Goal: Task Accomplishment & Management: Manage account settings

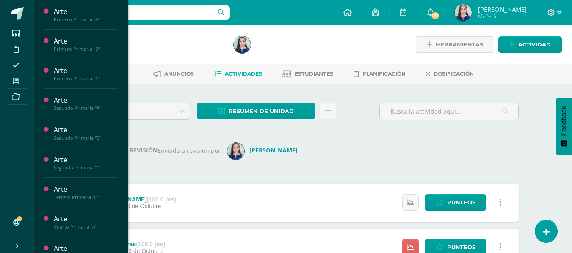
click at [20, 82] on span at bounding box center [16, 80] width 19 height 11
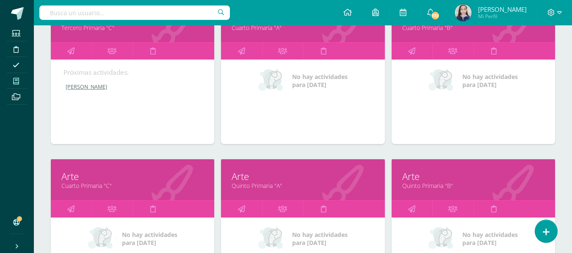
scroll to position [391, 0]
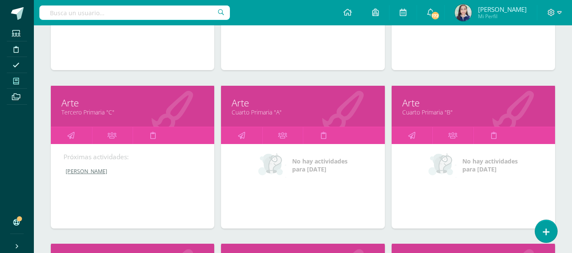
click at [263, 113] on link "Cuarto Primaria "A"" at bounding box center [302, 112] width 142 height 8
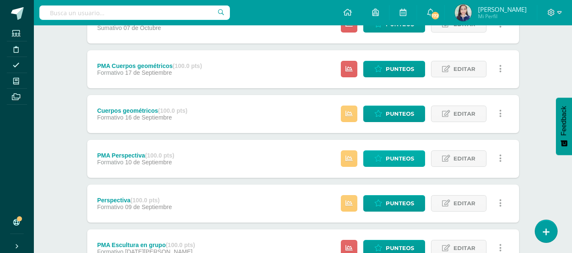
scroll to position [126, 0]
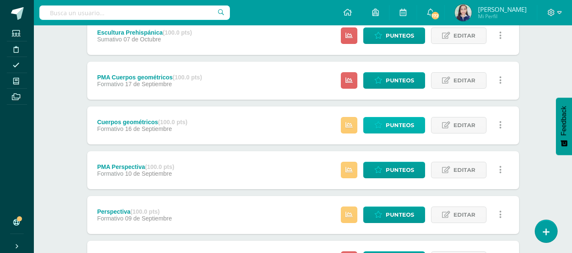
click at [399, 124] on span "Punteos" at bounding box center [399, 126] width 28 height 16
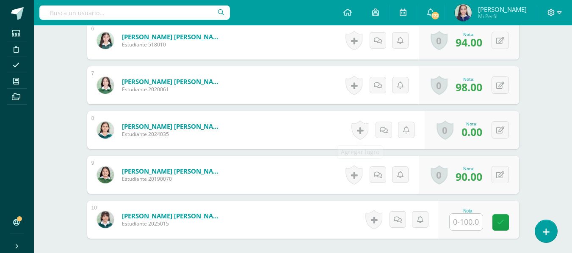
scroll to position [534, 0]
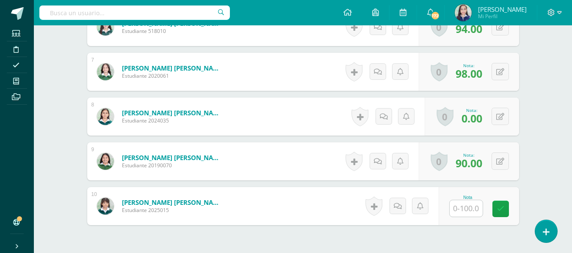
click at [476, 211] on input "text" at bounding box center [465, 209] width 33 height 17
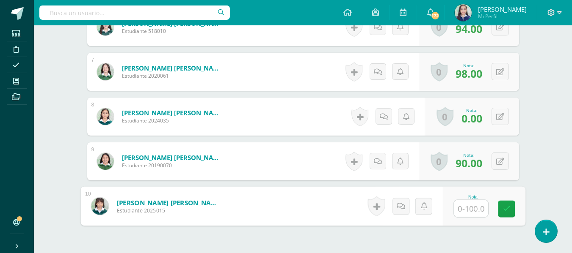
type input "0"
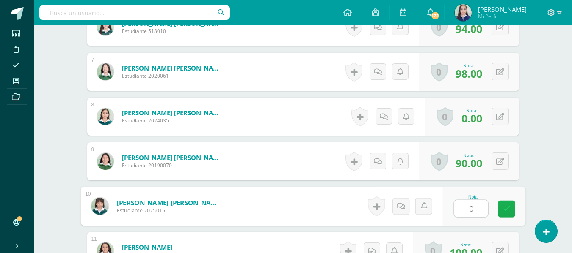
scroll to position [535, 0]
click at [505, 208] on icon at bounding box center [506, 208] width 8 height 7
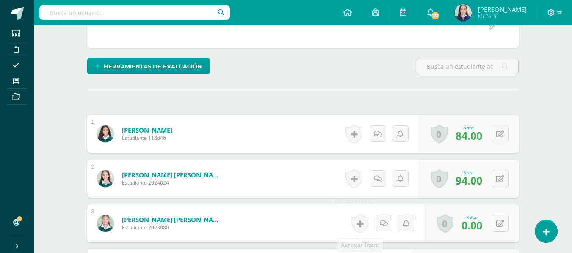
scroll to position [0, 0]
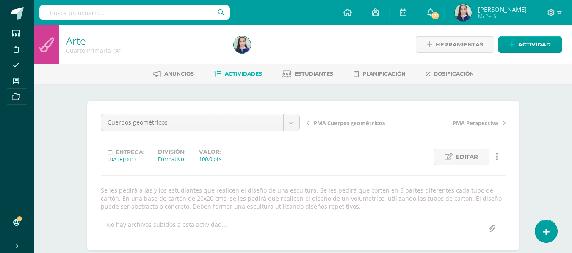
click at [234, 75] on span "Actividades" at bounding box center [243, 74] width 37 height 6
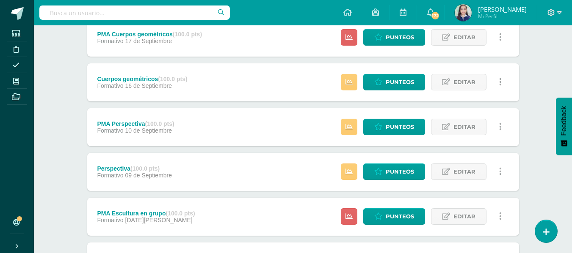
scroll to position [127, 0]
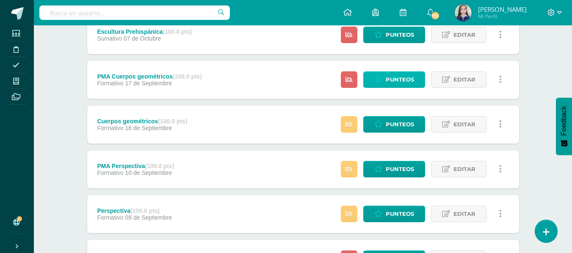
click at [394, 80] on span "Punteos" at bounding box center [399, 80] width 28 height 16
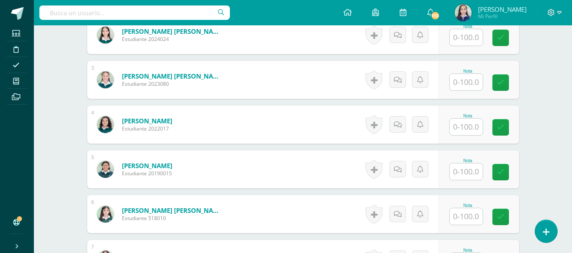
scroll to position [347, 0]
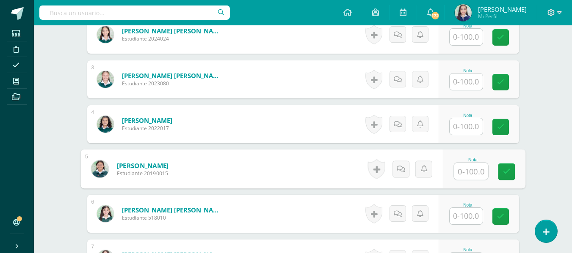
click at [466, 165] on input "text" at bounding box center [471, 171] width 34 height 17
type input "82"
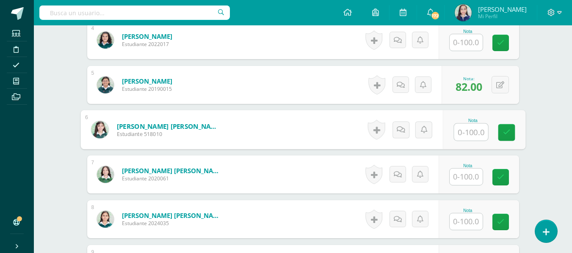
scroll to position [432, 0]
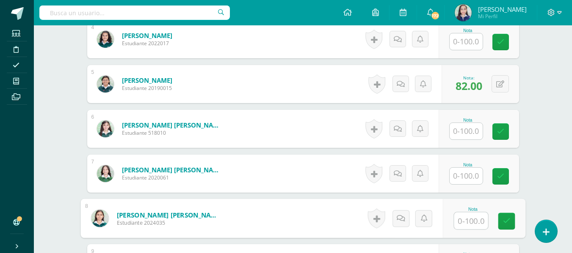
click at [467, 215] on input "text" at bounding box center [471, 221] width 34 height 17
type input "76"
click at [508, 222] on icon at bounding box center [506, 221] width 8 height 7
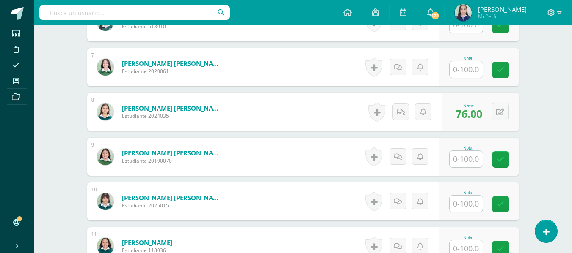
scroll to position [559, 0]
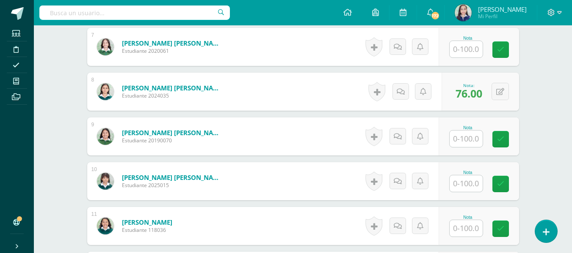
click at [469, 183] on input "text" at bounding box center [465, 184] width 33 height 17
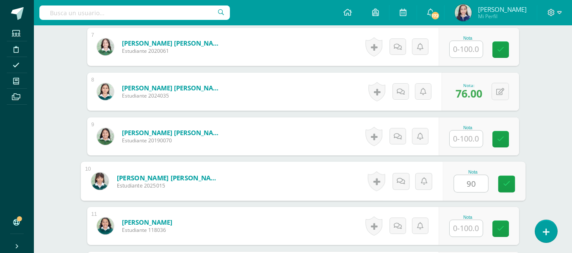
type input "90"
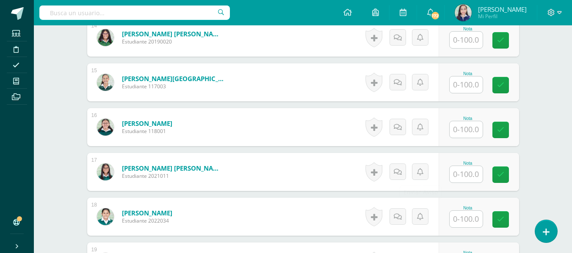
scroll to position [898, 0]
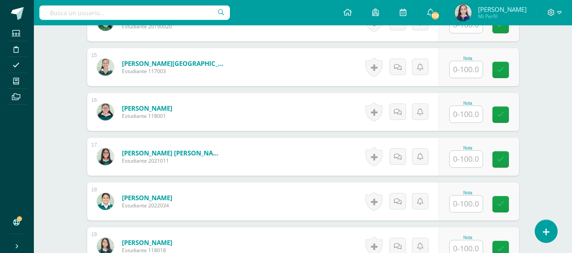
click at [466, 205] on input "text" at bounding box center [465, 204] width 33 height 17
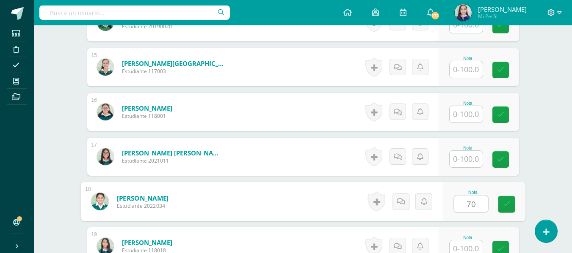
type input "70"
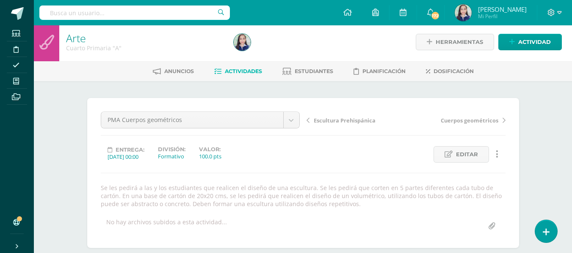
scroll to position [0, 0]
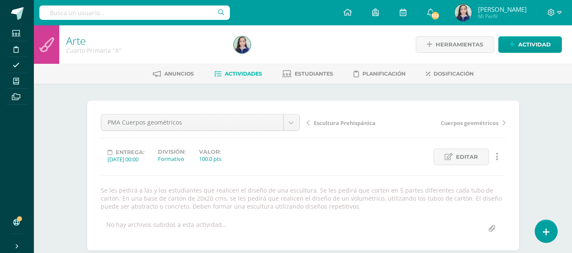
click at [243, 73] on span "Actividades" at bounding box center [243, 74] width 37 height 6
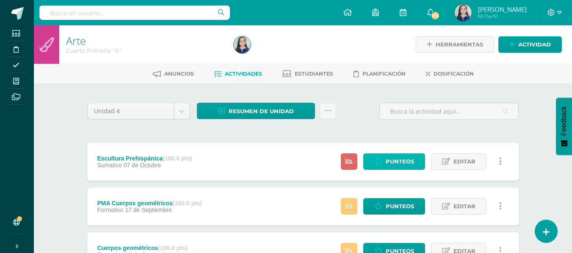
click at [405, 162] on span "Punteos" at bounding box center [399, 162] width 28 height 16
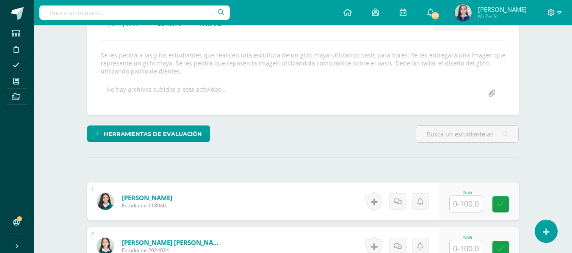
click at [478, 205] on input "text" at bounding box center [465, 204] width 33 height 17
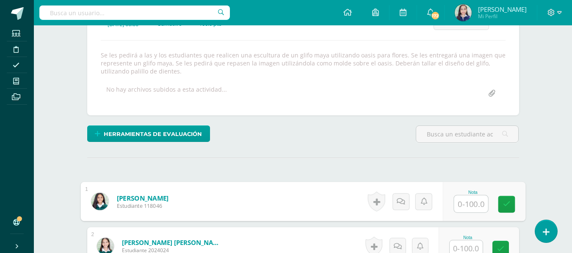
scroll to position [136, 0]
type input "96"
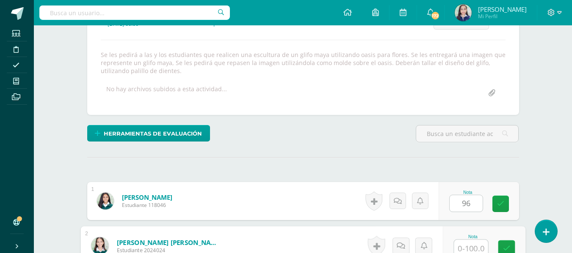
scroll to position [139, 0]
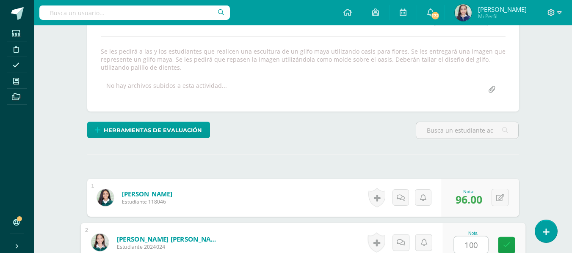
type input "100"
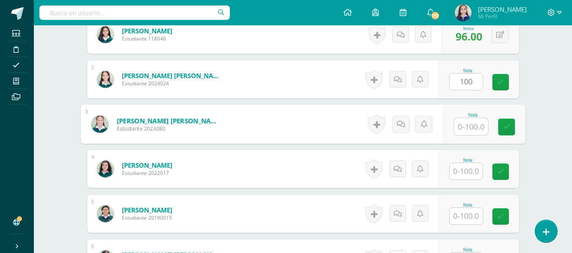
scroll to position [303, 0]
type input "90"
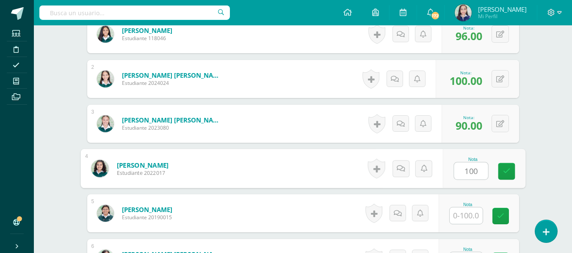
type input "100"
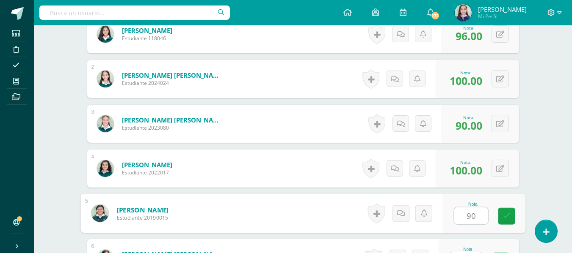
type input "90"
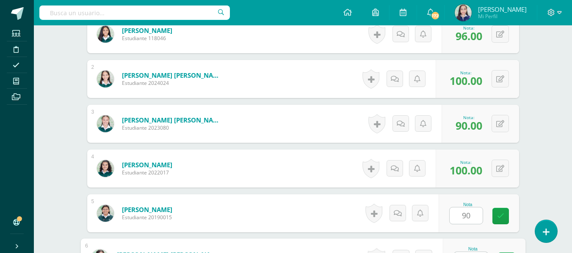
scroll to position [319, 0]
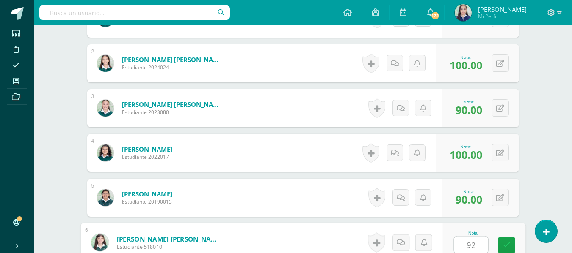
type input "92"
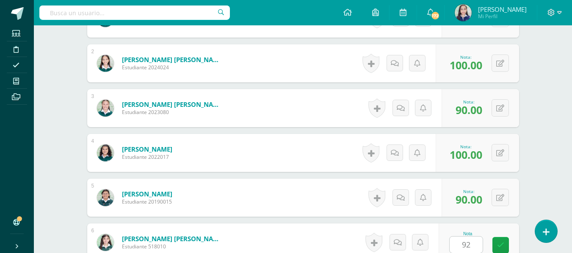
scroll to position [482, 0]
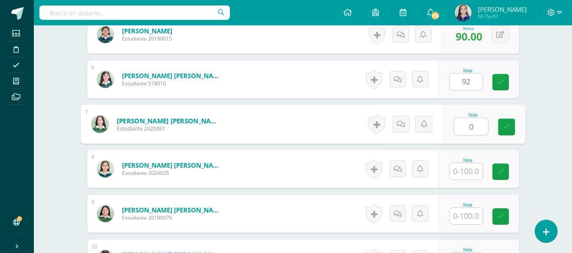
type input "0"
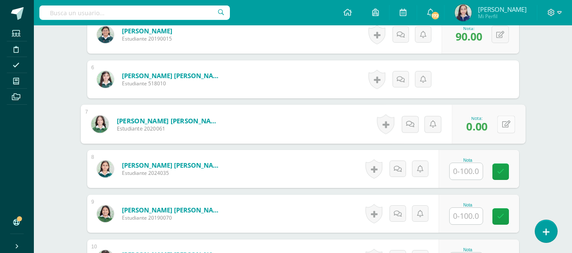
click at [506, 124] on button at bounding box center [506, 125] width 18 height 18
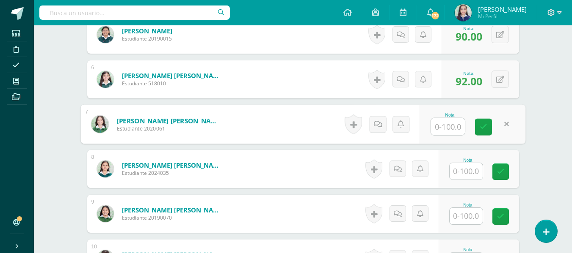
click at [459, 169] on input "text" at bounding box center [465, 171] width 33 height 17
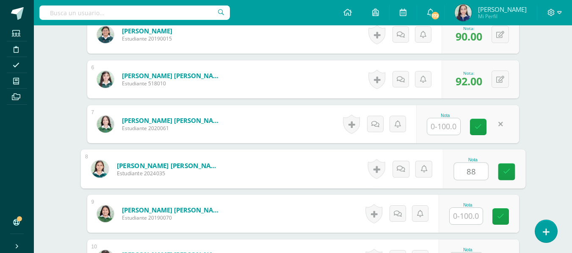
type input "88"
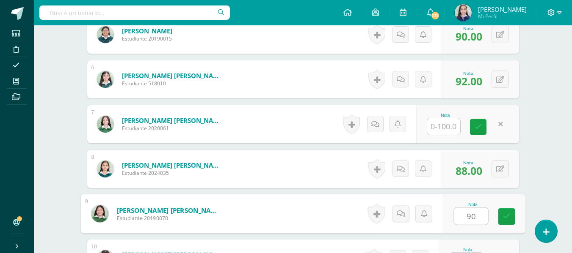
type input "90"
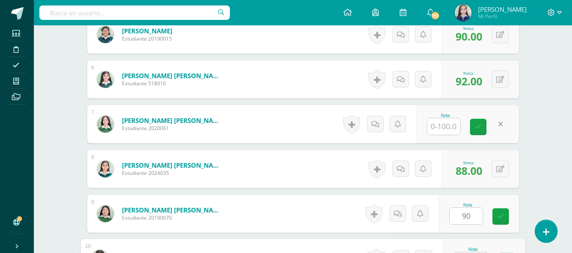
scroll to position [498, 0]
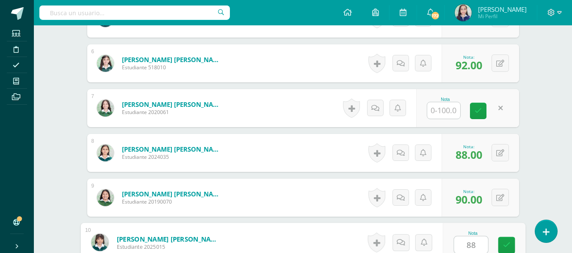
type input "88"
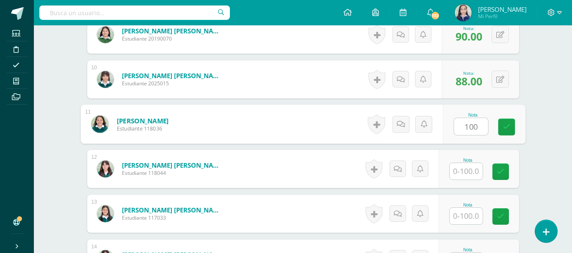
type input "100"
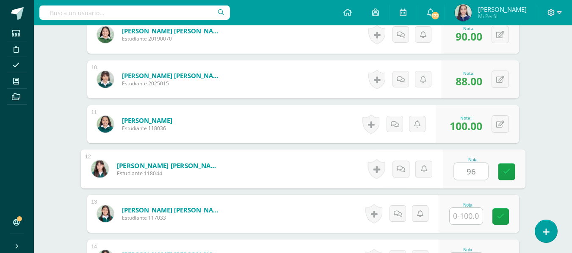
type input "96"
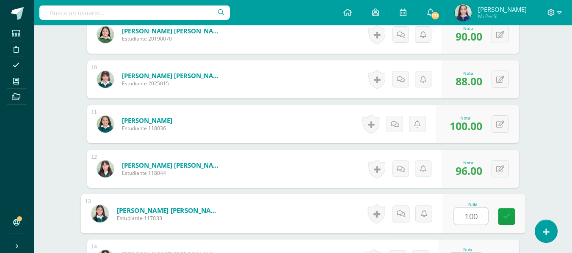
type input "100"
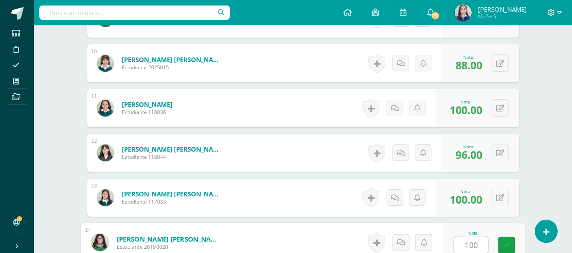
type input "100"
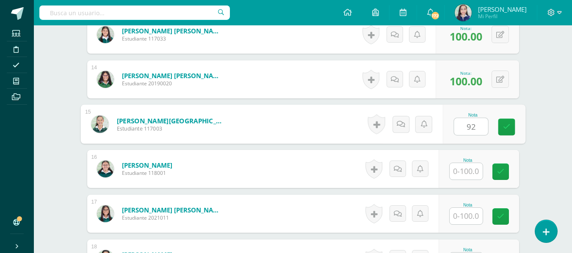
type input "92"
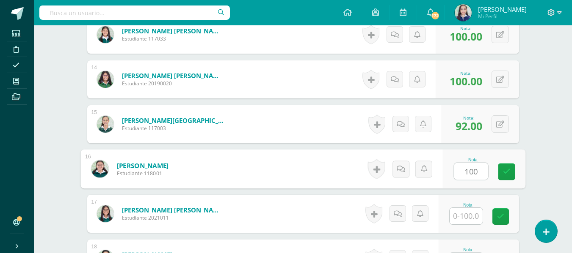
type input "100"
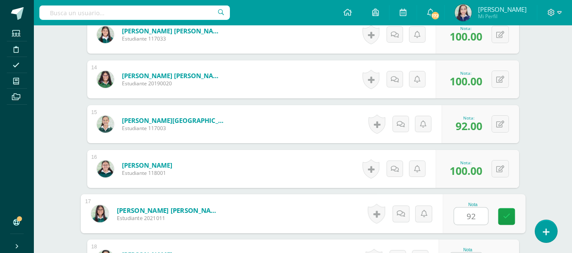
type input "92"
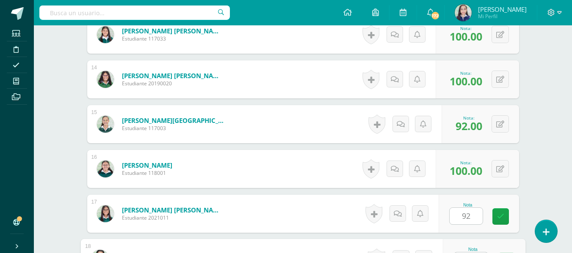
scroll to position [857, 0]
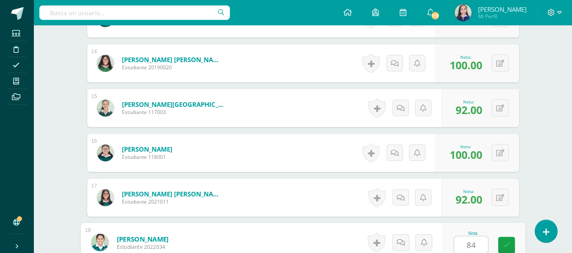
type input "84"
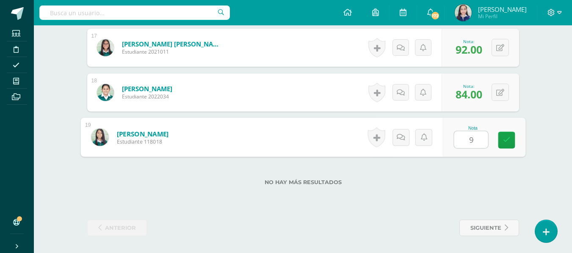
type input "94"
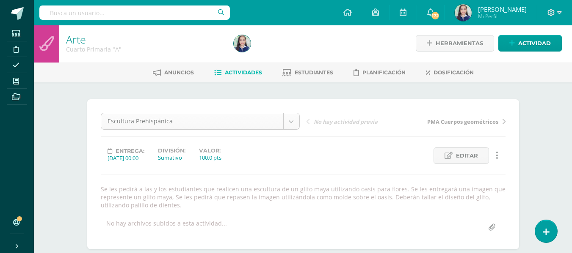
scroll to position [0, 0]
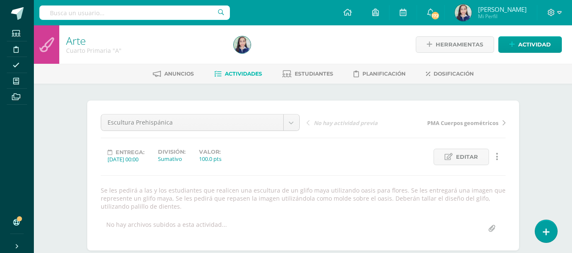
click at [248, 74] on span "Actividades" at bounding box center [243, 74] width 37 height 6
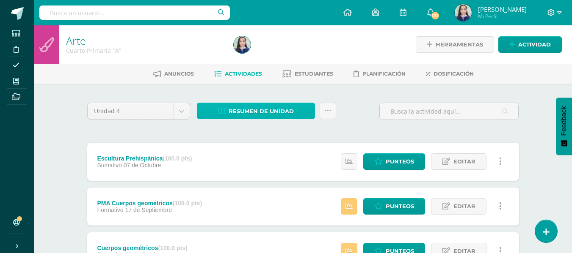
click at [244, 116] on span "Resumen de unidad" at bounding box center [260, 112] width 65 height 16
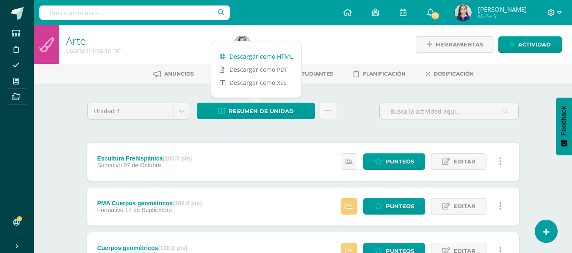
click at [256, 58] on link "Descargar como HTML" at bounding box center [256, 56] width 90 height 13
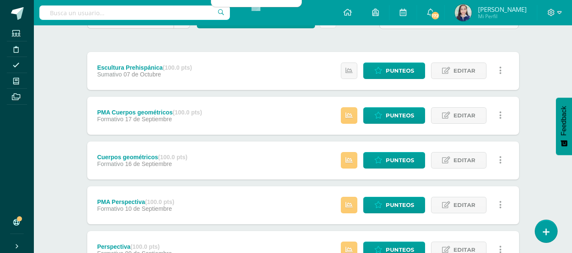
scroll to position [85, 0]
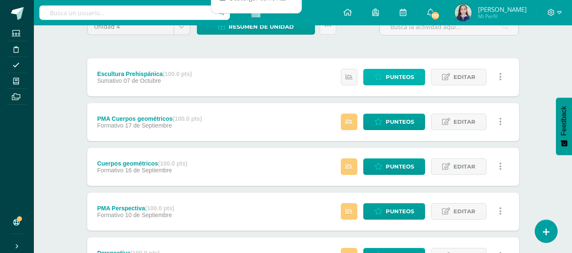
click at [405, 77] on span "Punteos" at bounding box center [399, 77] width 28 height 16
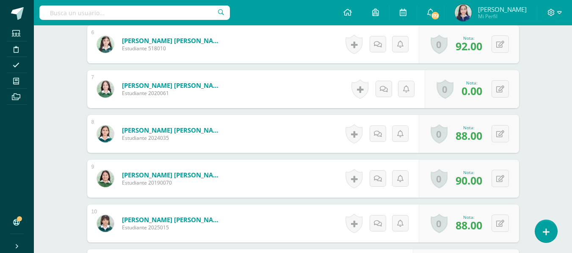
scroll to position [475, 0]
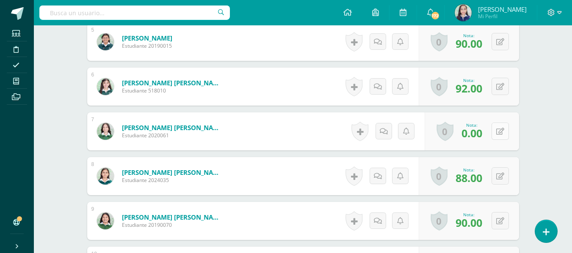
click at [504, 135] on button at bounding box center [499, 131] width 17 height 17
click at [493, 131] on div "Nota" at bounding box center [467, 132] width 103 height 38
click at [483, 134] on link at bounding box center [478, 134] width 17 height 17
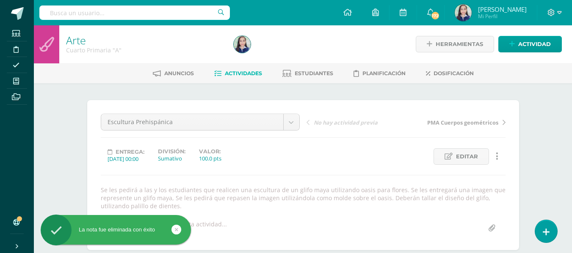
scroll to position [0, 0]
click at [231, 74] on span "Actividades" at bounding box center [243, 74] width 37 height 6
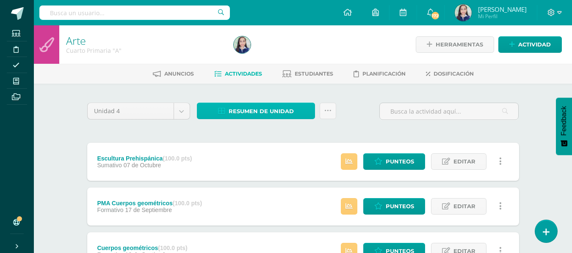
click at [253, 108] on span "Resumen de unidad" at bounding box center [260, 112] width 65 height 16
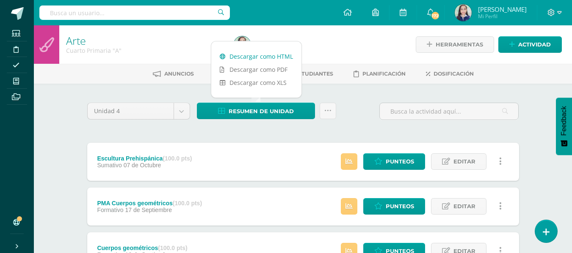
click at [258, 57] on link "Descargar como HTML" at bounding box center [256, 56] width 90 height 13
click at [331, 112] on link at bounding box center [327, 111] width 17 height 17
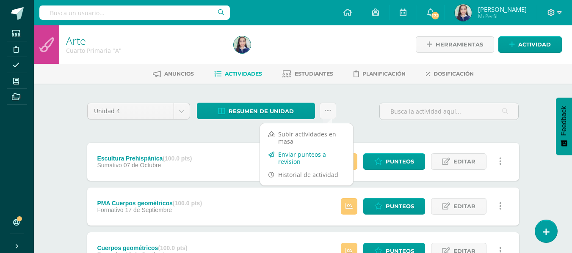
click at [311, 157] on link "Enviar punteos a revision" at bounding box center [306, 158] width 93 height 20
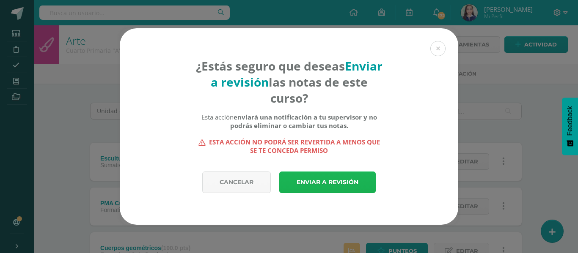
click at [318, 176] on link "Enviar a revisión" at bounding box center [327, 183] width 96 height 22
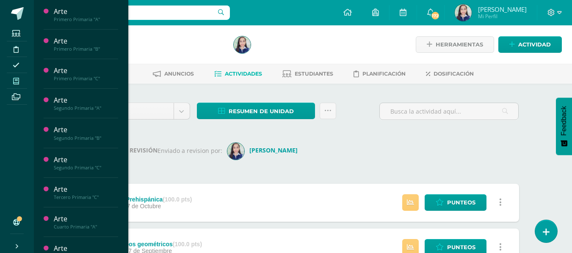
click at [19, 82] on span at bounding box center [16, 80] width 19 height 11
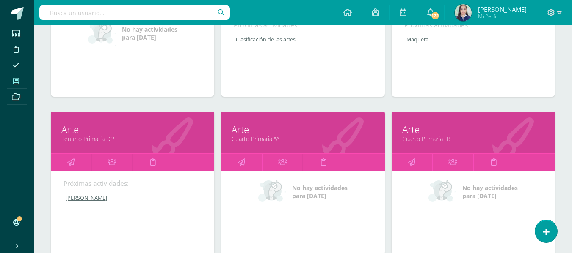
scroll to position [381, 0]
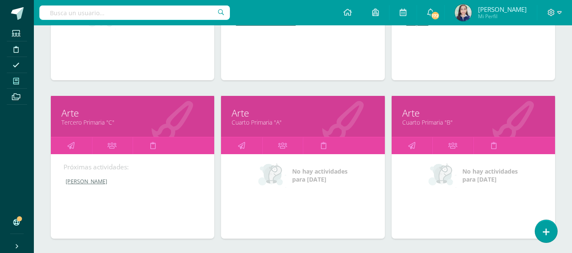
click at [446, 123] on link "Cuarto Primaria "B"" at bounding box center [473, 122] width 142 height 8
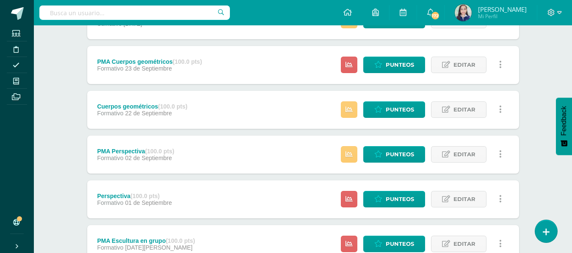
scroll to position [127, 0]
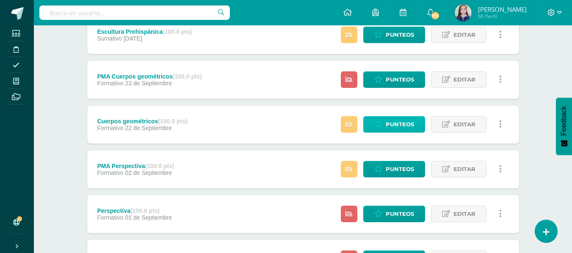
click at [399, 126] on span "Punteos" at bounding box center [399, 125] width 28 height 16
click at [396, 123] on span "Punteos" at bounding box center [399, 125] width 28 height 16
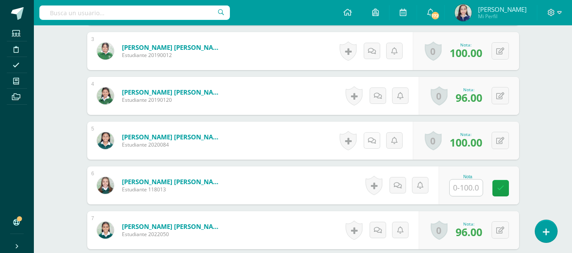
scroll to position [390, 0]
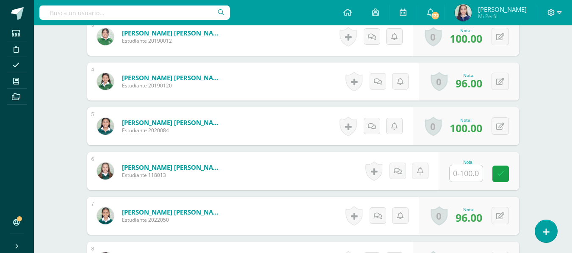
click at [473, 175] on input "text" at bounding box center [465, 173] width 33 height 17
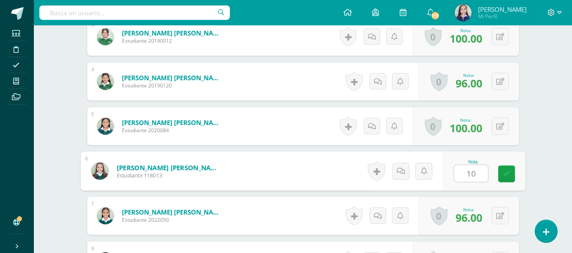
type input "100"
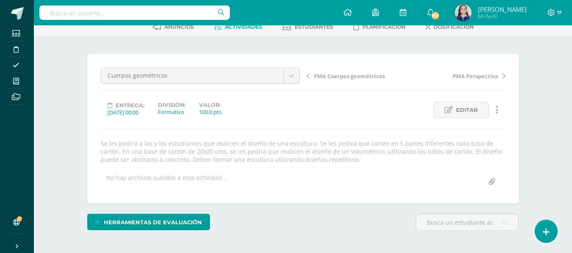
scroll to position [0, 0]
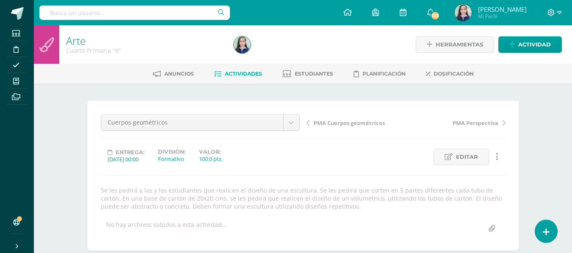
click at [236, 76] on span "Actividades" at bounding box center [243, 74] width 37 height 6
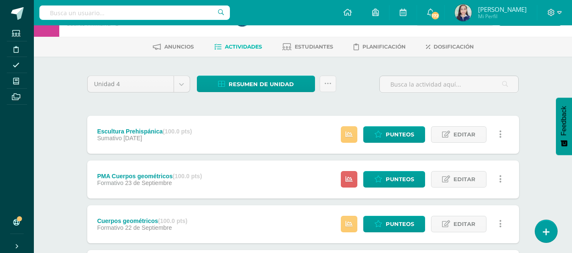
scroll to position [42, 0]
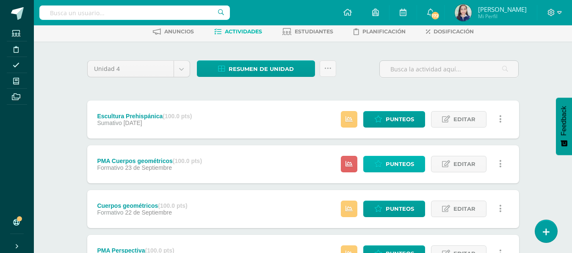
click at [387, 161] on span "Punteos" at bounding box center [399, 165] width 28 height 16
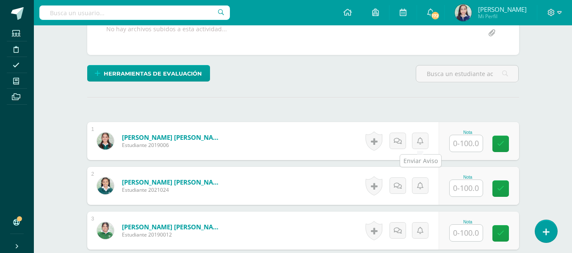
scroll to position [196, 0]
click at [462, 141] on input "text" at bounding box center [465, 143] width 33 height 17
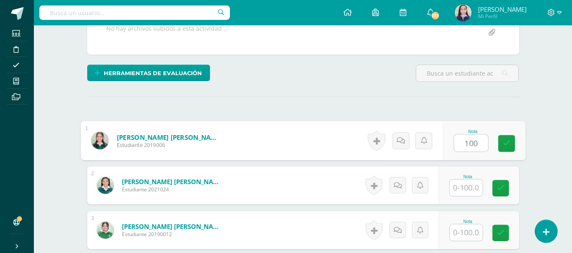
type input "100"
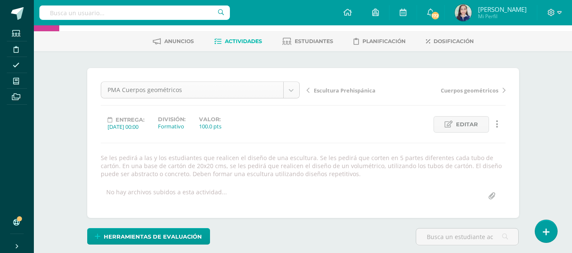
scroll to position [0, 0]
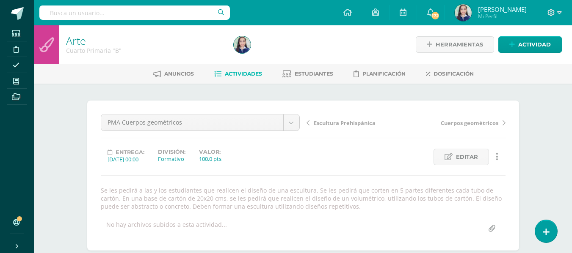
click at [239, 74] on span "Actividades" at bounding box center [243, 74] width 37 height 6
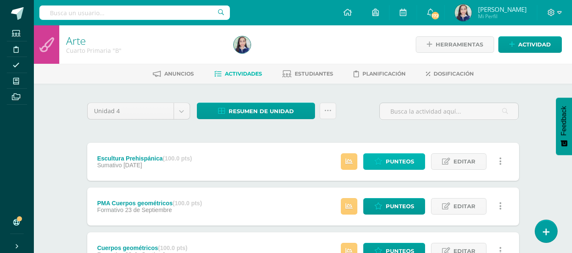
click at [389, 161] on span "Punteos" at bounding box center [399, 162] width 28 height 16
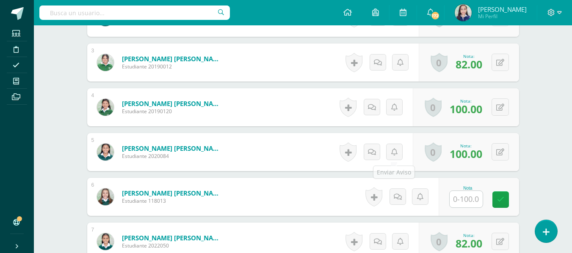
scroll to position [362, 0]
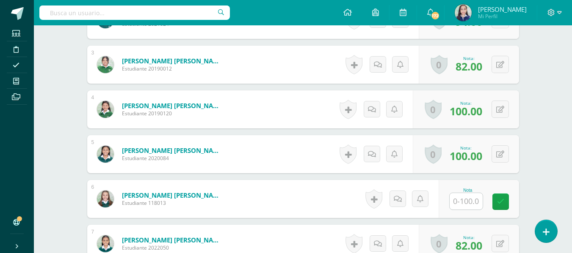
click at [474, 205] on input "text" at bounding box center [465, 201] width 33 height 17
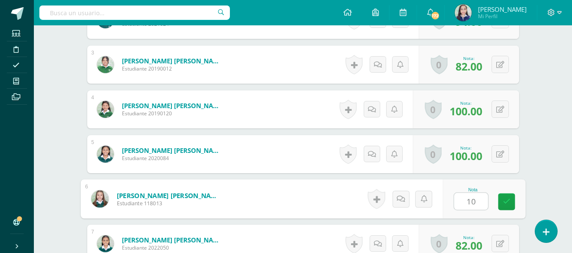
type input "100"
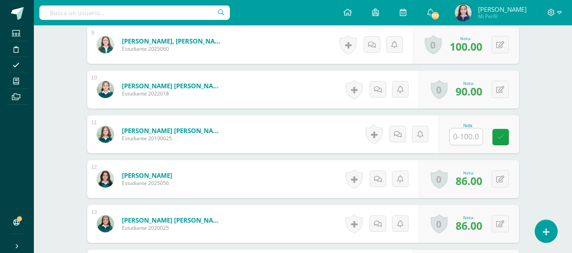
scroll to position [652, 0]
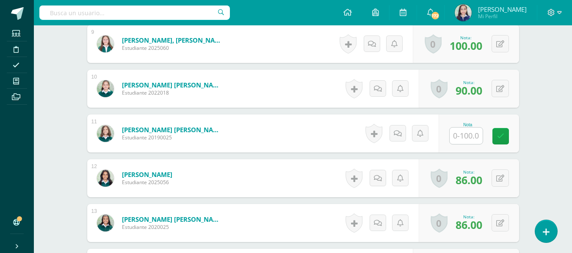
click at [476, 135] on input "text" at bounding box center [465, 136] width 33 height 17
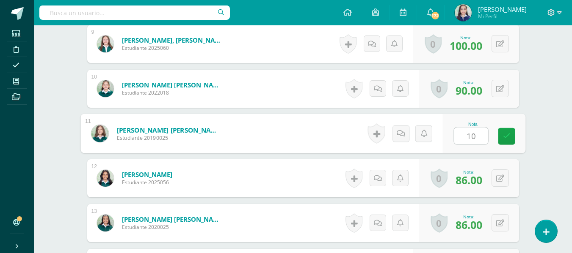
type input "100"
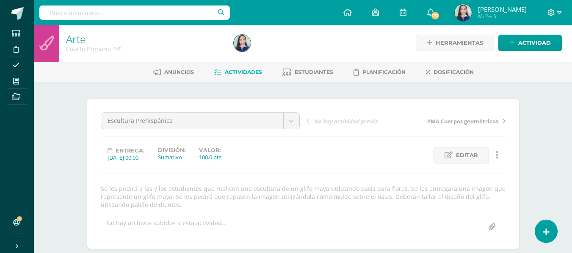
scroll to position [0, 0]
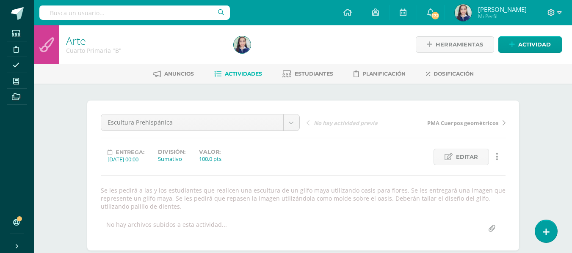
click at [237, 73] on span "Actividades" at bounding box center [243, 74] width 37 height 6
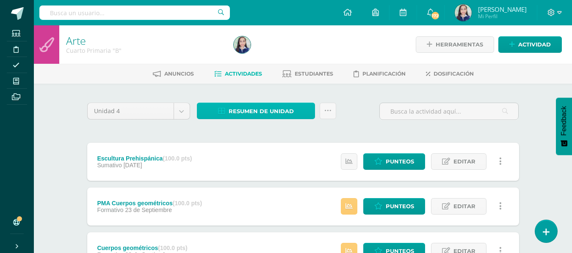
click at [273, 112] on span "Resumen de unidad" at bounding box center [260, 112] width 65 height 16
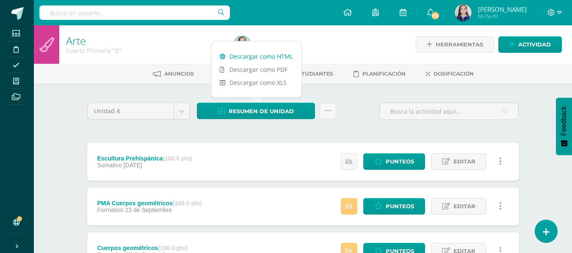
click at [259, 58] on link "Descargar como HTML" at bounding box center [256, 56] width 90 height 13
click at [327, 110] on icon at bounding box center [327, 110] width 7 height 7
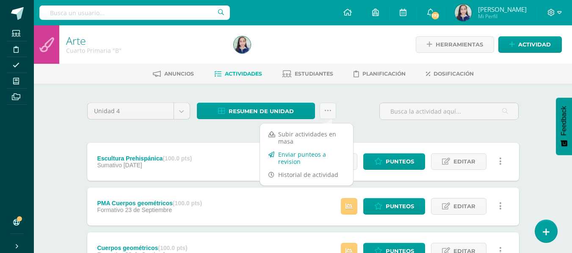
click at [312, 155] on link "Enviar punteos a revision" at bounding box center [306, 158] width 93 height 20
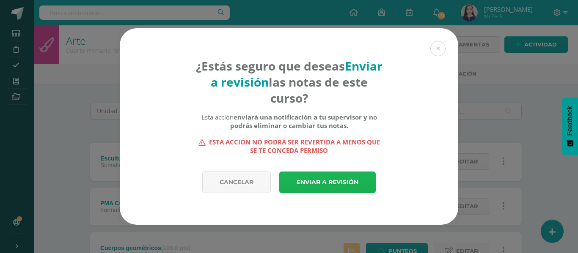
click at [333, 182] on link "Enviar a revisión" at bounding box center [327, 183] width 96 height 22
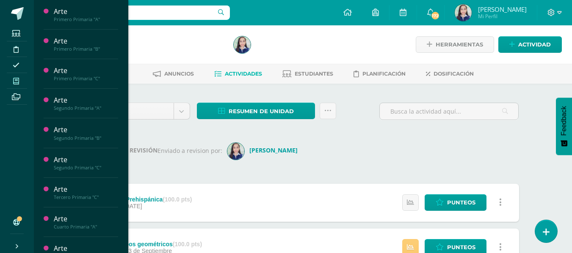
click at [21, 83] on span at bounding box center [16, 80] width 19 height 11
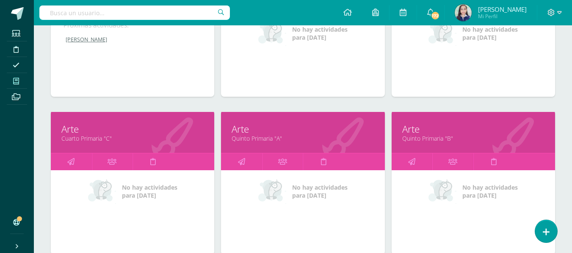
scroll to position [550, 0]
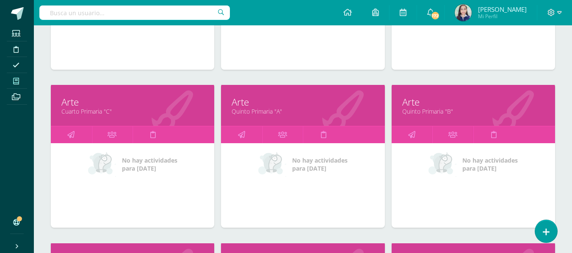
click at [101, 114] on link "Cuarto Primaria "C"" at bounding box center [132, 111] width 142 height 8
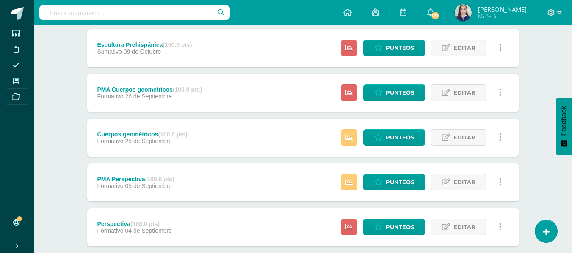
scroll to position [127, 0]
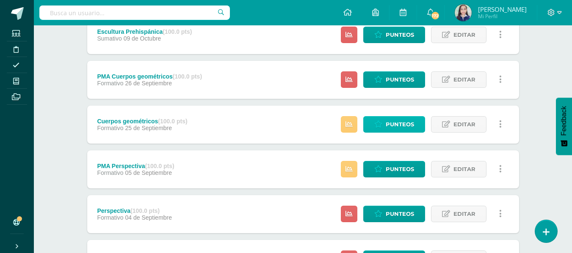
click at [400, 125] on span "Punteos" at bounding box center [399, 125] width 28 height 16
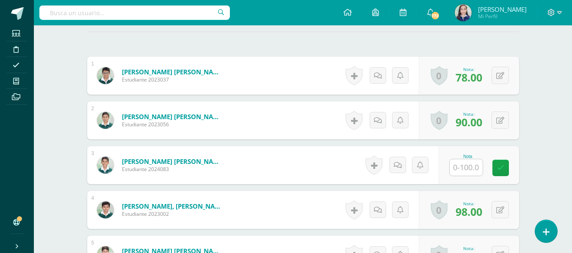
scroll to position [263, 0]
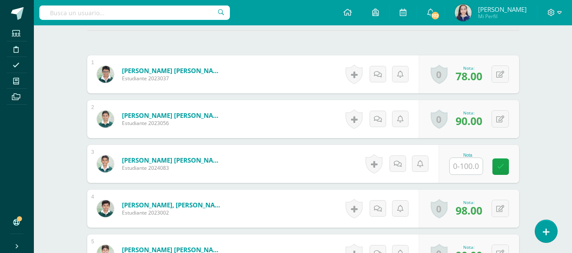
click at [476, 167] on input "text" at bounding box center [465, 166] width 33 height 17
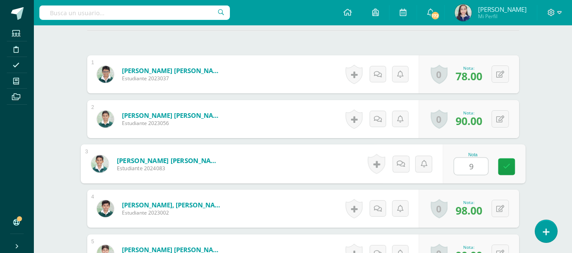
type input "92"
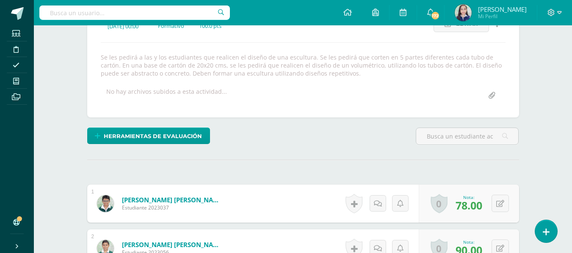
scroll to position [9, 0]
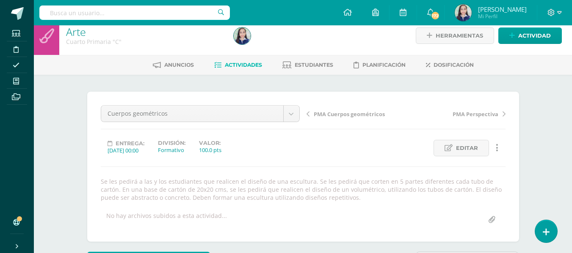
click at [233, 66] on span "Actividades" at bounding box center [243, 65] width 37 height 6
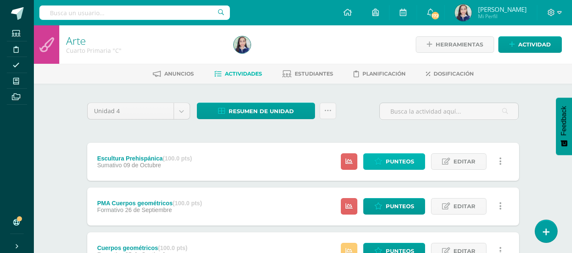
click at [389, 169] on span "Punteos" at bounding box center [399, 162] width 28 height 16
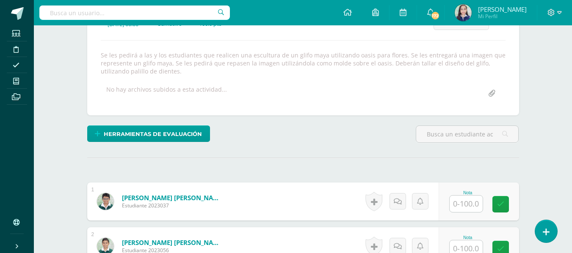
scroll to position [136, 0]
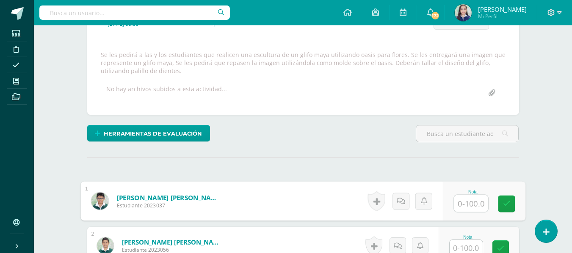
click at [476, 210] on input "text" at bounding box center [471, 203] width 34 height 17
type input "92"
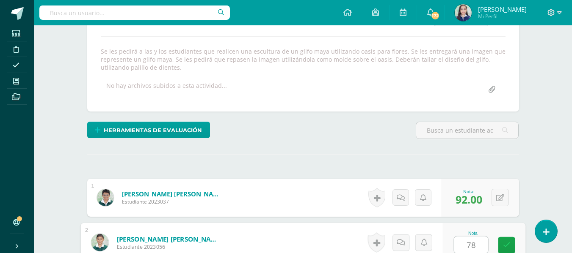
type input "78"
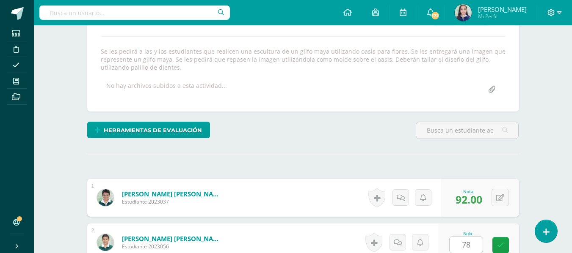
scroll to position [303, 0]
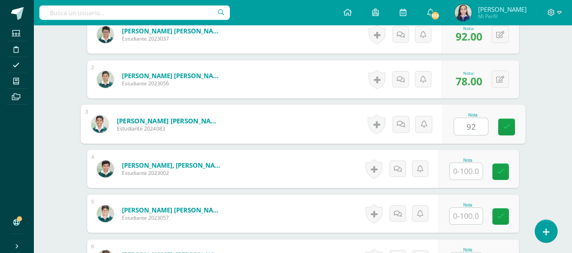
type input "92"
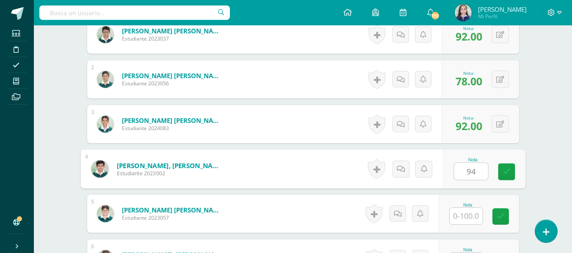
type input "94"
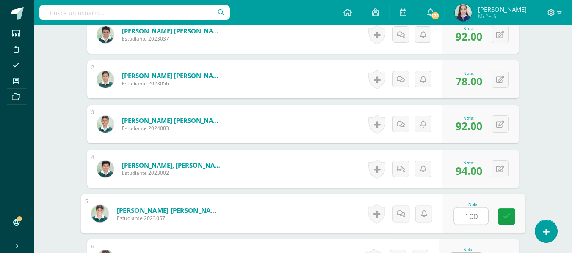
type input "100"
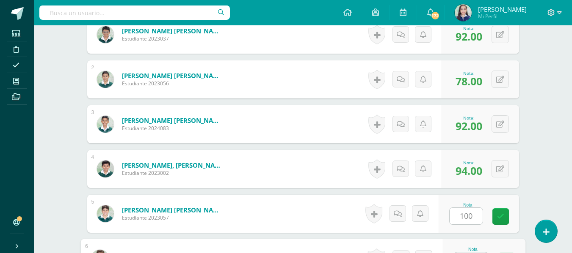
scroll to position [319, 0]
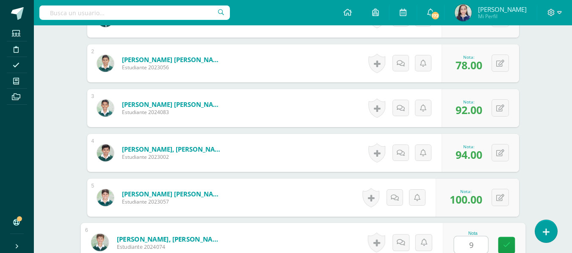
type input "94"
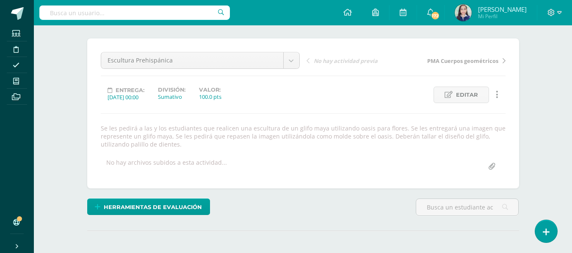
scroll to position [0, 0]
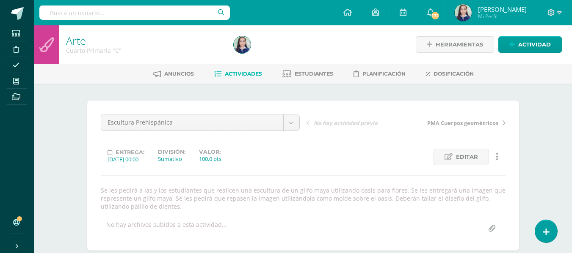
click at [244, 73] on span "Actividades" at bounding box center [243, 74] width 37 height 6
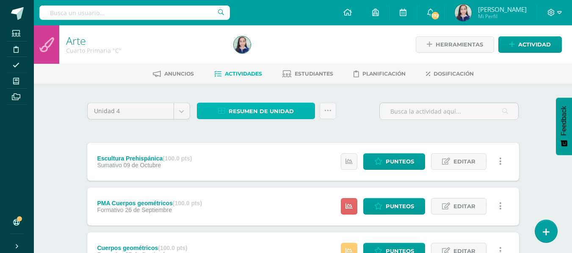
click at [236, 113] on span "Resumen de unidad" at bounding box center [260, 112] width 65 height 16
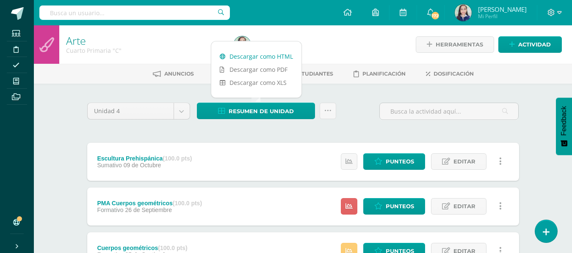
click at [235, 58] on link "Descargar como HTML" at bounding box center [256, 56] width 90 height 13
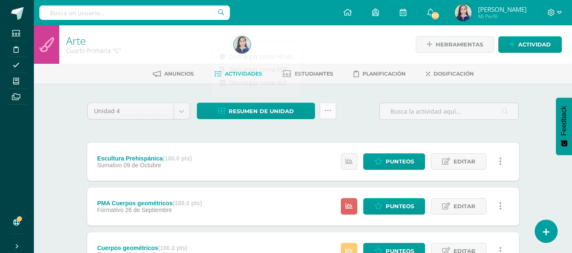
click at [332, 113] on link at bounding box center [327, 111] width 17 height 17
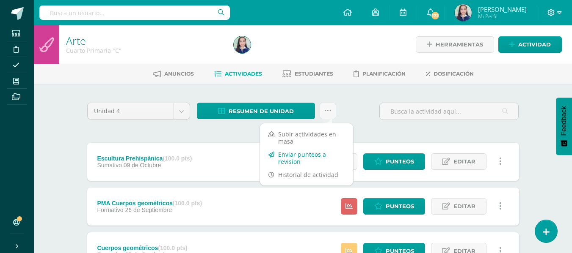
click at [319, 157] on link "Enviar punteos a revision" at bounding box center [306, 158] width 93 height 20
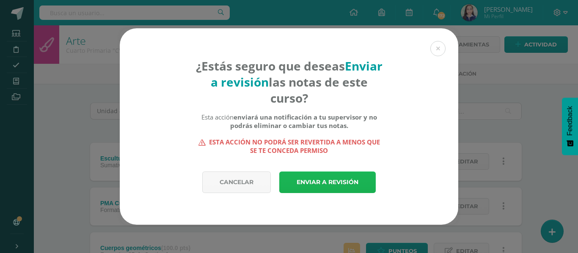
click at [333, 178] on link "Enviar a revisión" at bounding box center [327, 183] width 96 height 22
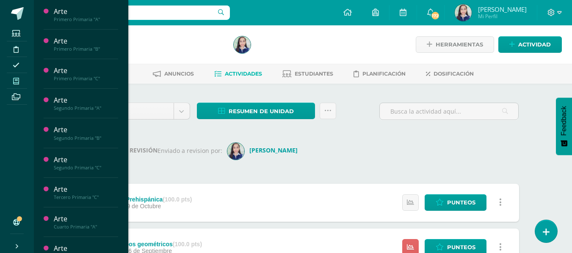
click at [16, 83] on icon at bounding box center [16, 81] width 6 height 7
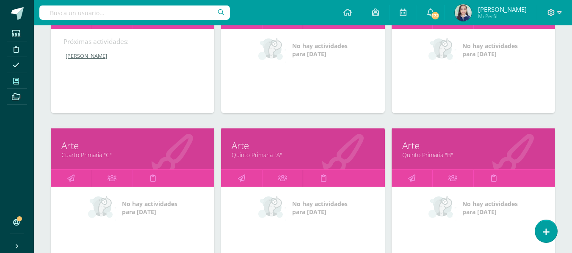
scroll to position [508, 0]
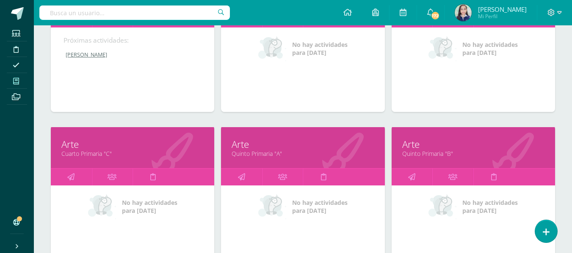
click at [264, 154] on link "Quinto Primaria "A"" at bounding box center [302, 154] width 142 height 8
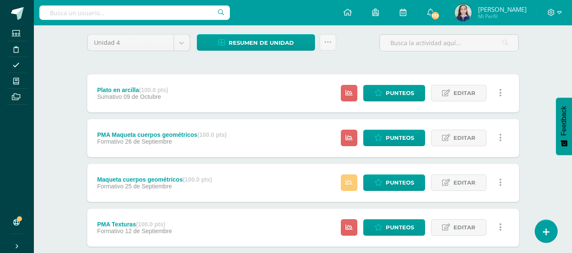
scroll to position [84, 0]
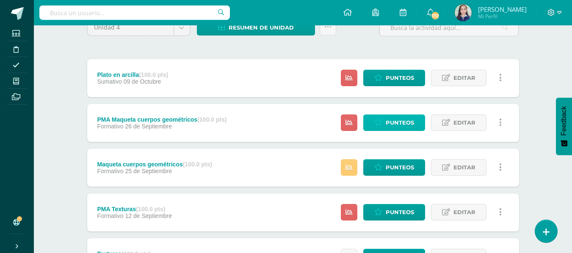
click at [394, 125] on span "Punteos" at bounding box center [399, 123] width 28 height 16
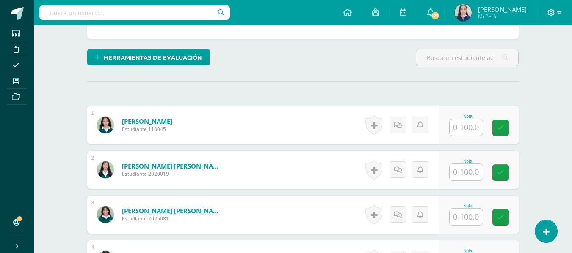
scroll to position [220, 0]
click at [473, 209] on input "text" at bounding box center [465, 217] width 33 height 17
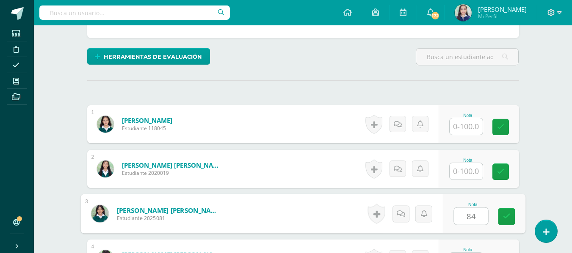
type input "84"
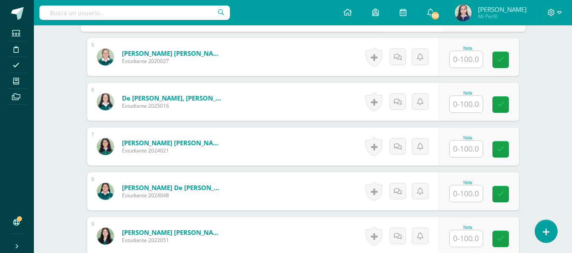
scroll to position [483, 0]
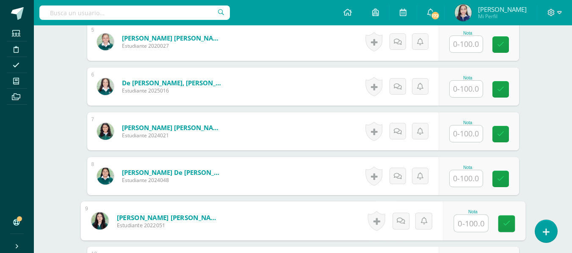
click at [477, 217] on input "text" at bounding box center [471, 223] width 34 height 17
type input "74"
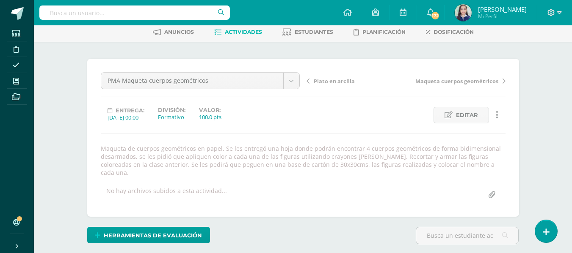
scroll to position [0, 0]
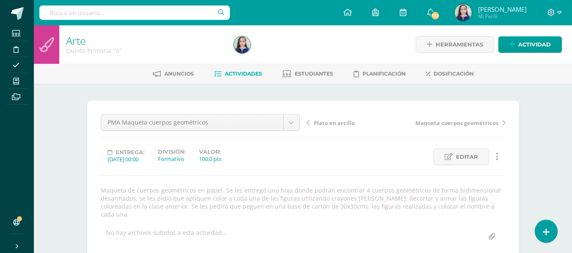
click at [234, 75] on span "Actividades" at bounding box center [243, 74] width 37 height 6
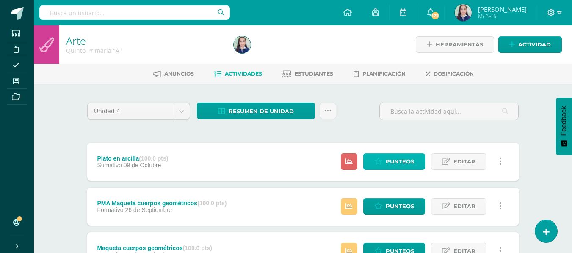
click at [389, 165] on span "Punteos" at bounding box center [399, 162] width 28 height 16
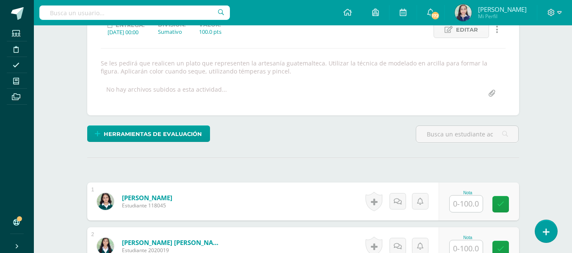
click at [482, 207] on input "text" at bounding box center [465, 204] width 33 height 17
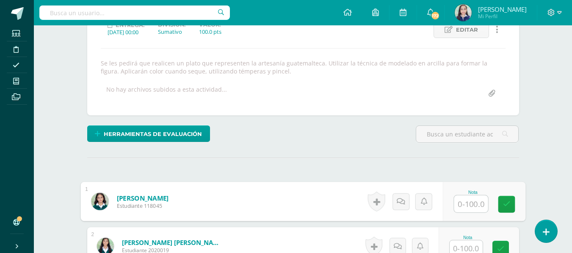
scroll to position [128, 0]
type input "100"
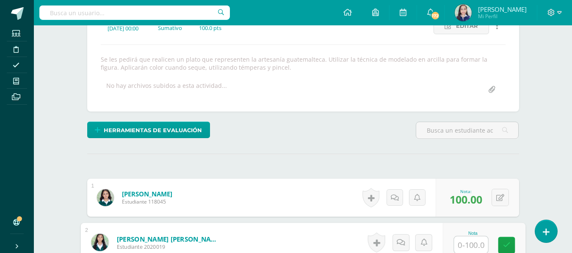
scroll to position [132, 0]
type input "96"
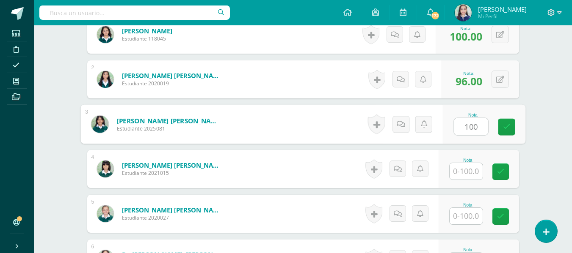
type input "100"
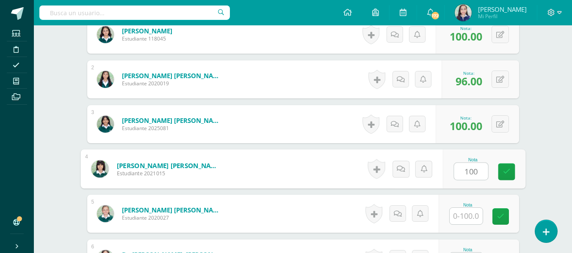
type input "100"
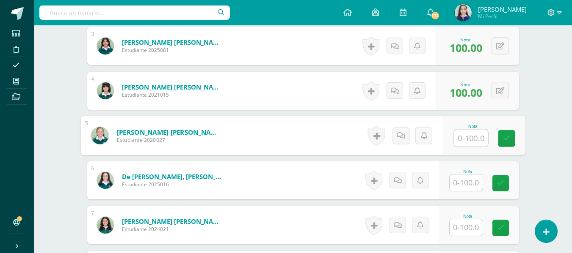
scroll to position [379, 0]
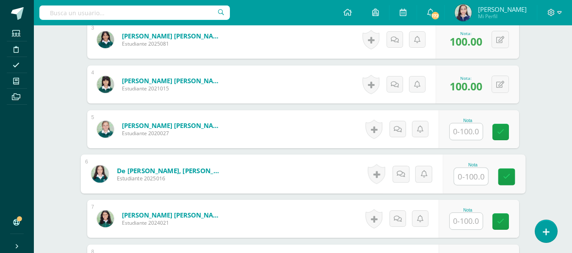
click at [469, 178] on input "text" at bounding box center [471, 176] width 34 height 17
type input "100"
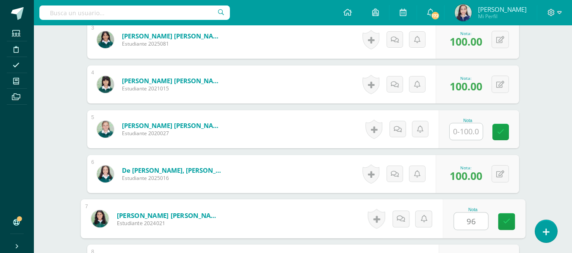
type input "96"
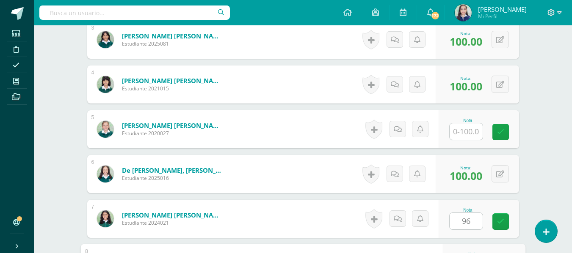
scroll to position [519, 0]
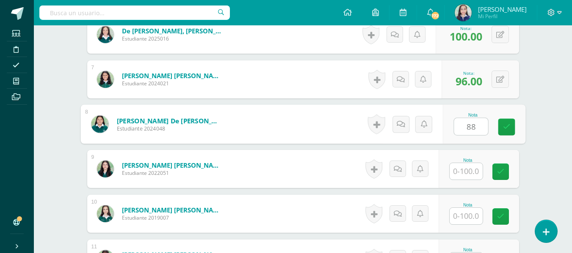
type input "88"
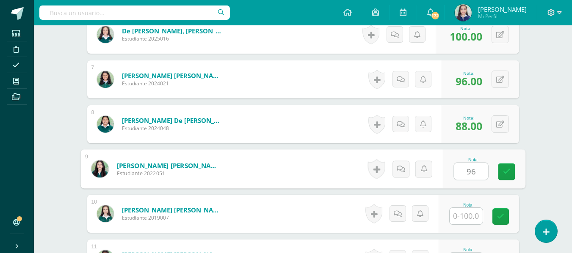
type input "96"
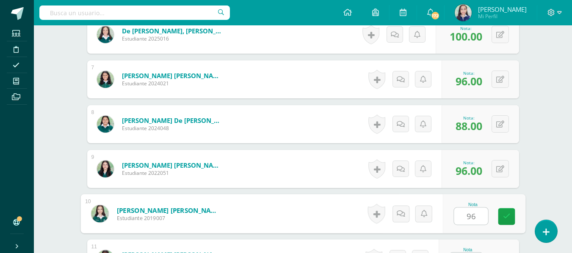
type input "96"
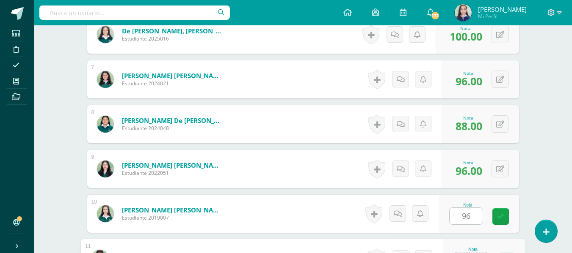
scroll to position [535, 0]
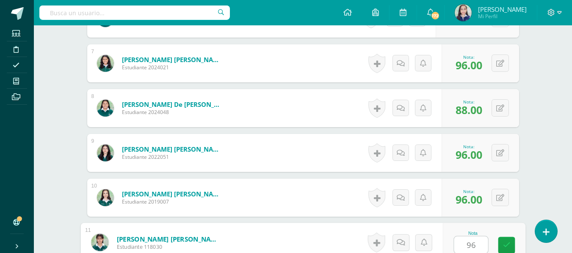
type input "96"
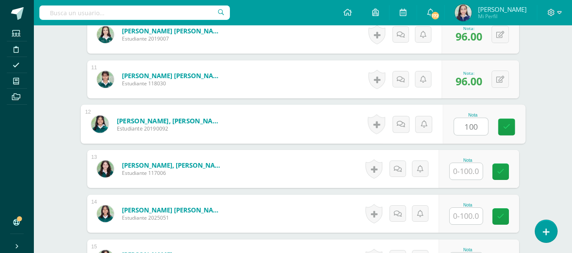
type input "100"
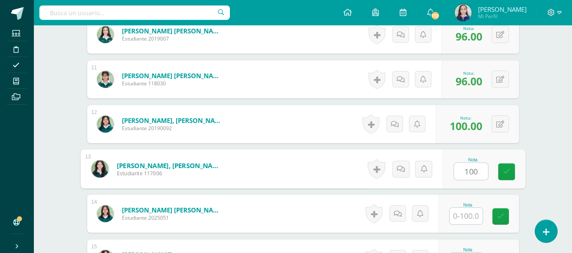
type input "100"
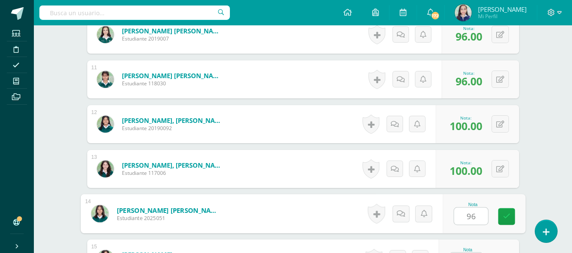
type input "96"
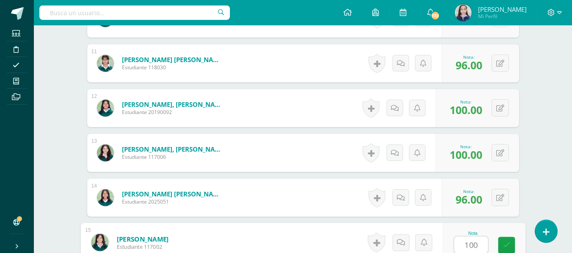
type input "100"
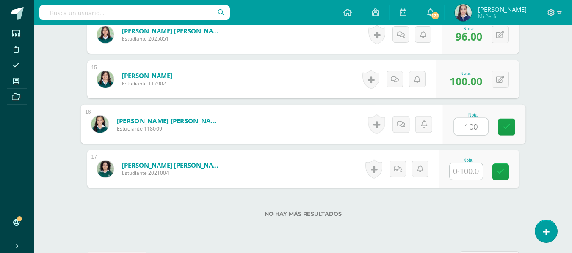
type input "100"
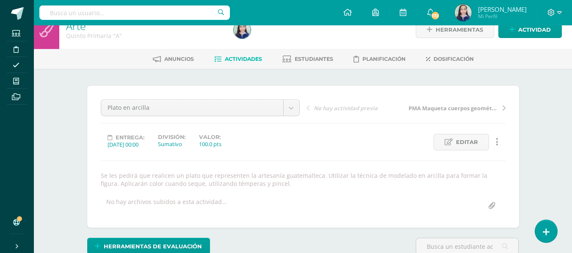
scroll to position [0, 0]
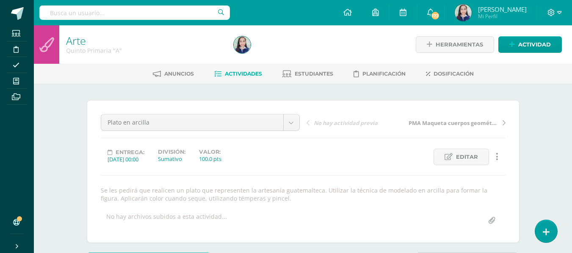
click at [236, 76] on span "Actividades" at bounding box center [243, 74] width 37 height 6
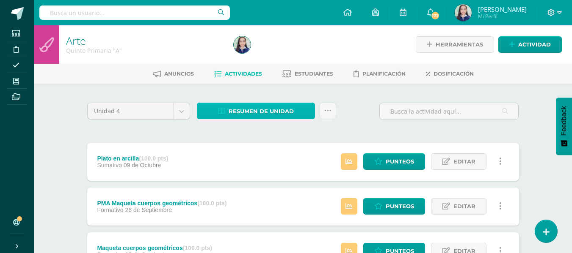
click at [251, 110] on span "Resumen de unidad" at bounding box center [260, 112] width 65 height 16
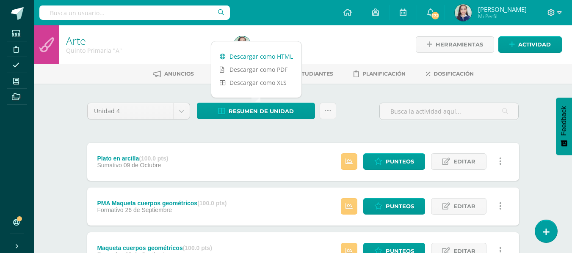
click at [262, 55] on link "Descargar como HTML" at bounding box center [256, 56] width 90 height 13
click at [330, 114] on icon at bounding box center [327, 110] width 7 height 7
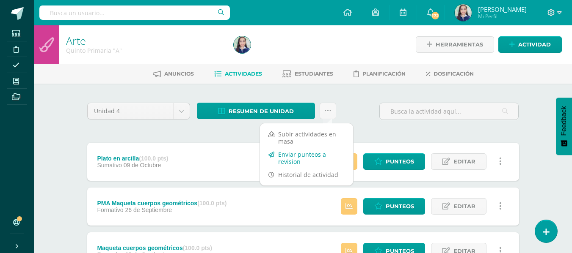
click at [317, 157] on link "Enviar punteos a revision" at bounding box center [306, 158] width 93 height 20
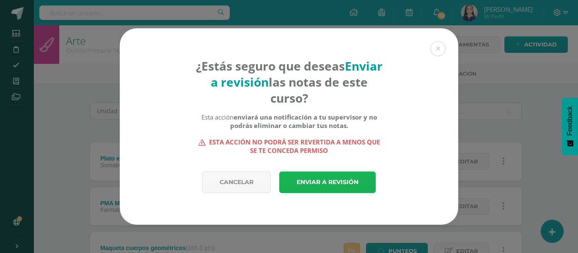
click at [318, 184] on link "Enviar a revisión" at bounding box center [327, 183] width 96 height 22
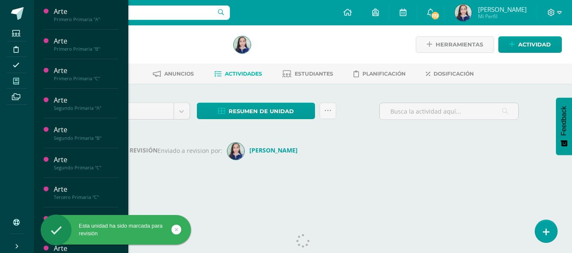
click at [18, 83] on icon at bounding box center [16, 81] width 6 height 7
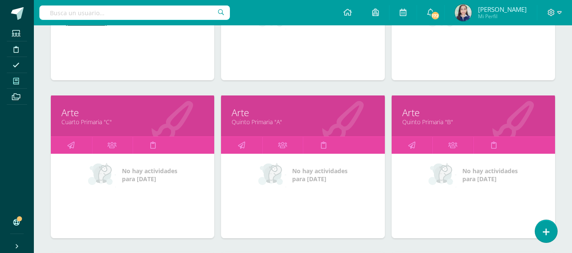
scroll to position [560, 0]
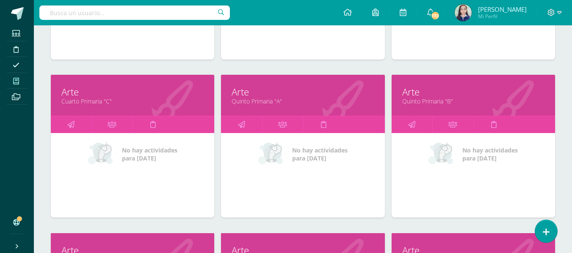
click at [429, 102] on link "Quinto Primaria "B"" at bounding box center [473, 101] width 142 height 8
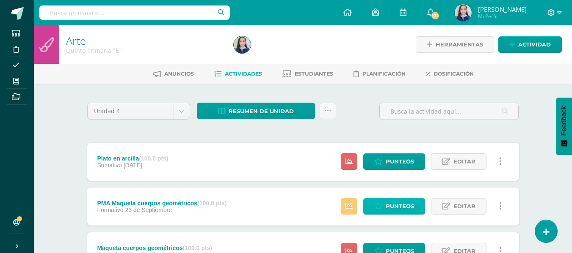
click at [396, 204] on span "Punteos" at bounding box center [399, 207] width 28 height 16
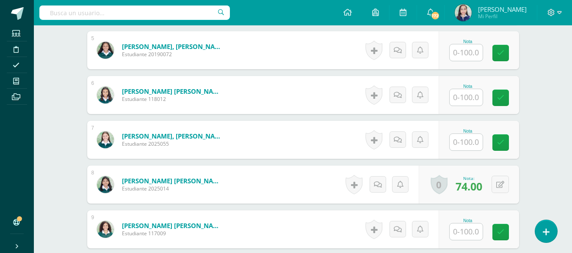
scroll to position [508, 0]
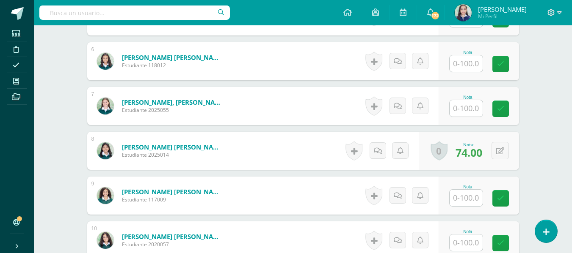
click at [477, 238] on input "text" at bounding box center [465, 243] width 33 height 17
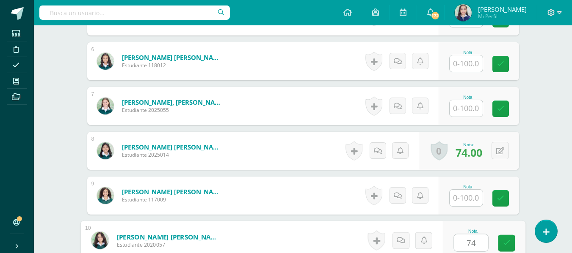
type input "74"
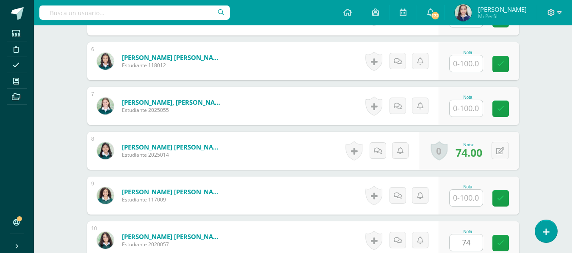
scroll to position [661, 0]
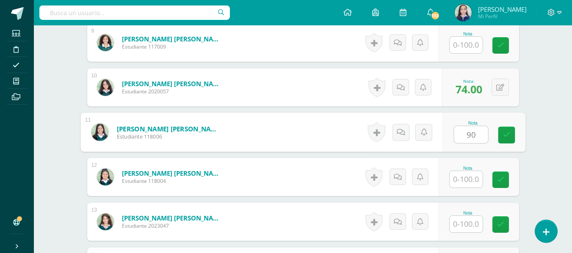
type input "90"
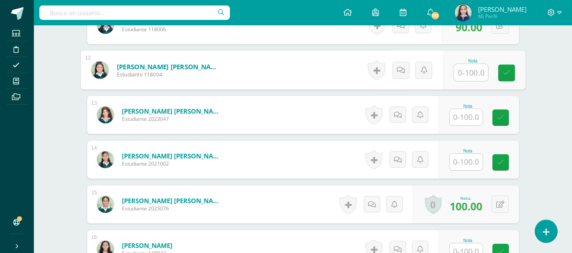
scroll to position [788, 0]
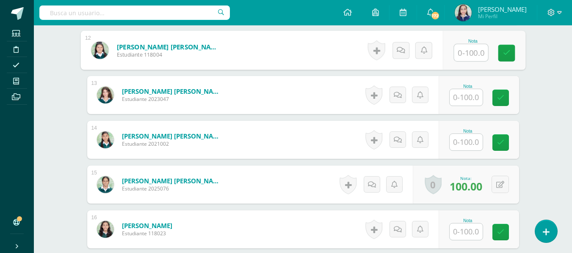
click at [471, 136] on input "text" at bounding box center [465, 142] width 33 height 17
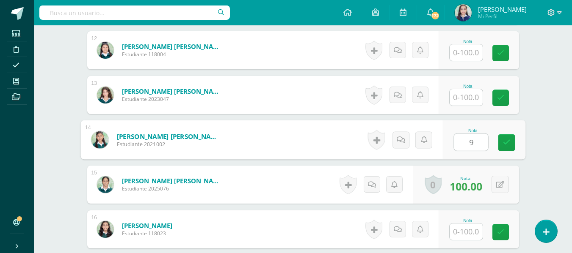
type input "96"
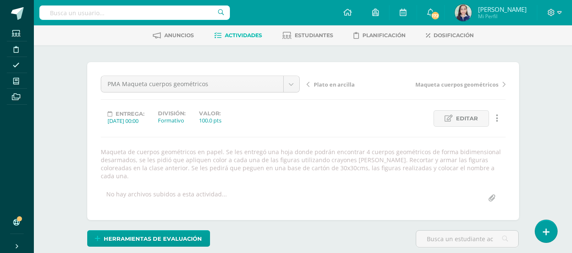
scroll to position [0, 0]
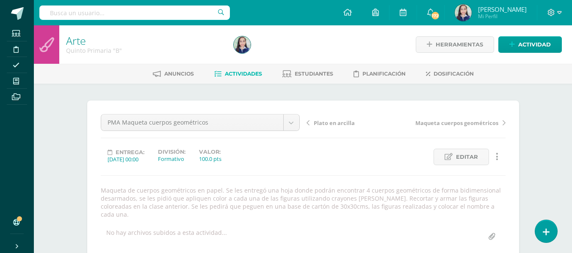
click at [237, 75] on span "Actividades" at bounding box center [243, 74] width 37 height 6
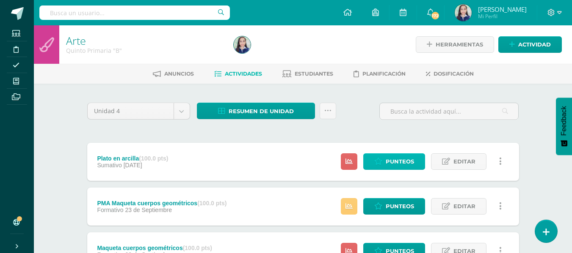
click at [391, 159] on span "Punteos" at bounding box center [399, 162] width 28 height 16
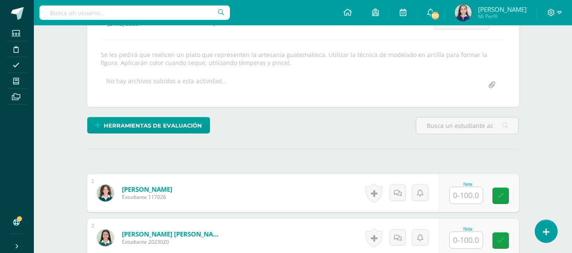
scroll to position [212, 0]
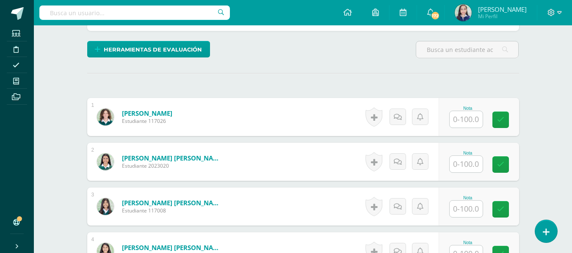
click at [462, 123] on input "text" at bounding box center [465, 119] width 33 height 17
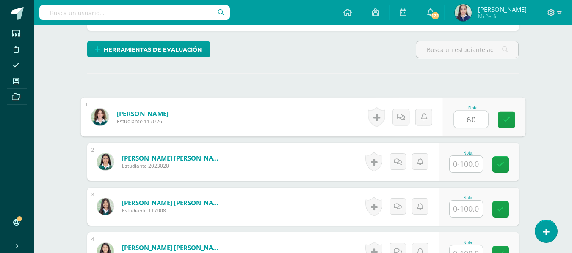
type input "60"
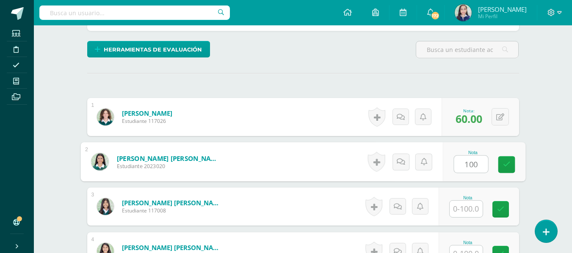
type input "100"
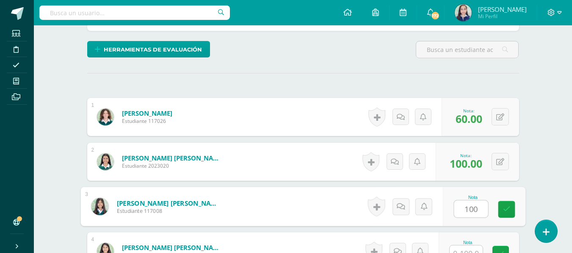
type input "100"
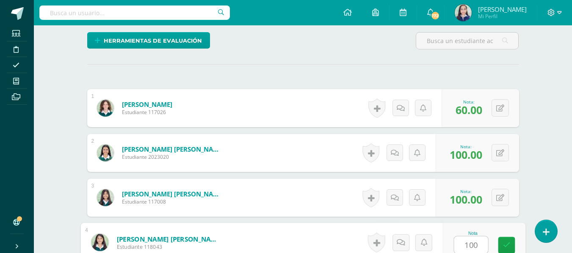
type input "100"
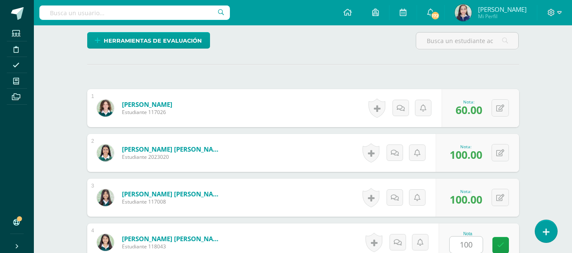
scroll to position [384, 0]
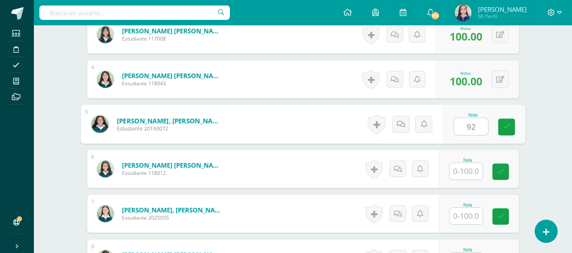
type input "92"
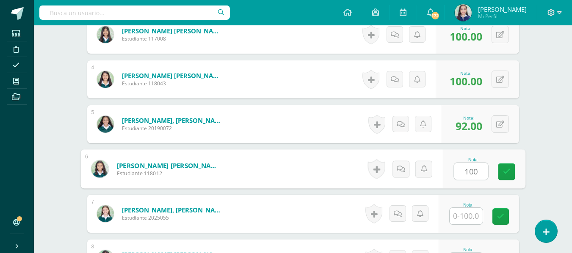
type input "100"
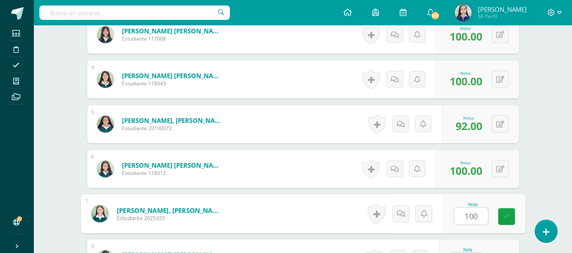
type input "100"
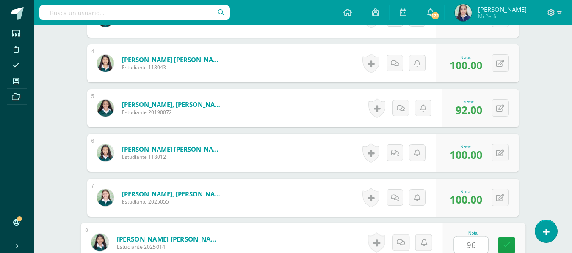
type input "96"
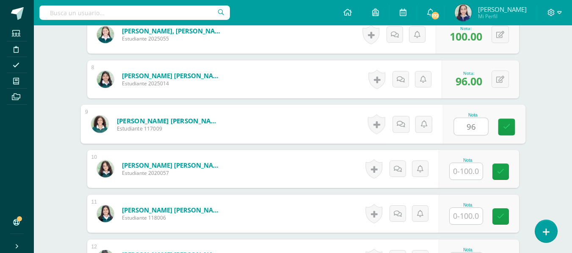
type input "96"
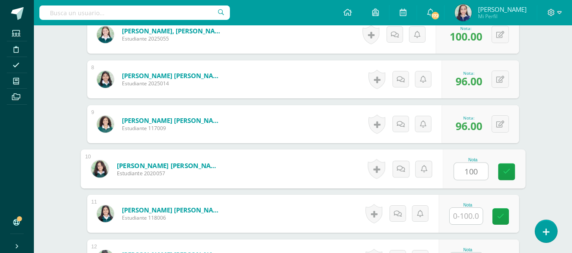
type input "100"
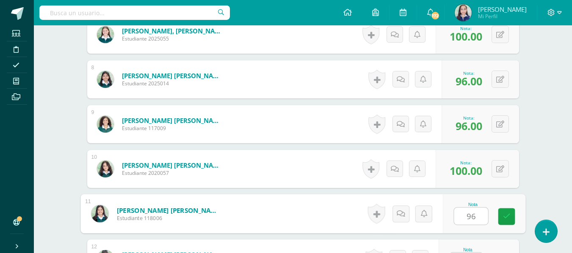
type input "96"
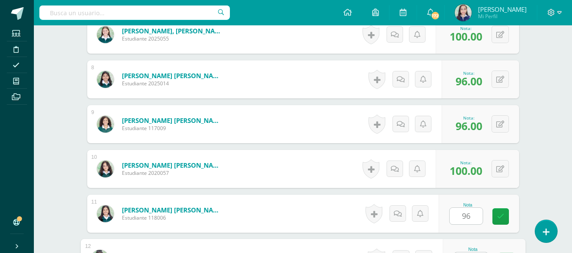
scroll to position [580, 0]
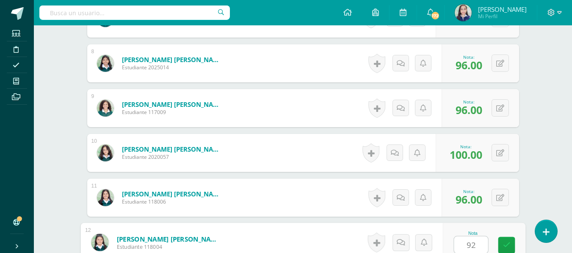
type input "92"
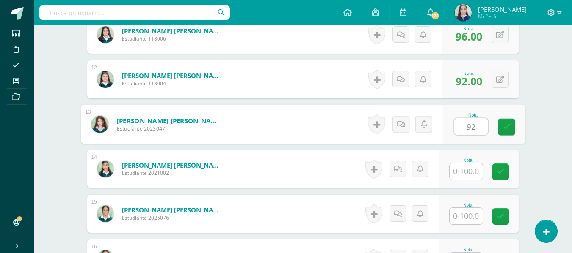
type input "92"
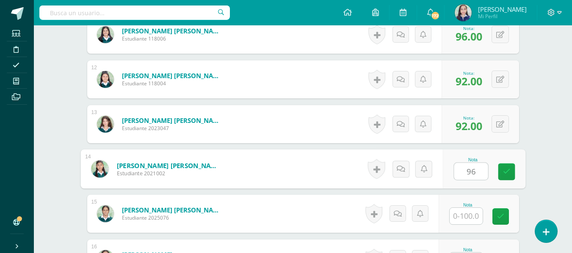
type input "96"
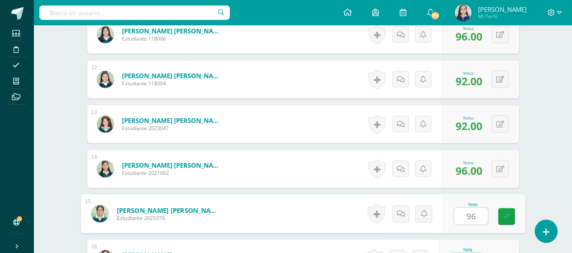
type input "96"
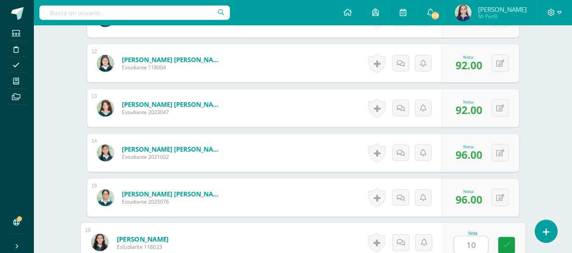
type input "100"
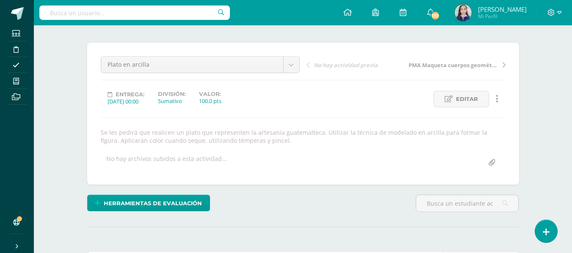
scroll to position [0, 0]
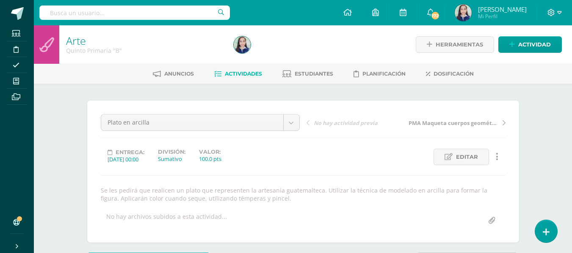
click at [247, 74] on span "Actividades" at bounding box center [243, 74] width 37 height 6
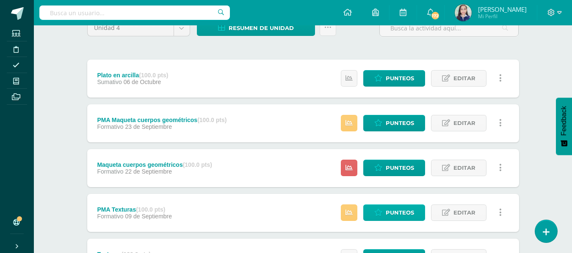
scroll to position [85, 0]
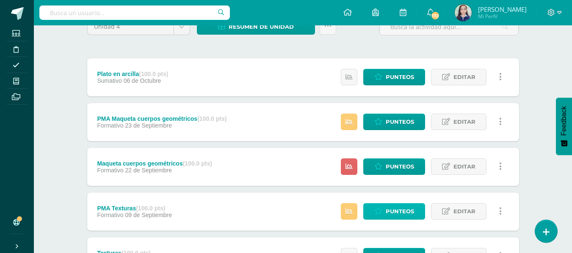
click at [401, 211] on span "Punteos" at bounding box center [399, 212] width 28 height 16
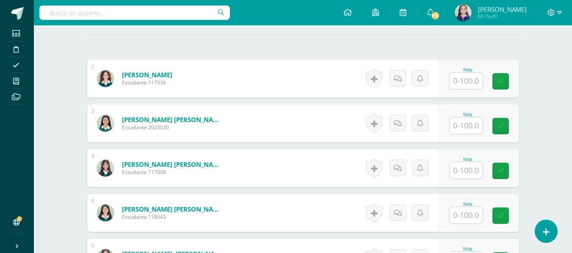
scroll to position [275, 0]
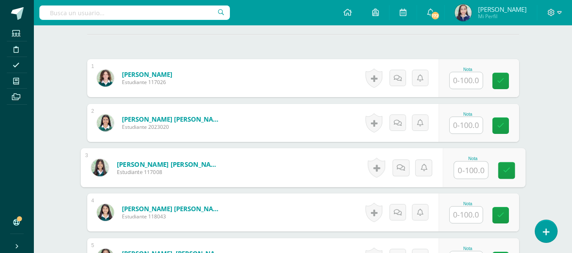
click at [470, 175] on input "text" at bounding box center [471, 170] width 34 height 17
type input "98"
click at [504, 170] on icon at bounding box center [506, 170] width 8 height 7
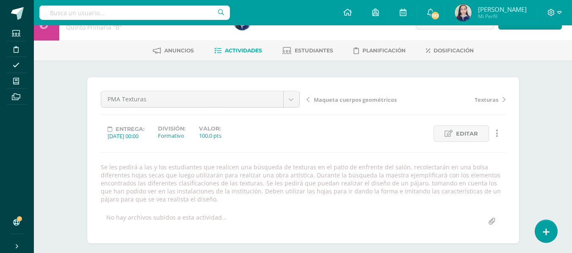
scroll to position [0, 0]
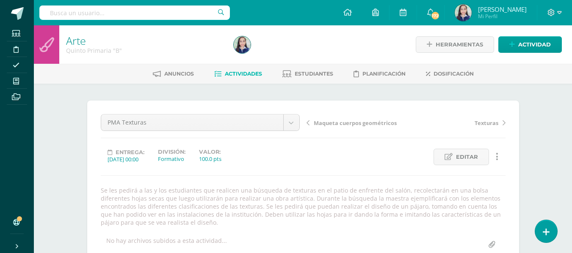
click at [239, 72] on span "Actividades" at bounding box center [243, 74] width 37 height 6
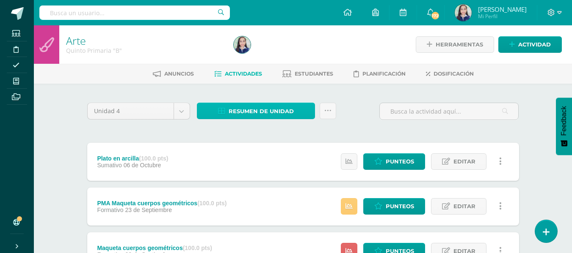
click at [275, 108] on span "Resumen de unidad" at bounding box center [260, 112] width 65 height 16
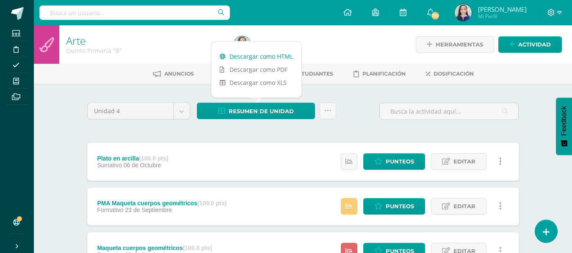
click at [263, 58] on link "Descargar como HTML" at bounding box center [256, 56] width 90 height 13
click at [347, 121] on div "Unidad 4 Unidad 1 Unidad 2 Unidad 3 Unidad 4 Resumen de unidad Subir actividade…" at bounding box center [303, 115] width 438 height 24
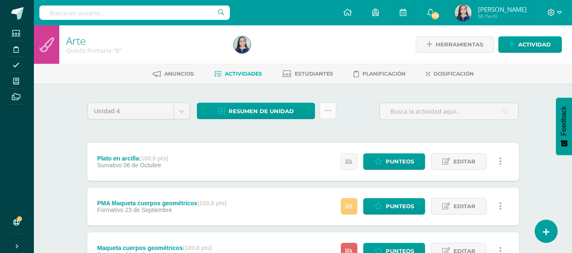
click at [329, 110] on icon at bounding box center [327, 110] width 7 height 7
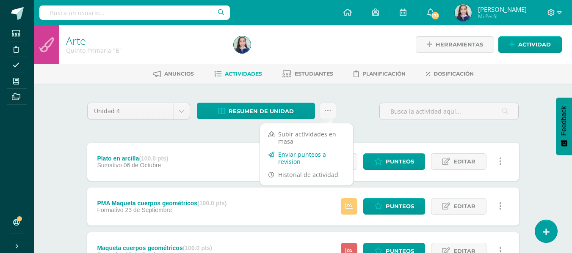
click at [301, 154] on link "Enviar punteos a revision" at bounding box center [306, 158] width 93 height 20
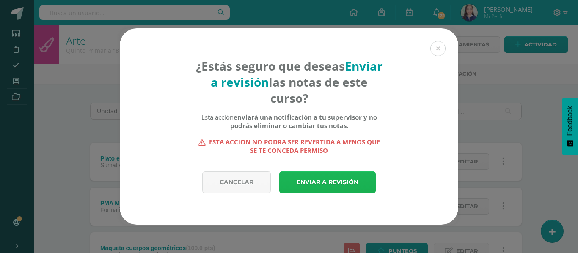
click at [321, 181] on link "Enviar a revisión" at bounding box center [327, 183] width 96 height 22
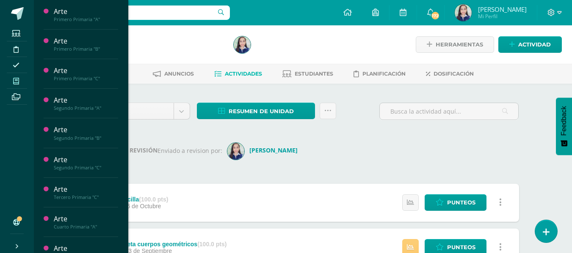
click at [19, 83] on icon at bounding box center [16, 81] width 6 height 7
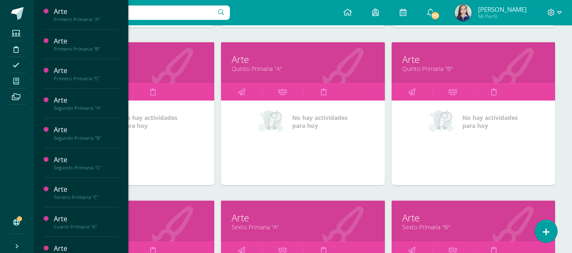
scroll to position [603, 0]
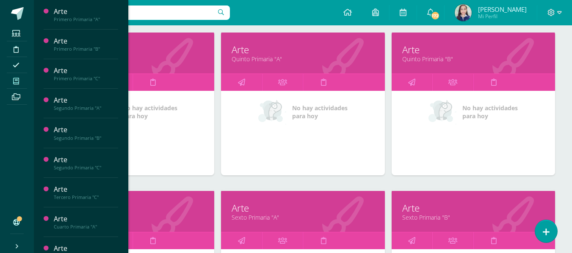
click at [140, 212] on link "Arte" at bounding box center [132, 208] width 142 height 13
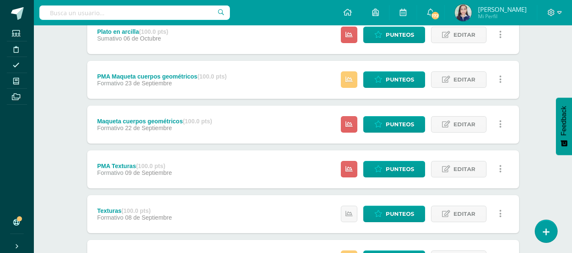
scroll to position [85, 0]
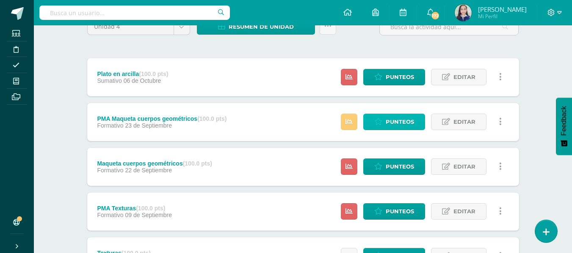
click at [390, 124] on span "Punteos" at bounding box center [399, 122] width 28 height 16
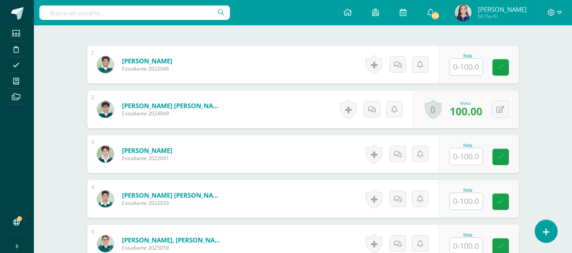
scroll to position [281, 0]
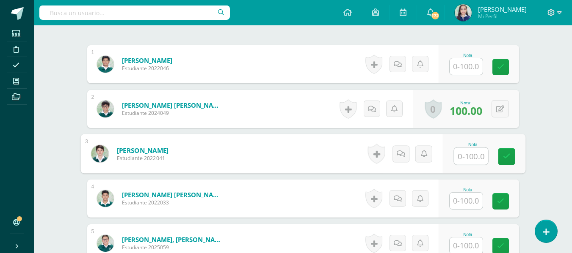
click at [467, 148] on input "text" at bounding box center [471, 156] width 34 height 17
type input "74"
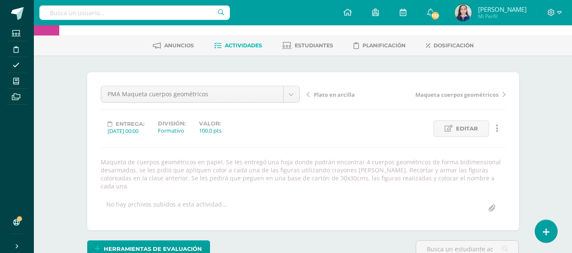
scroll to position [0, 0]
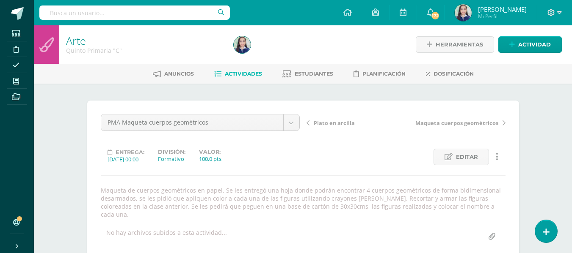
click at [236, 74] on span "Actividades" at bounding box center [243, 74] width 37 height 6
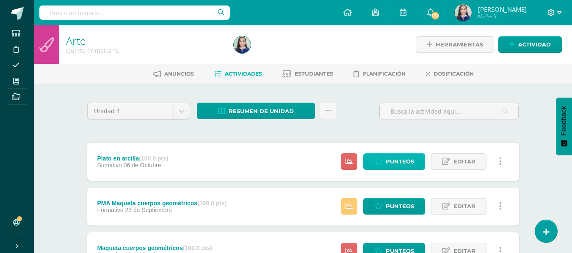
click at [388, 158] on span "Punteos" at bounding box center [399, 162] width 28 height 16
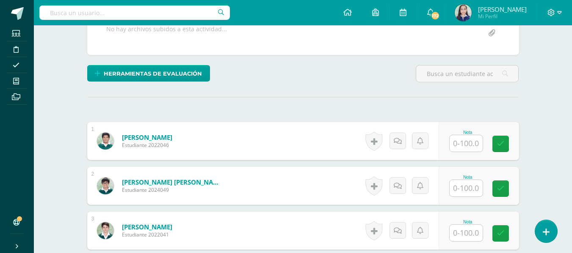
click at [473, 145] on input "text" at bounding box center [465, 143] width 33 height 17
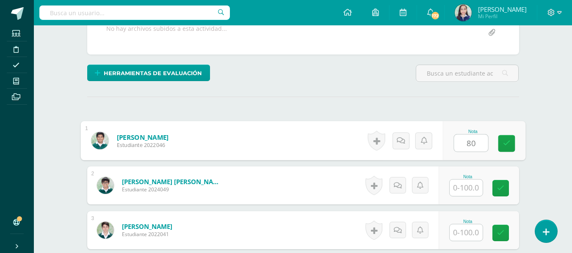
type input "80"
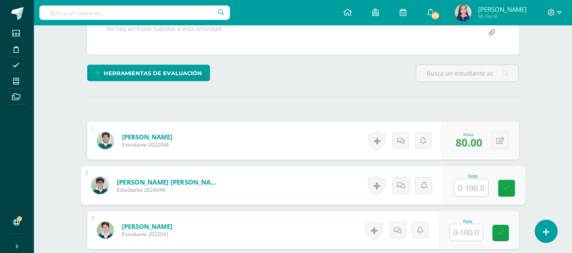
scroll to position [189, 0]
type input "92"
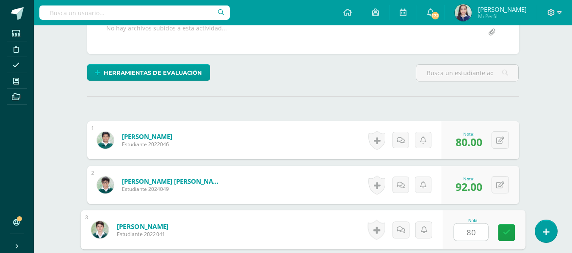
type input "80"
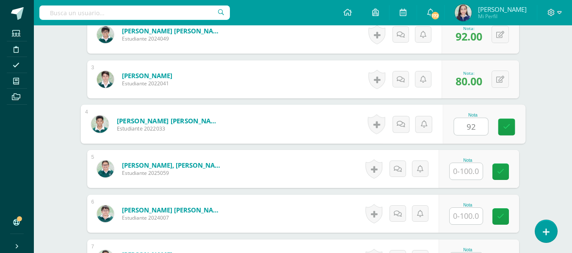
type input "92"
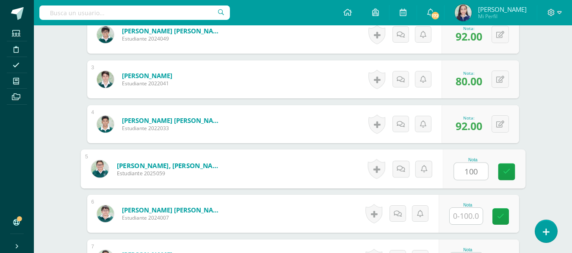
type input "100"
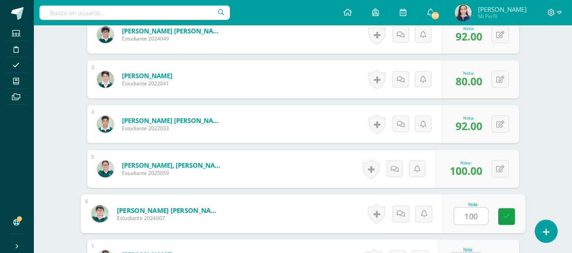
type input "100"
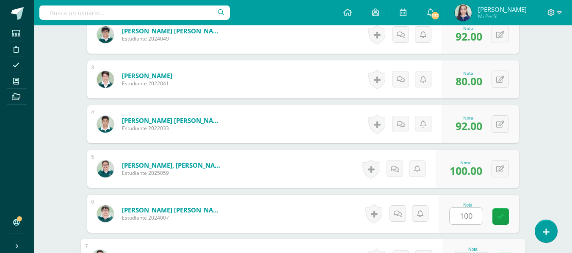
scroll to position [355, 0]
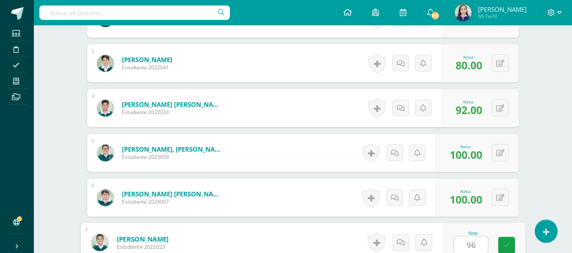
type input "96"
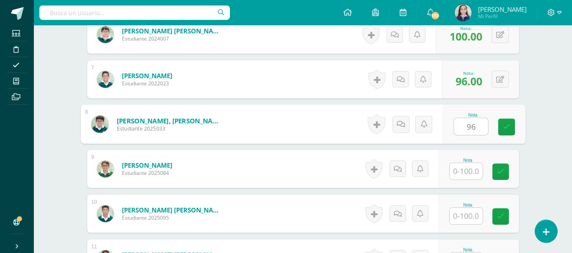
type input "96"
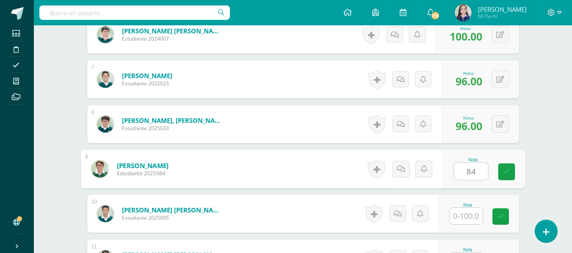
type input "84"
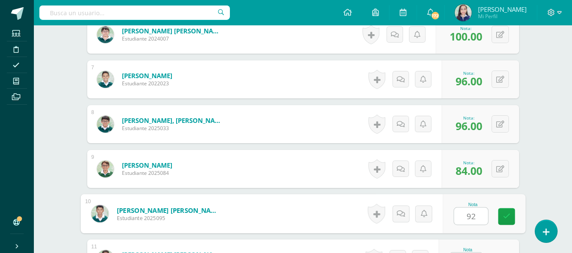
type input "92"
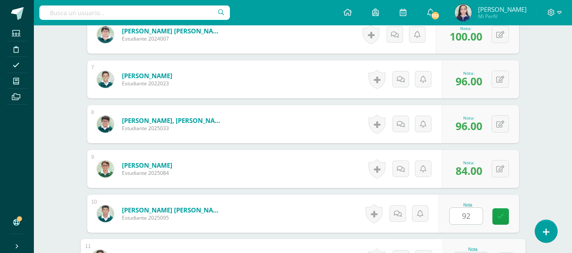
scroll to position [535, 0]
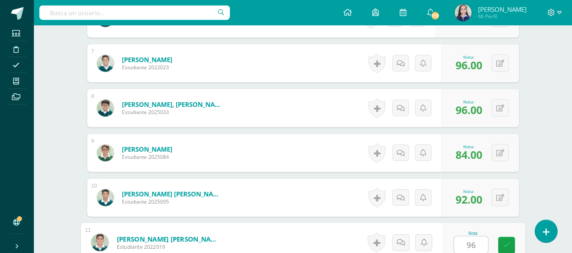
type input "96"
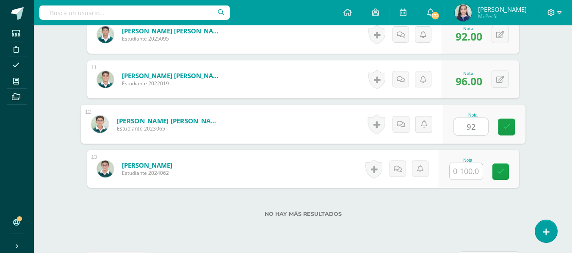
type input "92"
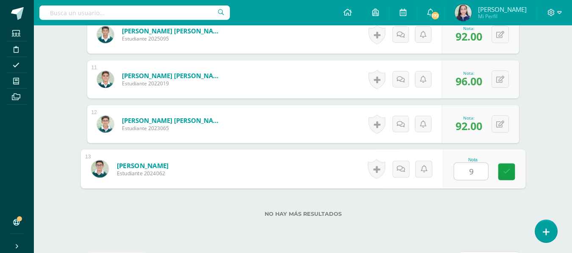
type input "92"
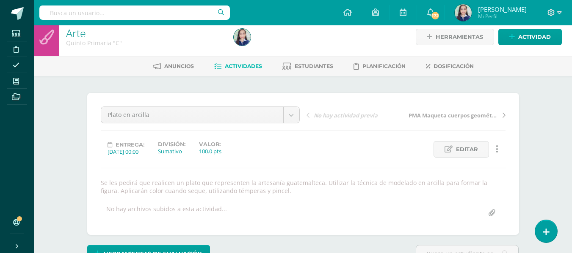
scroll to position [0, 0]
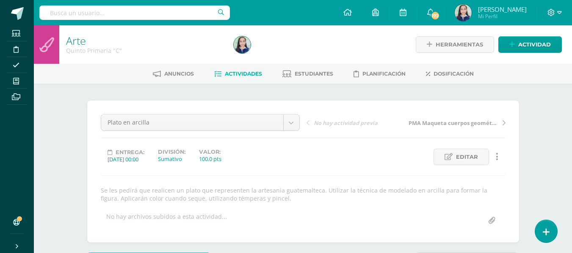
click at [236, 72] on span "Actividades" at bounding box center [243, 74] width 37 height 6
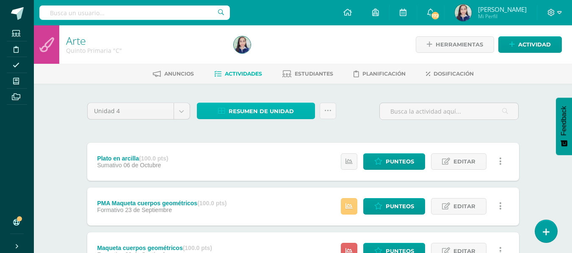
click at [249, 107] on span "Resumen de unidad" at bounding box center [260, 112] width 65 height 16
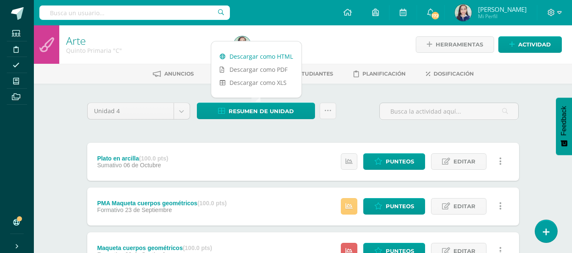
click at [249, 57] on link "Descargar como HTML" at bounding box center [256, 56] width 90 height 13
click at [347, 119] on div "Unidad 4 Unidad 1 Unidad 2 Unidad 3 Unidad 4 Resumen de unidad Subir actividade…" at bounding box center [303, 115] width 438 height 24
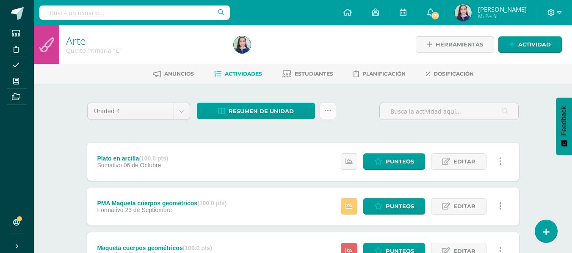
click at [323, 113] on link at bounding box center [327, 111] width 17 height 17
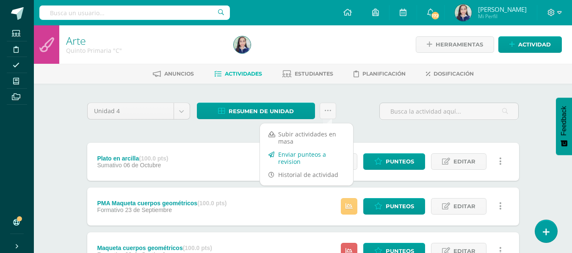
click at [316, 157] on link "Enviar punteos a revision" at bounding box center [306, 158] width 93 height 20
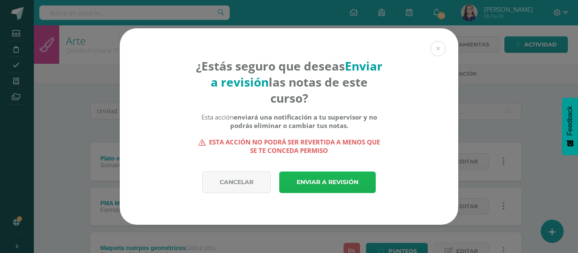
click at [328, 186] on link "Enviar a revisión" at bounding box center [327, 183] width 96 height 22
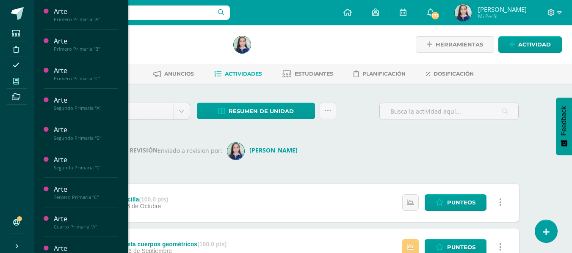
click at [15, 84] on icon at bounding box center [16, 81] width 6 height 7
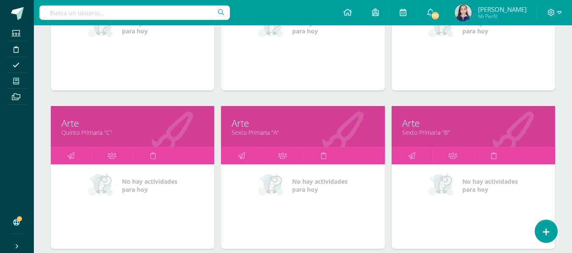
scroll to position [687, 0]
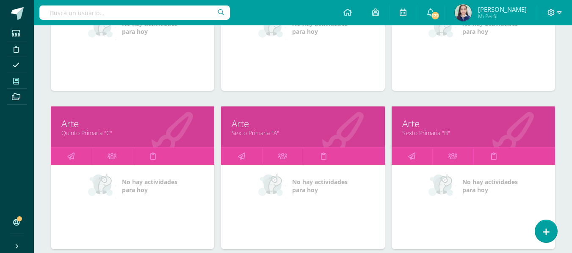
click at [253, 135] on link "Sexto Primaria "A"" at bounding box center [302, 133] width 142 height 8
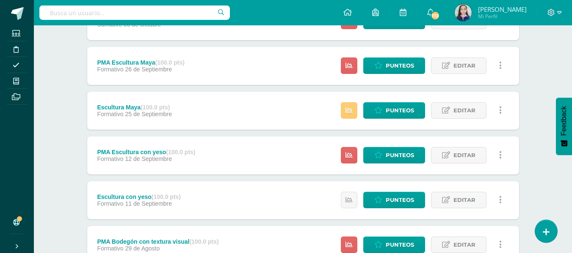
scroll to position [126, 0]
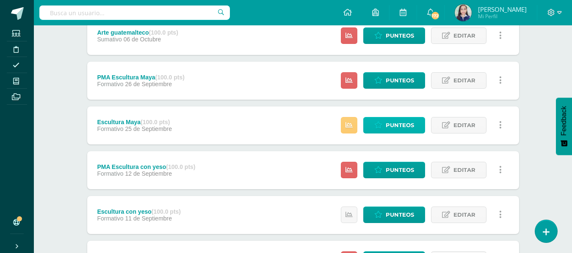
click at [390, 130] on span "Punteos" at bounding box center [399, 126] width 28 height 16
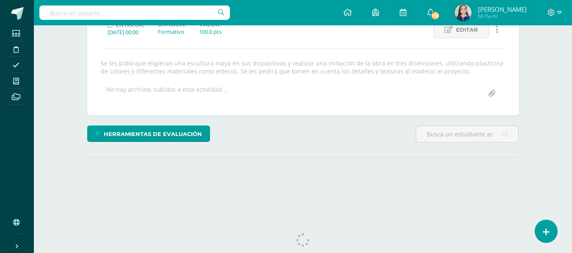
scroll to position [146, 0]
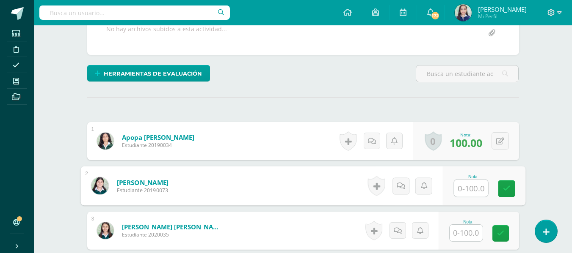
click at [477, 181] on input "text" at bounding box center [471, 188] width 34 height 17
type input "98"
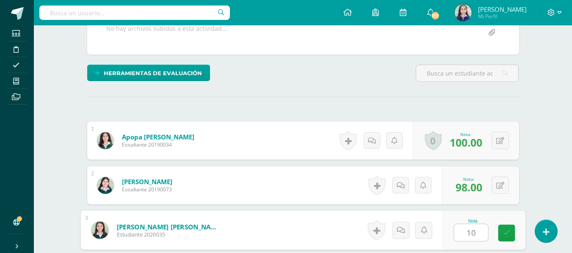
type input "100"
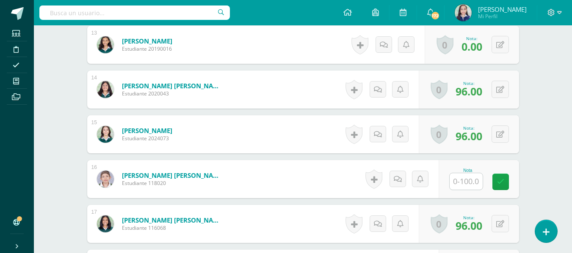
scroll to position [823, 0]
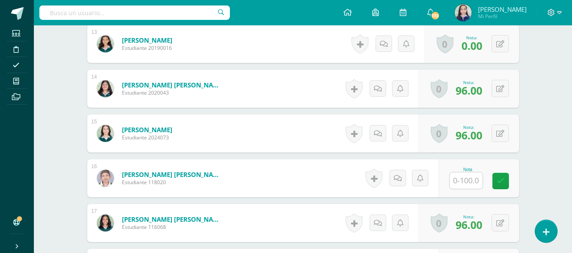
click at [472, 185] on input "text" at bounding box center [465, 181] width 33 height 17
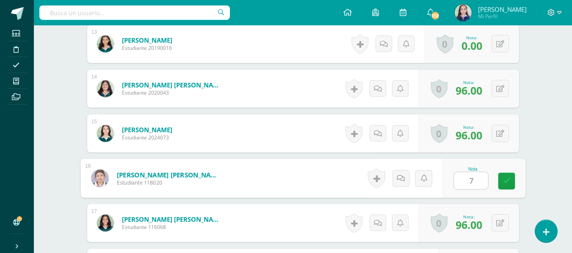
type input "74"
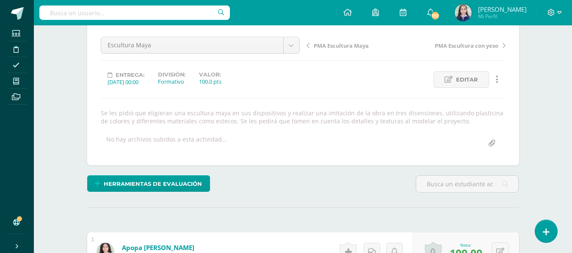
scroll to position [19, 0]
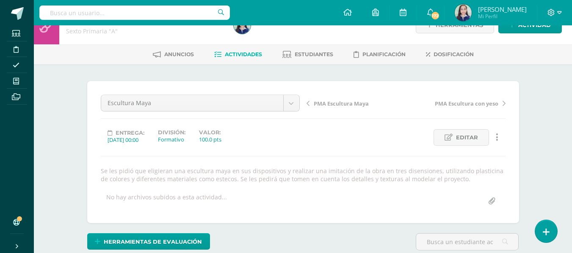
click at [240, 54] on span "Actividades" at bounding box center [243, 54] width 37 height 6
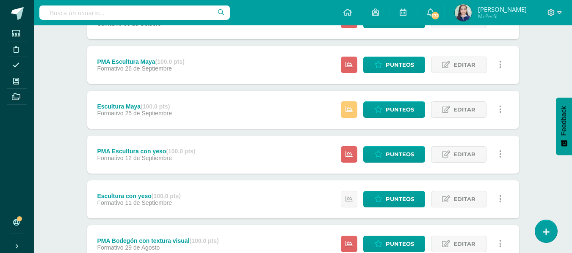
scroll to position [127, 0]
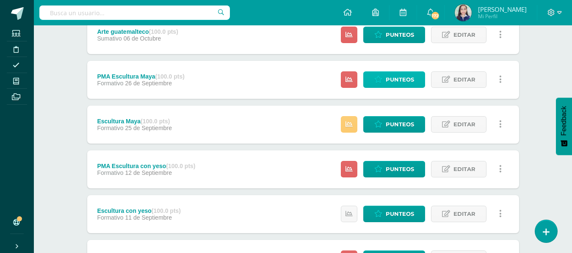
click at [394, 84] on span "Punteos" at bounding box center [399, 80] width 28 height 16
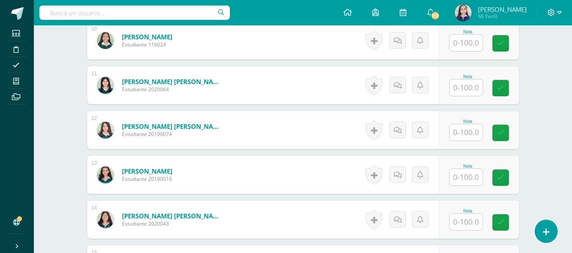
scroll to position [693, 0]
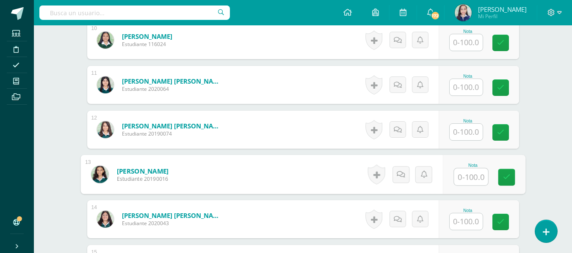
click at [462, 179] on input "text" at bounding box center [471, 177] width 34 height 17
type input "100"
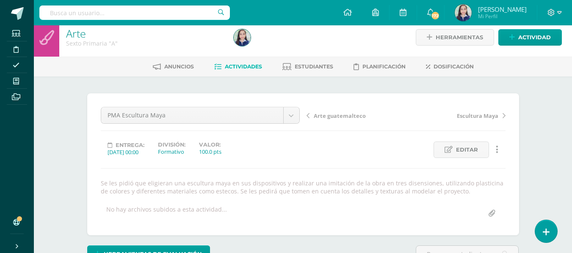
scroll to position [0, 0]
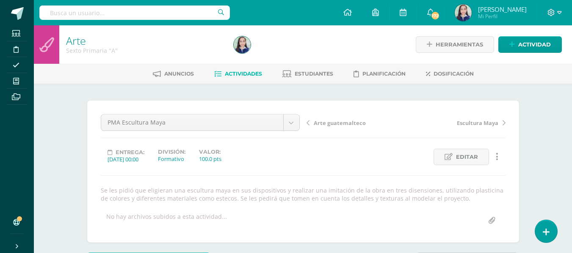
click at [243, 76] on span "Actividades" at bounding box center [243, 74] width 37 height 6
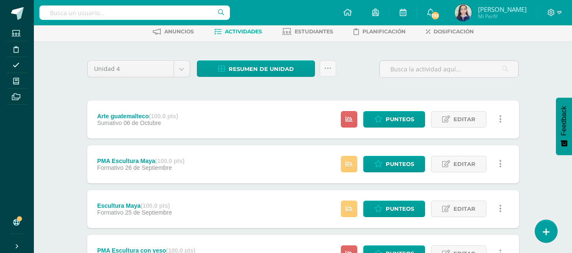
scroll to position [85, 0]
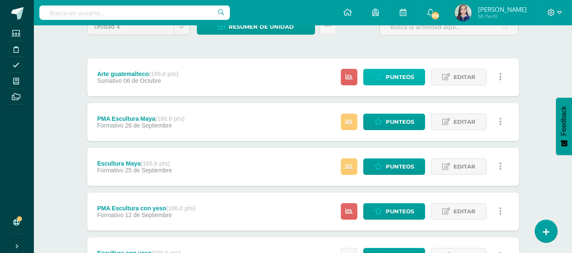
click at [396, 72] on span "Punteos" at bounding box center [399, 77] width 28 height 16
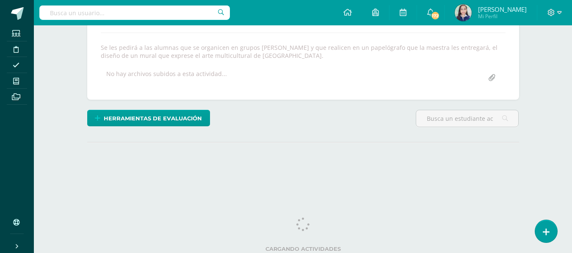
scroll to position [146, 0]
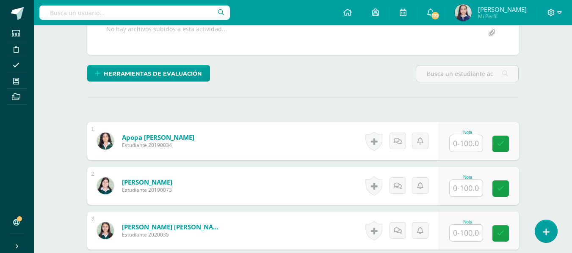
click at [470, 145] on input "text" at bounding box center [465, 143] width 33 height 17
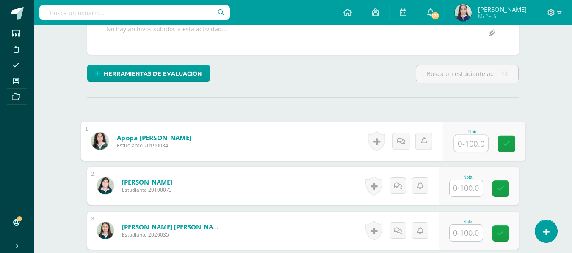
scroll to position [188, 0]
type input "98"
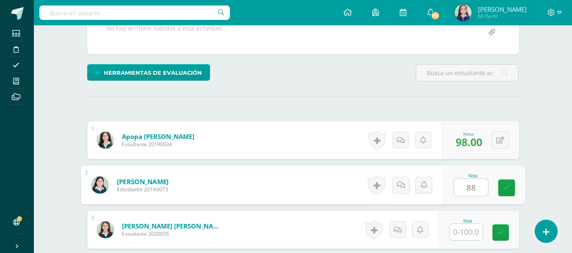
scroll to position [189, 0]
type input "88"
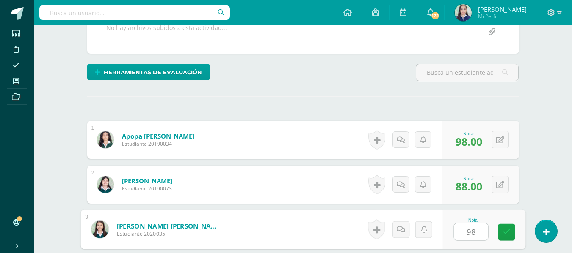
type input "98"
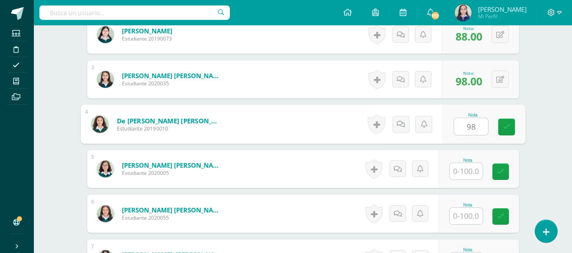
type input "98"
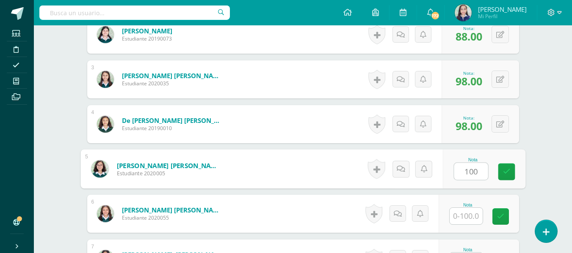
type input "100"
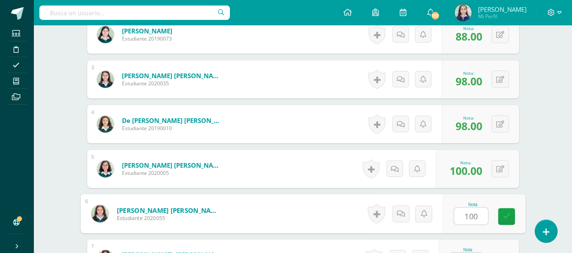
type input "100"
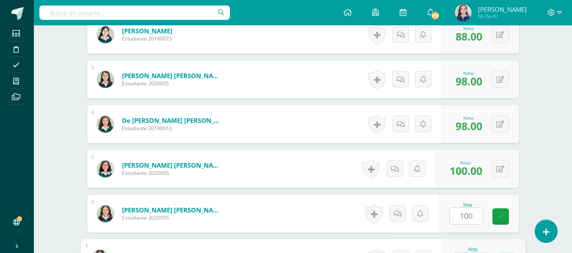
scroll to position [355, 0]
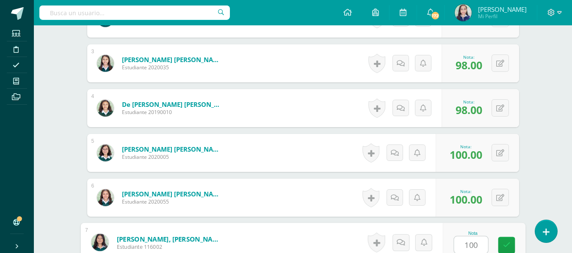
type input "100"
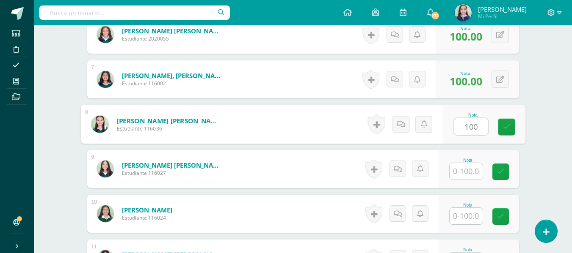
type input "100"
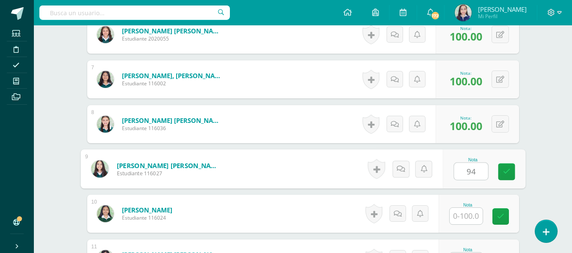
type input "94"
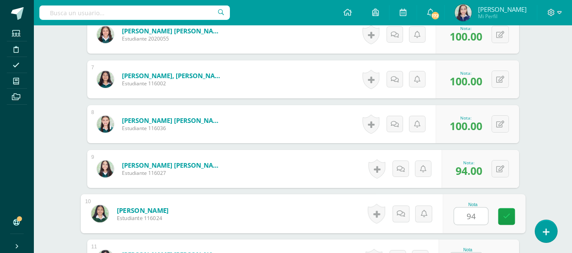
type input "94"
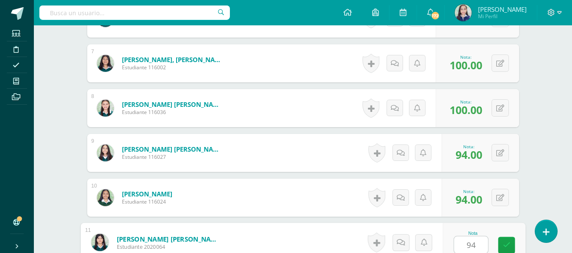
type input "94"
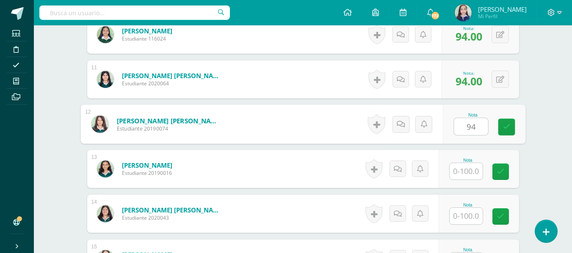
type input "94"
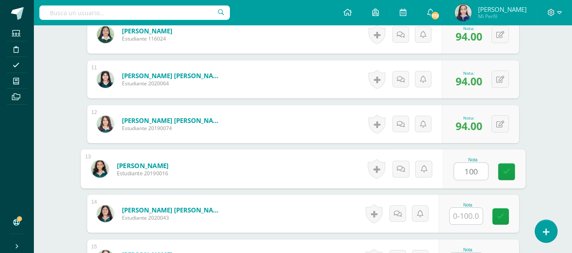
type input "100"
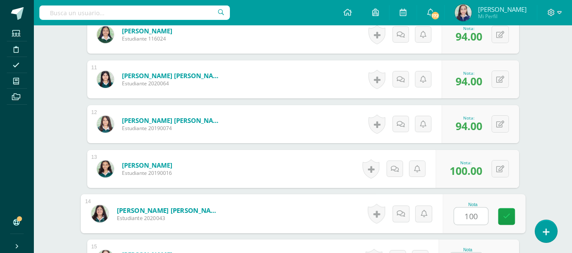
type input "100"
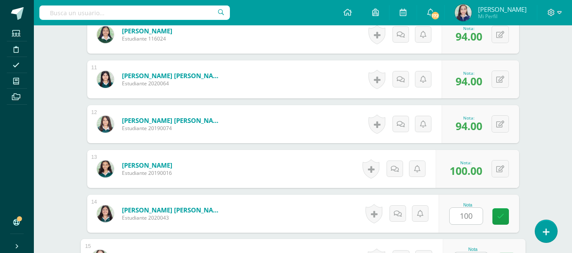
scroll to position [714, 0]
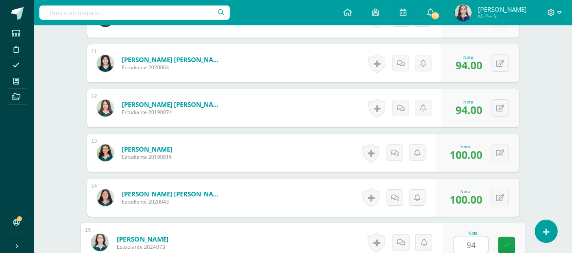
type input "94"
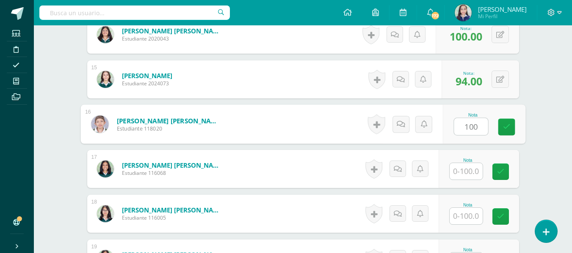
type input "100"
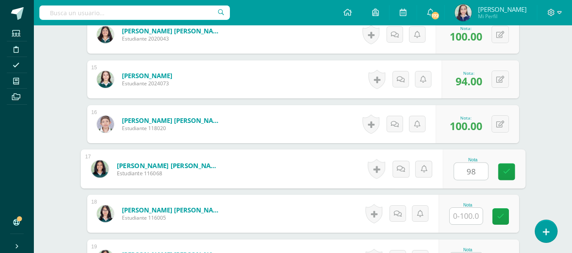
type input "98"
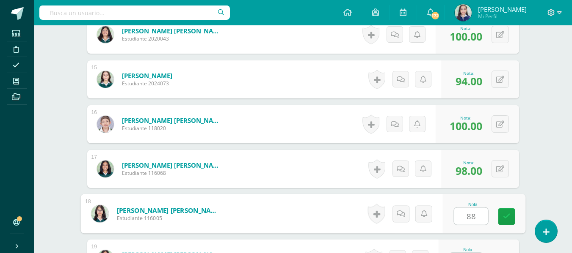
type input "88"
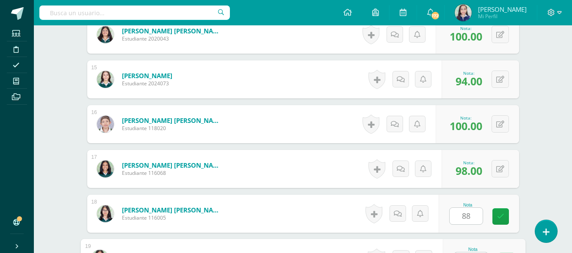
scroll to position [894, 0]
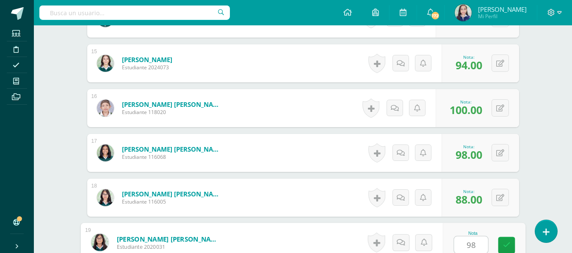
type input "98"
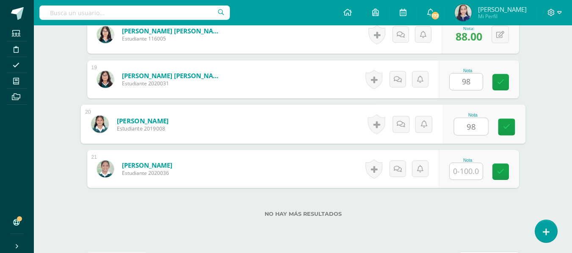
type input "98"
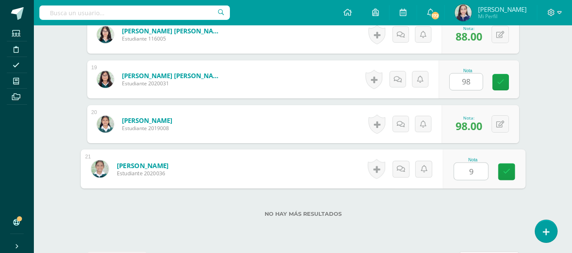
type input "94"
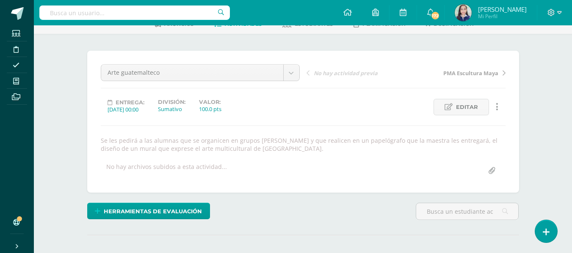
scroll to position [0, 0]
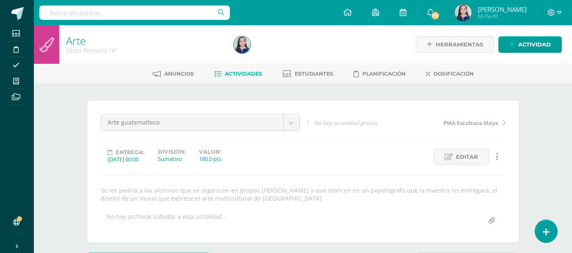
click at [239, 75] on span "Actividades" at bounding box center [243, 74] width 37 height 6
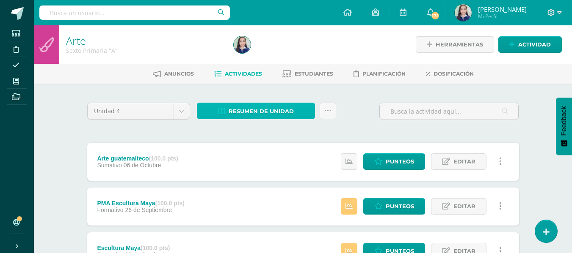
click at [246, 107] on span "Resumen de unidad" at bounding box center [260, 112] width 65 height 16
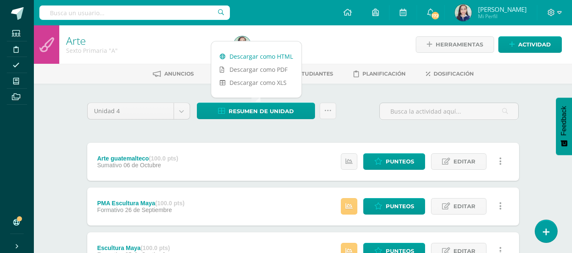
click at [245, 58] on link "Descargar como HTML" at bounding box center [256, 56] width 90 height 13
click at [346, 120] on div "Unidad 4 Unidad 1 Unidad 2 Unidad 3 Unidad 4 Resumen de unidad Subir actividade…" at bounding box center [303, 115] width 438 height 24
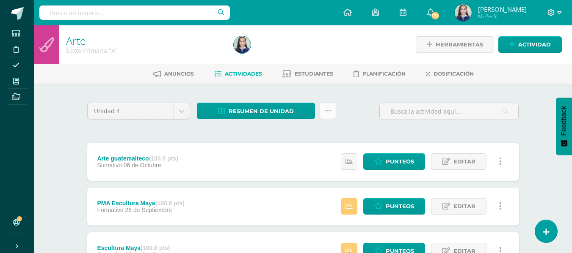
click at [328, 108] on icon at bounding box center [327, 110] width 7 height 7
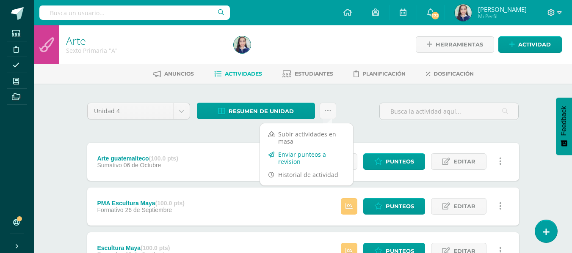
click at [320, 154] on link "Enviar punteos a revision" at bounding box center [306, 158] width 93 height 20
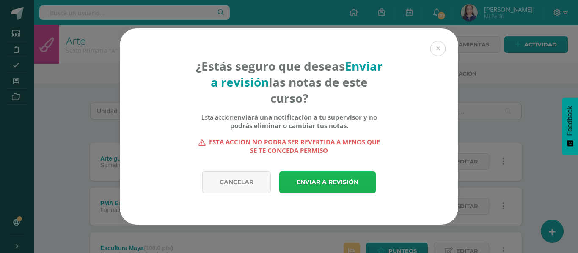
click at [328, 181] on link "Enviar a revisión" at bounding box center [327, 183] width 96 height 22
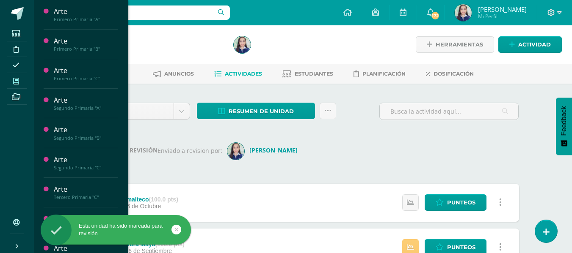
click at [13, 81] on icon at bounding box center [16, 81] width 6 height 7
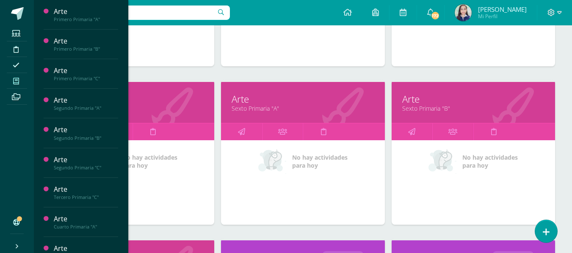
scroll to position [729, 0]
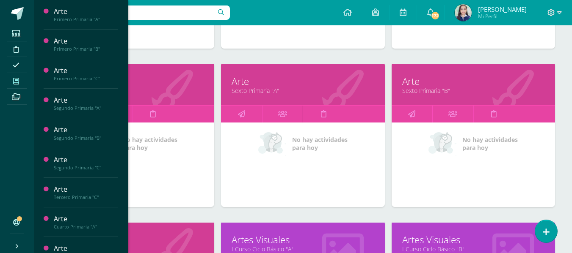
click at [429, 91] on link "Sexto Primaria "B"" at bounding box center [473, 91] width 142 height 8
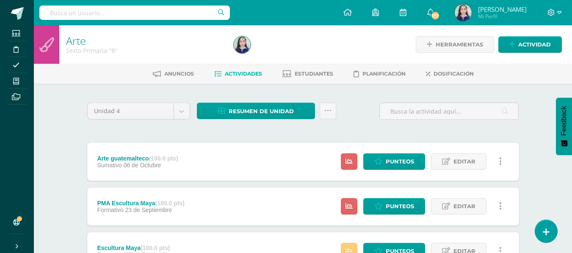
scroll to position [42, 0]
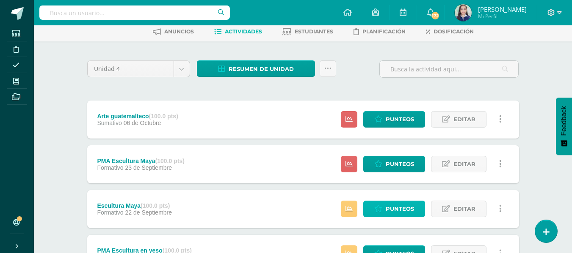
click at [404, 214] on span "Punteos" at bounding box center [399, 209] width 28 height 16
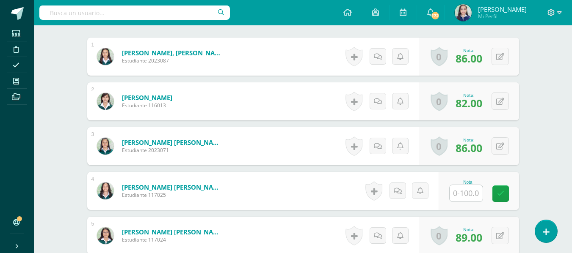
scroll to position [273, 0]
click at [464, 197] on input "text" at bounding box center [465, 193] width 33 height 17
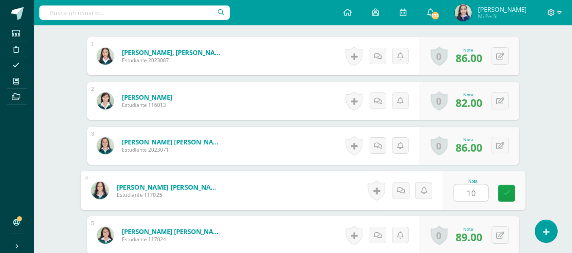
type input "100"
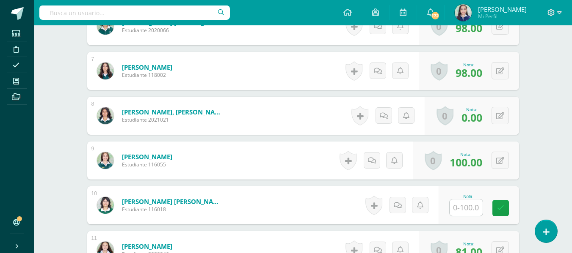
scroll to position [528, 0]
click at [465, 209] on input "text" at bounding box center [465, 207] width 33 height 17
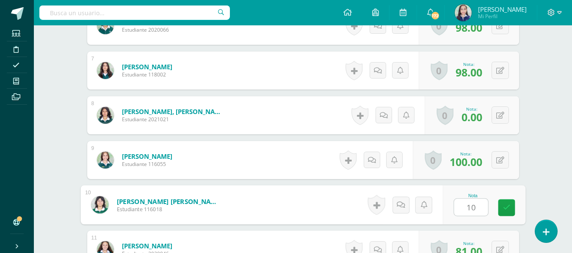
type input "100"
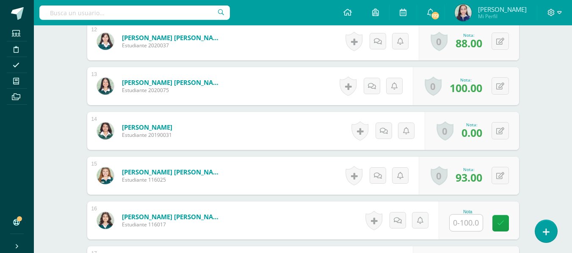
scroll to position [782, 0]
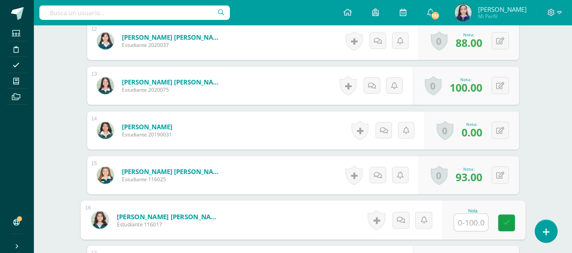
click at [468, 226] on input "text" at bounding box center [471, 223] width 34 height 17
type input "80"
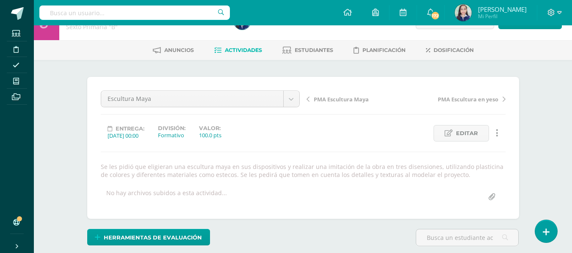
scroll to position [0, 0]
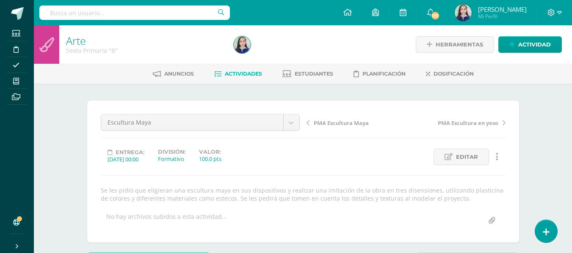
click at [239, 75] on span "Actividades" at bounding box center [243, 74] width 37 height 6
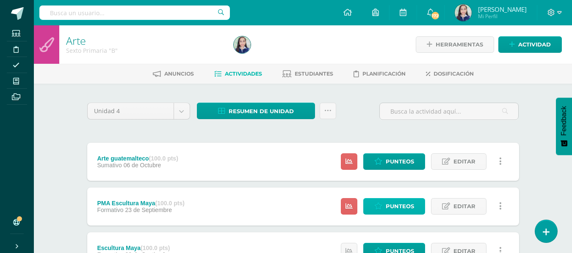
click at [412, 207] on span "Punteos" at bounding box center [399, 207] width 28 height 16
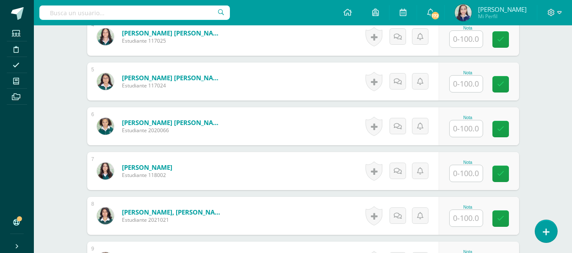
scroll to position [442, 0]
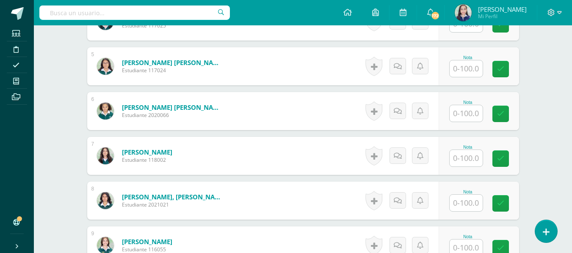
click at [474, 201] on input "text" at bounding box center [465, 203] width 33 height 17
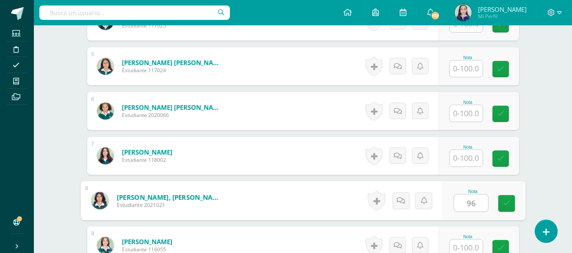
type input "96"
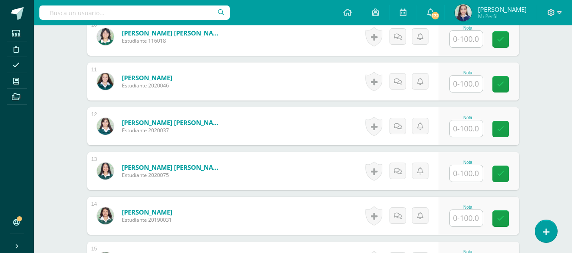
scroll to position [700, 0]
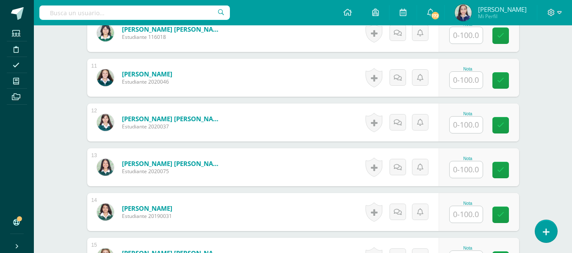
click at [466, 219] on input "text" at bounding box center [465, 214] width 33 height 17
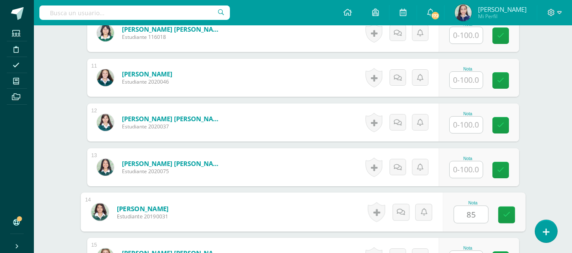
type input "85"
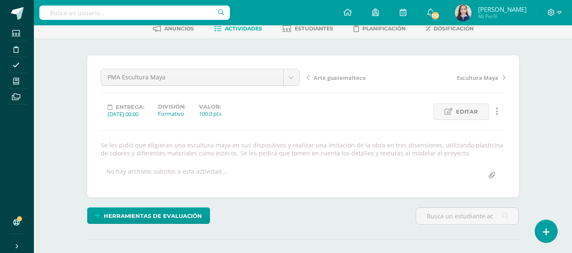
scroll to position [0, 0]
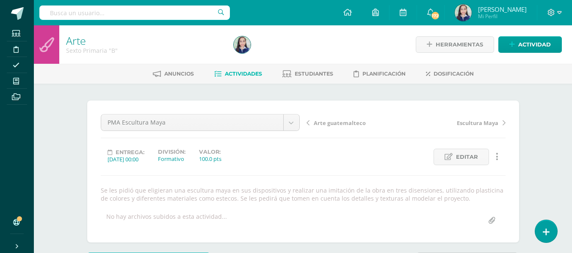
click at [240, 75] on span "Actividades" at bounding box center [243, 74] width 37 height 6
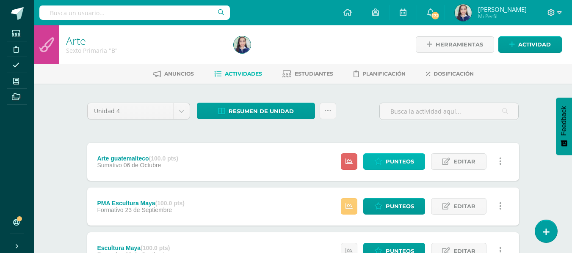
click at [394, 159] on span "Punteos" at bounding box center [399, 162] width 28 height 16
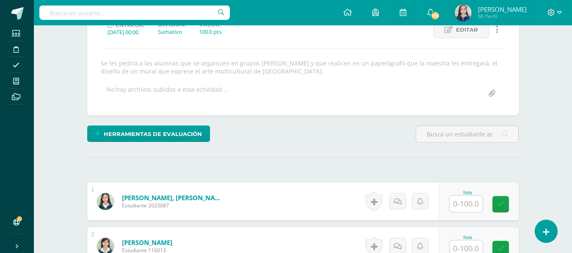
scroll to position [128, 0]
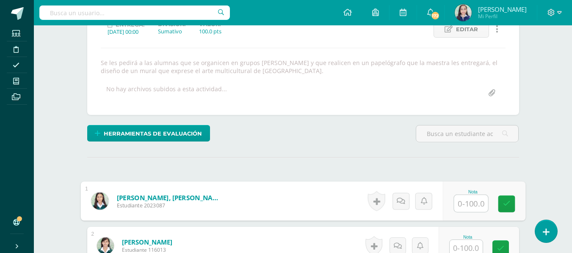
click at [476, 206] on input "text" at bounding box center [471, 203] width 34 height 17
type input "98"
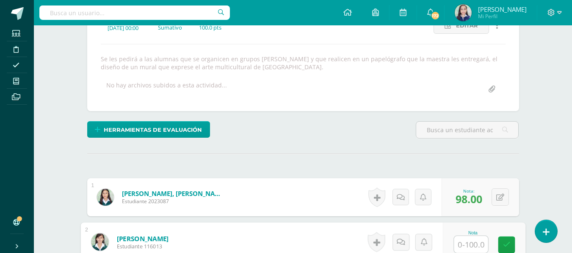
scroll to position [132, 0]
type input "98"
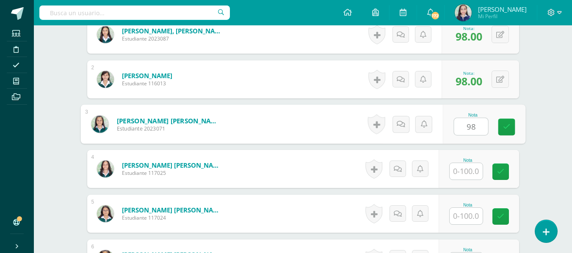
type input "98"
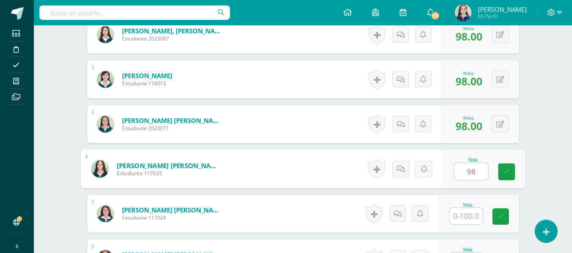
type input "98"
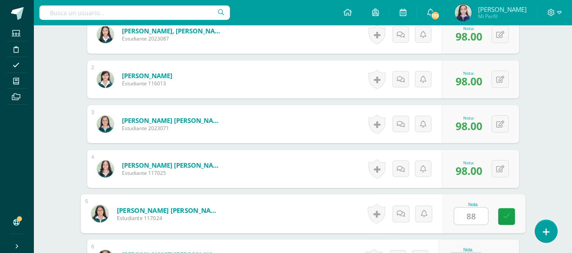
type input "88"
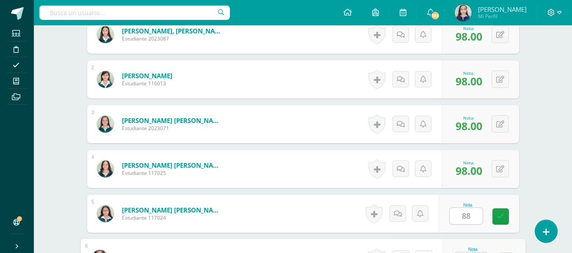
scroll to position [311, 0]
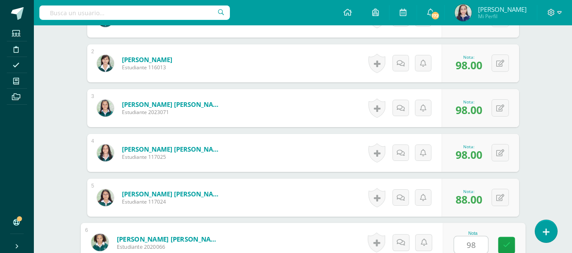
type input "98"
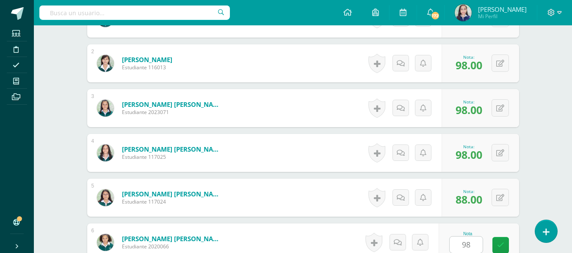
scroll to position [474, 0]
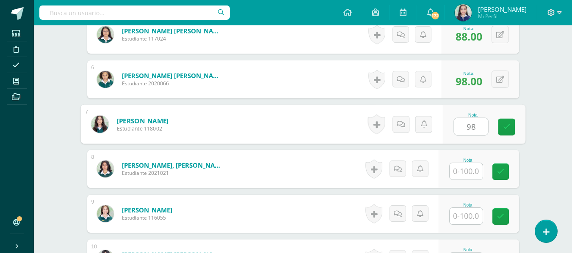
type input "98"
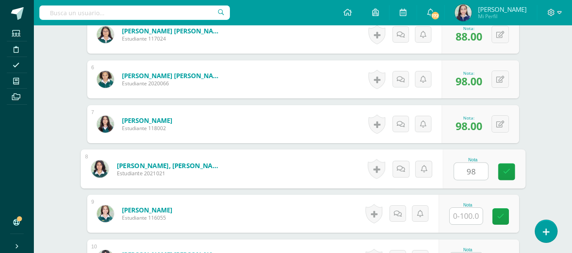
type input "98"
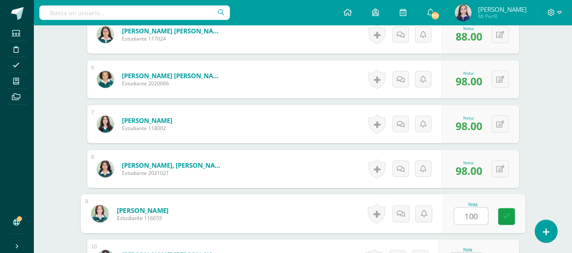
type input "100"
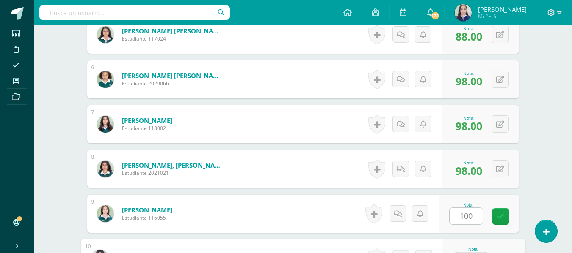
scroll to position [490, 0]
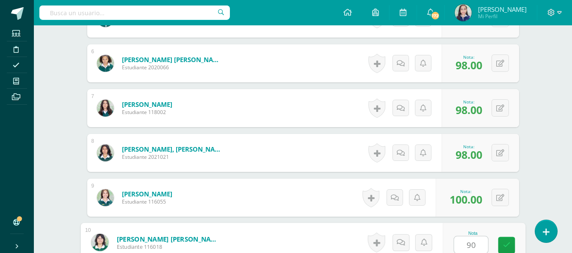
type input "90"
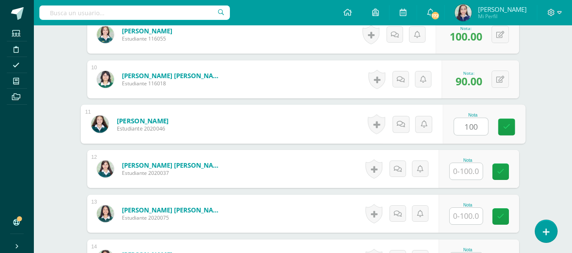
type input "100"
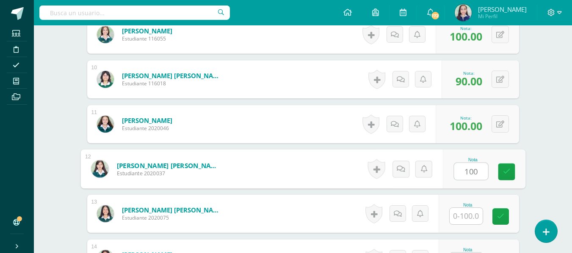
type input "100"
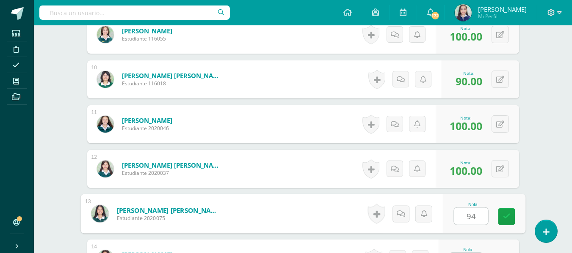
type input "94"
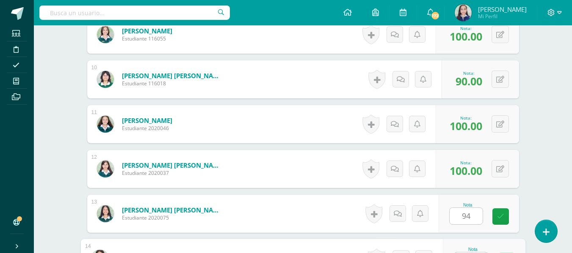
scroll to position [669, 0]
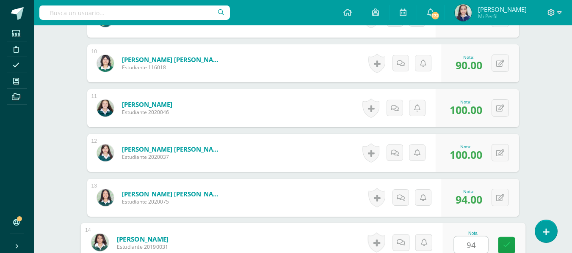
type input "94"
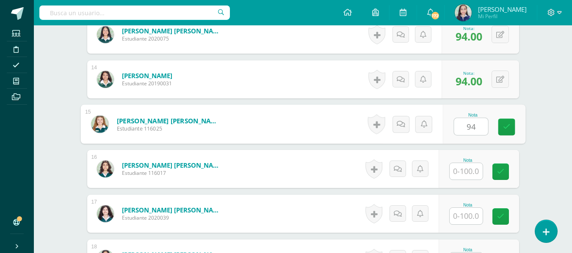
type input "94"
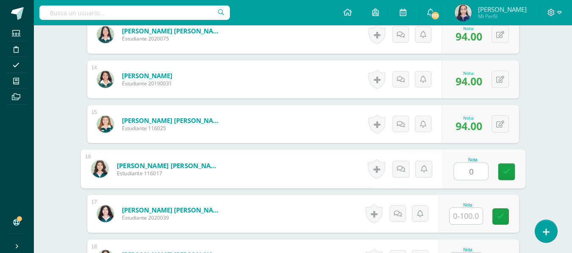
type input "0"
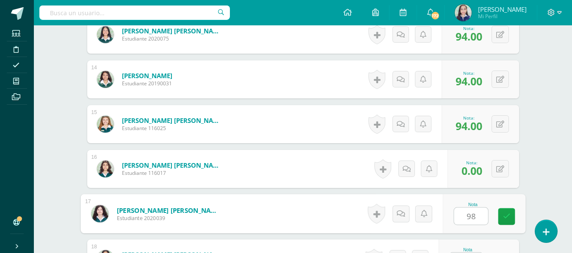
type input "98"
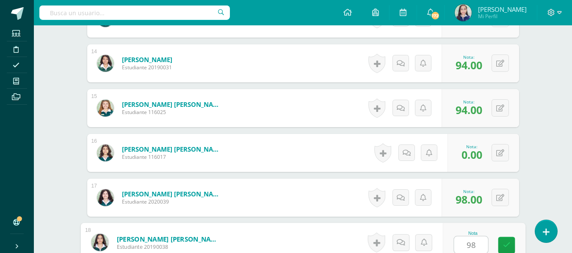
type input "98"
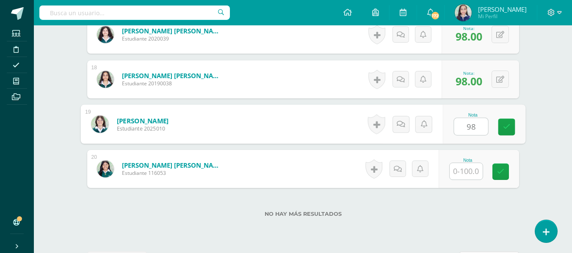
type input "98"
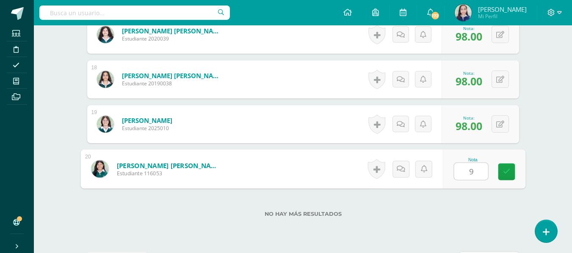
type input "98"
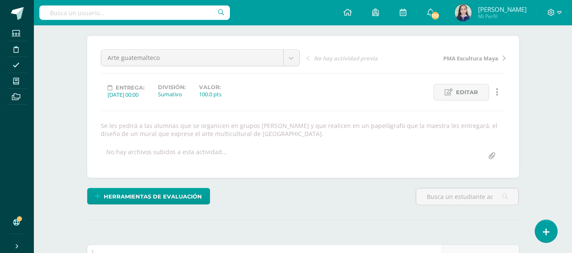
scroll to position [0, 0]
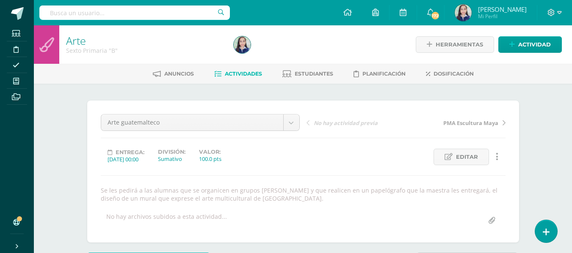
click at [241, 72] on span "Actividades" at bounding box center [243, 74] width 37 height 6
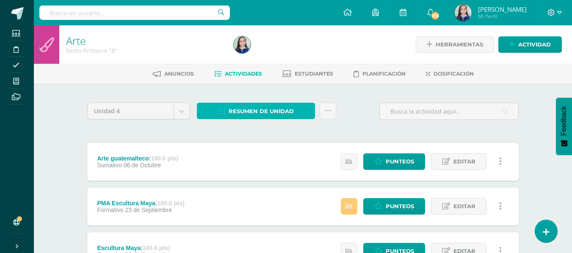
click at [249, 105] on span "Resumen de unidad" at bounding box center [260, 112] width 65 height 16
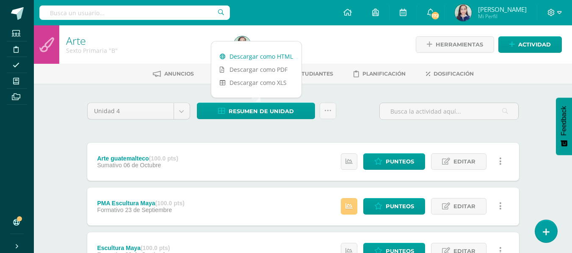
click at [256, 60] on link "Descargar como HTML" at bounding box center [256, 56] width 90 height 13
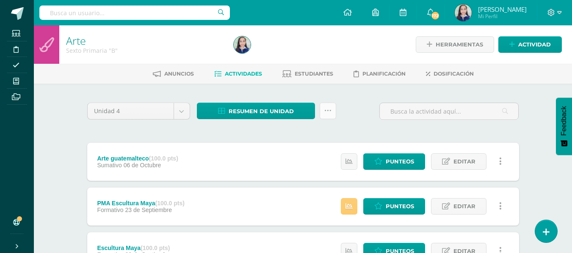
click at [329, 110] on icon at bounding box center [327, 110] width 7 height 7
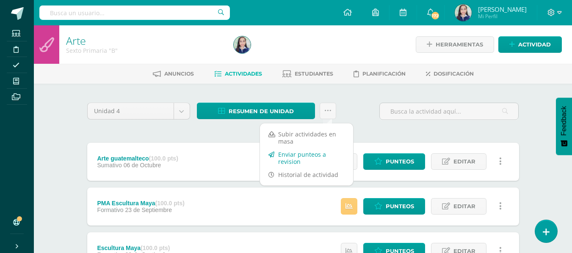
click at [310, 157] on link "Enviar punteos a revision" at bounding box center [306, 158] width 93 height 20
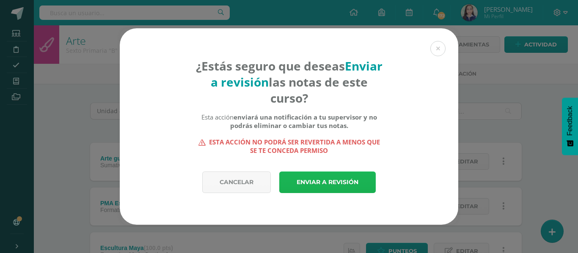
click at [315, 183] on link "Enviar a revisión" at bounding box center [327, 183] width 96 height 22
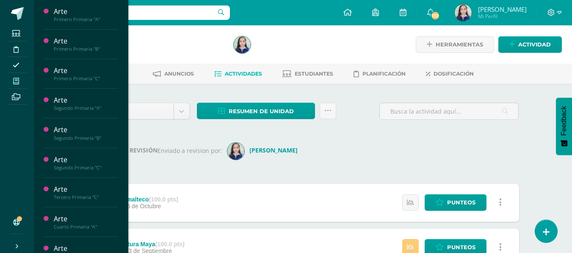
click at [16, 84] on icon at bounding box center [16, 81] width 6 height 7
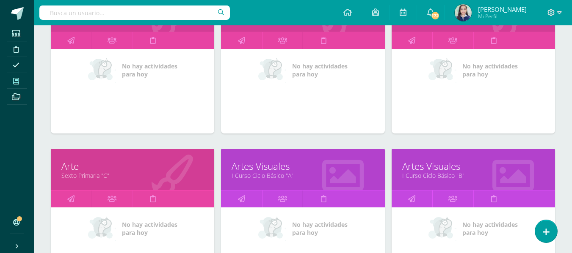
scroll to position [804, 0]
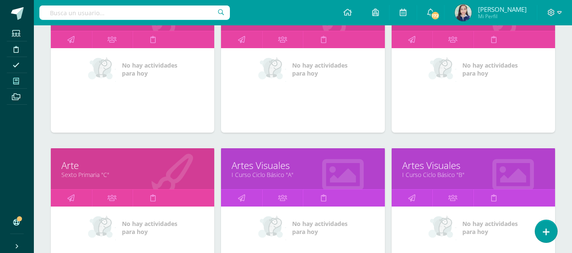
click at [94, 174] on link "Sexto Primaria "C"" at bounding box center [132, 175] width 142 height 8
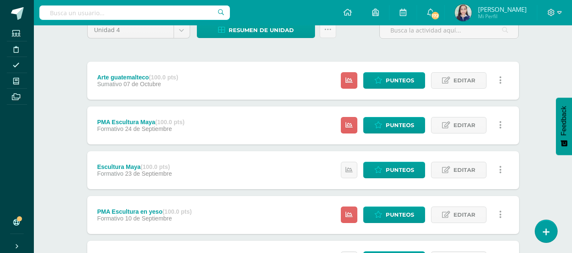
scroll to position [85, 0]
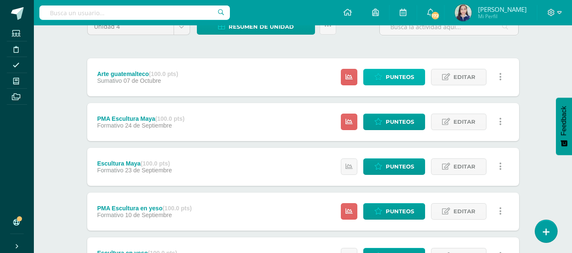
click at [404, 80] on span "Punteos" at bounding box center [399, 77] width 28 height 16
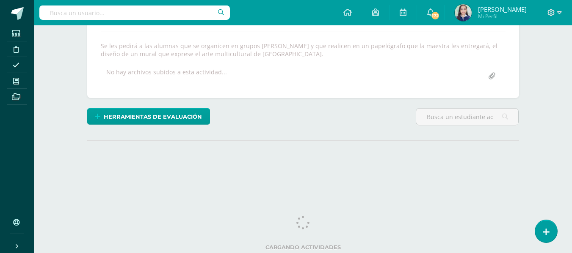
scroll to position [146, 0]
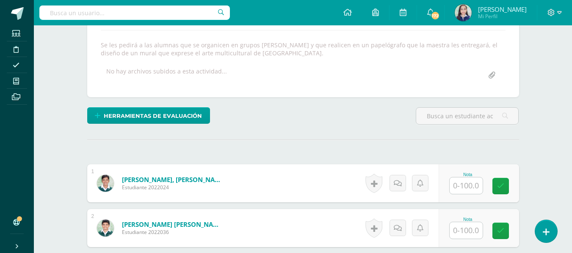
click at [463, 186] on input "text" at bounding box center [465, 186] width 33 height 17
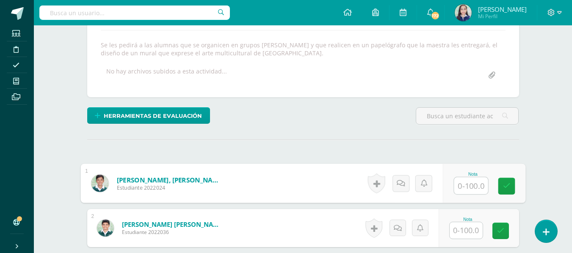
scroll to position [146, 0]
type input "90"
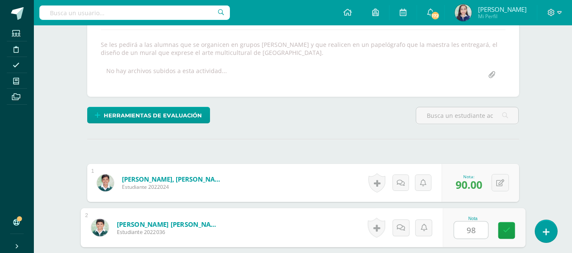
type input "98"
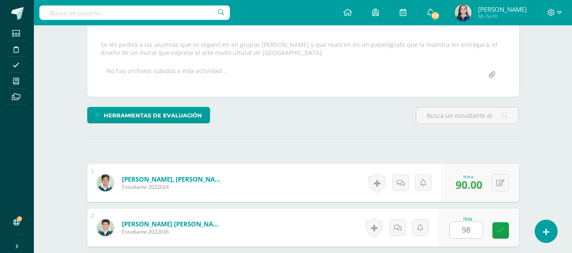
scroll to position [294, 0]
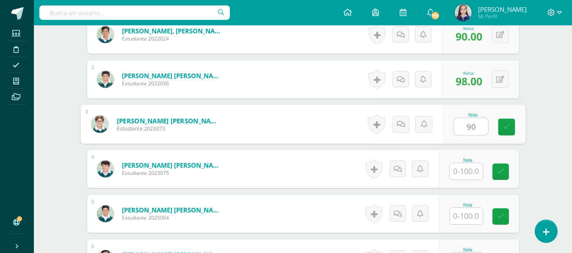
type input "90"
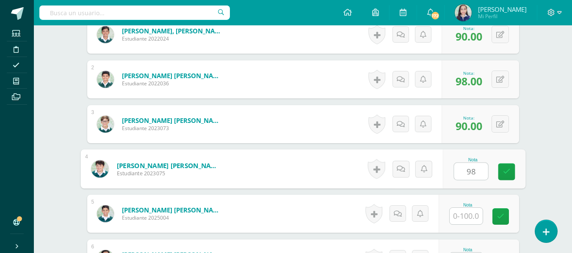
type input "98"
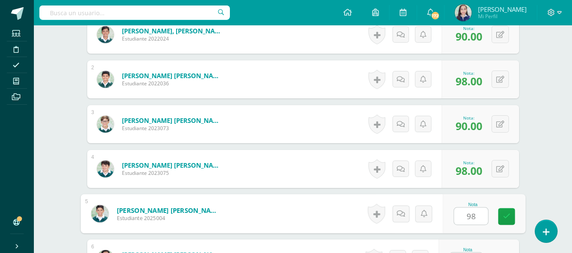
type input "98"
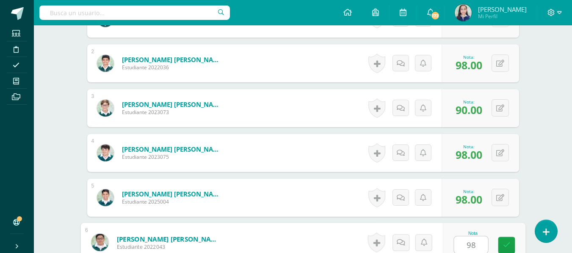
type input "98"
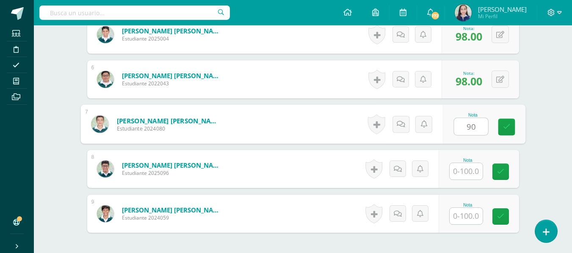
type input "90"
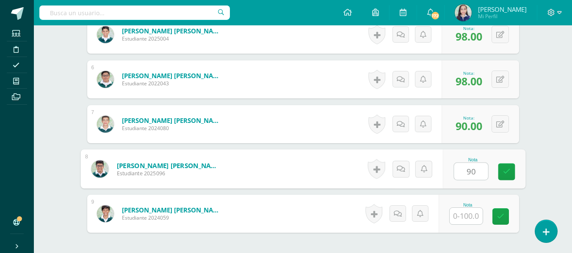
type input "90"
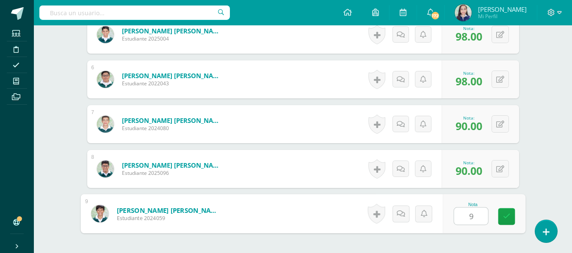
type input "98"
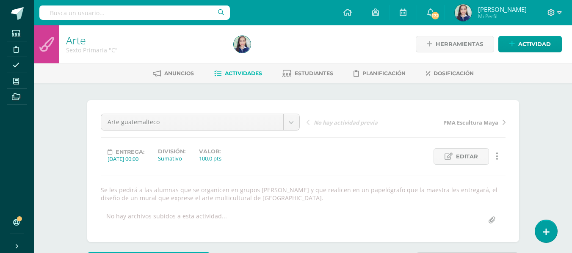
scroll to position [0, 0]
click at [247, 72] on span "Actividades" at bounding box center [243, 74] width 37 height 6
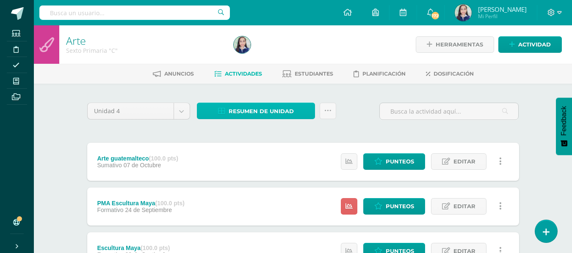
click at [263, 112] on span "Resumen de unidad" at bounding box center [260, 112] width 65 height 16
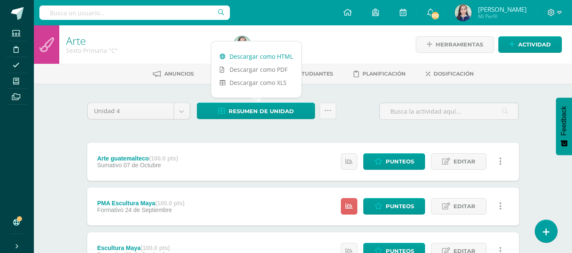
click at [262, 58] on link "Descargar como HTML" at bounding box center [256, 56] width 90 height 13
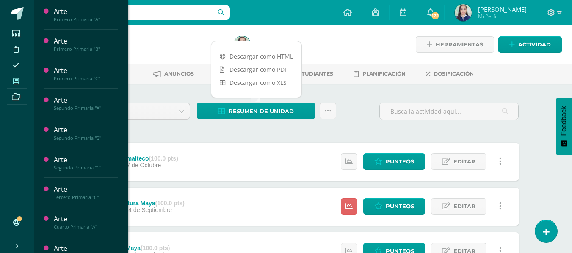
click at [14, 81] on icon at bounding box center [16, 81] width 6 height 7
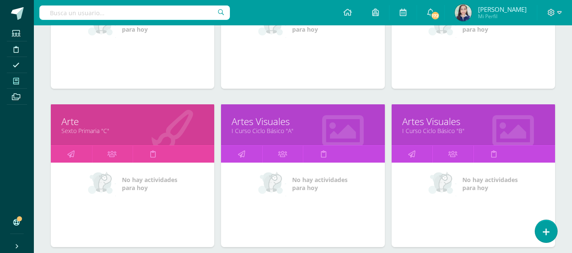
scroll to position [856, 0]
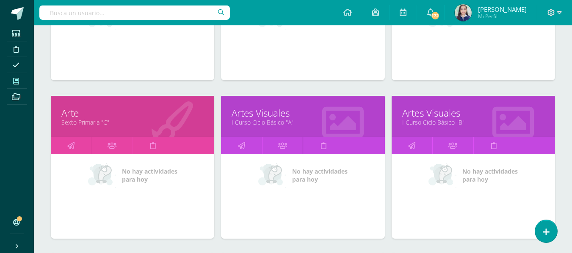
click at [443, 120] on link "I Curso Ciclo Básico "B"" at bounding box center [473, 122] width 142 height 8
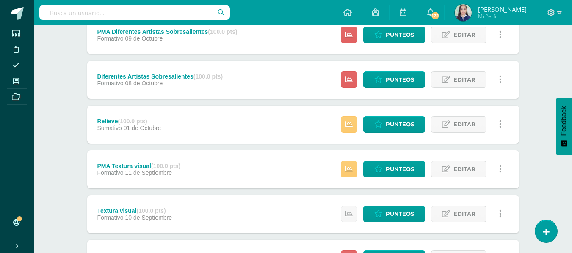
scroll to position [85, 0]
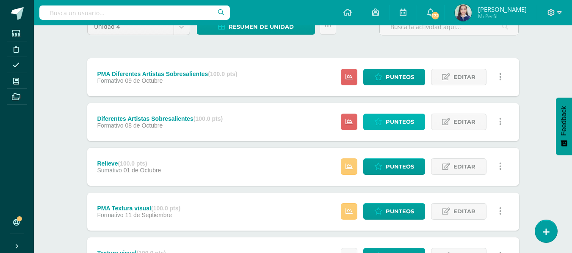
click at [392, 121] on span "Punteos" at bounding box center [399, 122] width 28 height 16
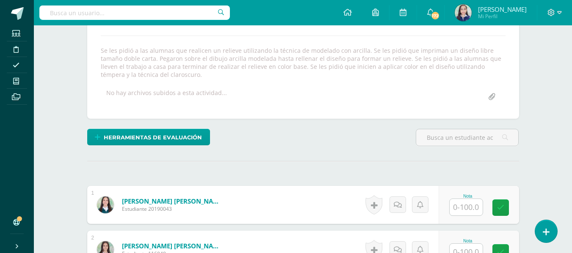
scroll to position [140, 0]
click at [465, 211] on input "text" at bounding box center [465, 207] width 33 height 17
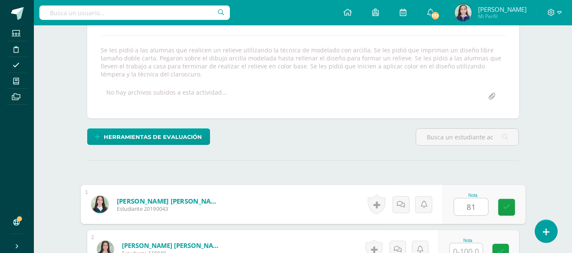
type input "81"
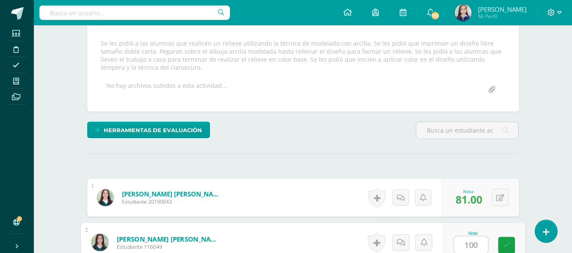
type input "100"
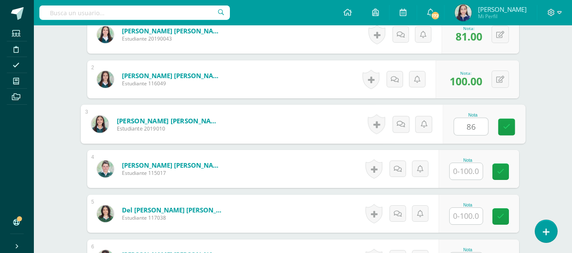
type input "86"
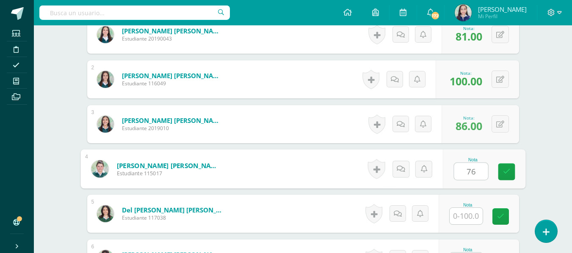
type input "76"
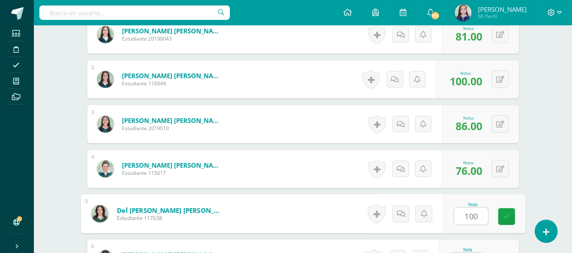
type input "100"
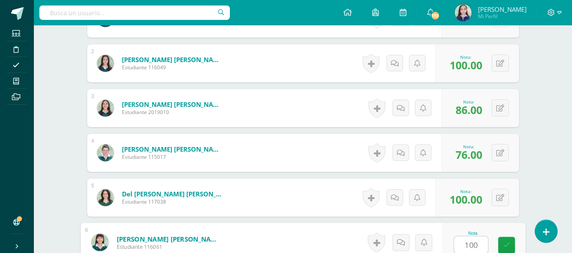
type input "100"
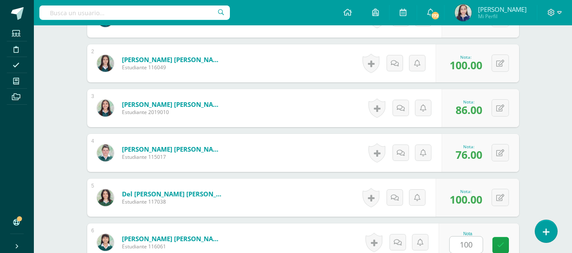
scroll to position [490, 0]
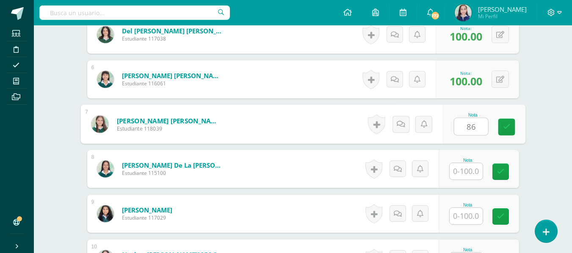
type input "86"
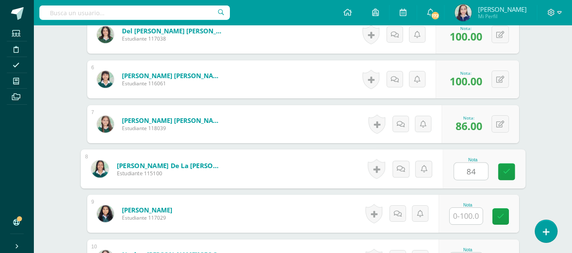
type input "84"
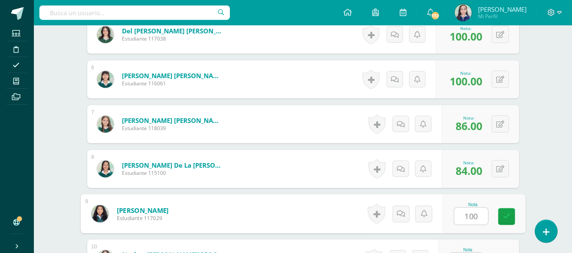
type input "100"
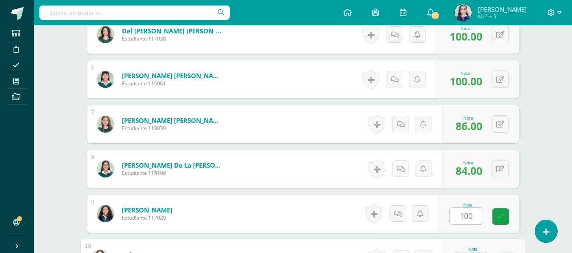
scroll to position [506, 0]
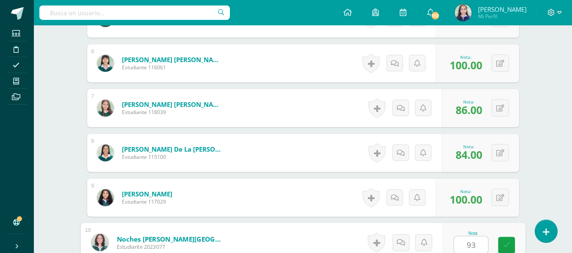
type input "93"
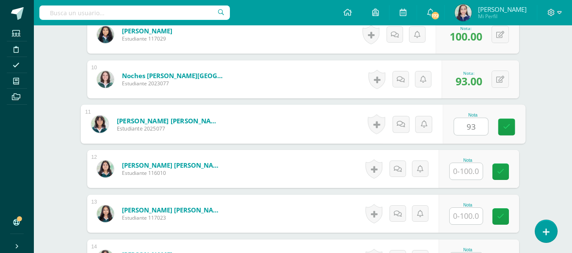
type input "93"
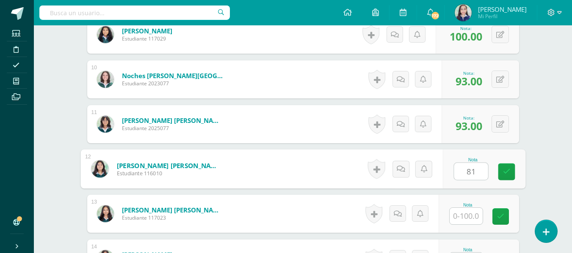
type input "81"
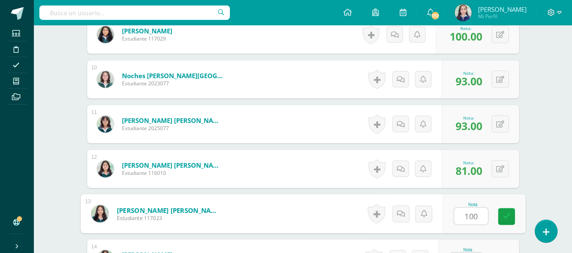
type input "100"
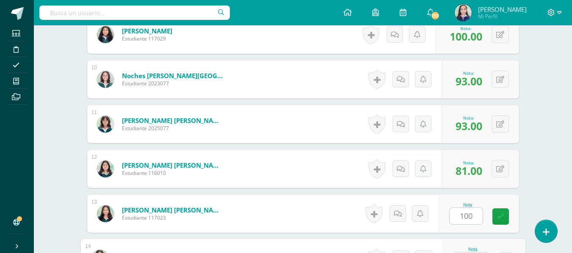
scroll to position [685, 0]
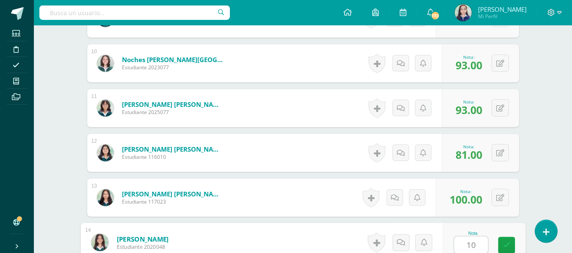
type input "100"
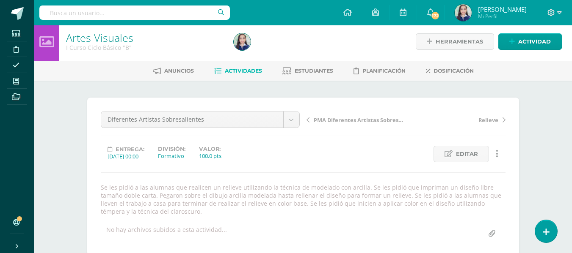
scroll to position [0, 0]
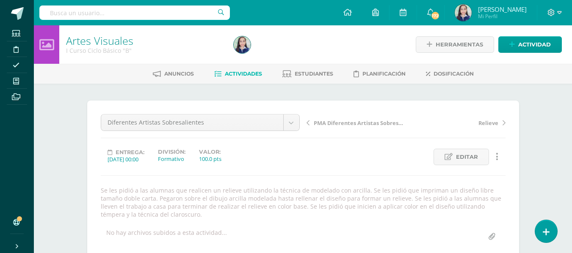
click at [239, 75] on span "Actividades" at bounding box center [243, 74] width 37 height 6
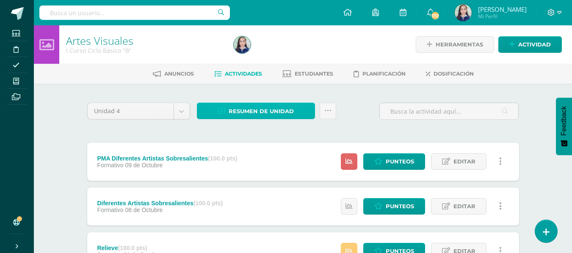
click at [253, 110] on span "Resumen de unidad" at bounding box center [260, 112] width 65 height 16
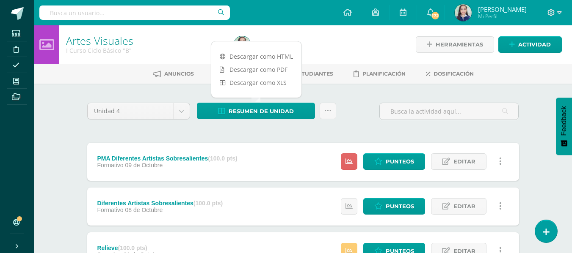
click at [260, 155] on div "PMA Diferentes Artistas Sobresalientes (100.0 pts) Formativo 09 de Octubre Esta…" at bounding box center [303, 162] width 432 height 38
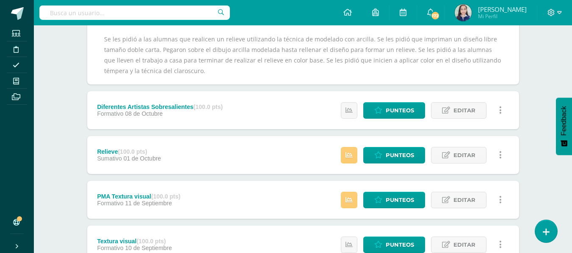
scroll to position [169, 0]
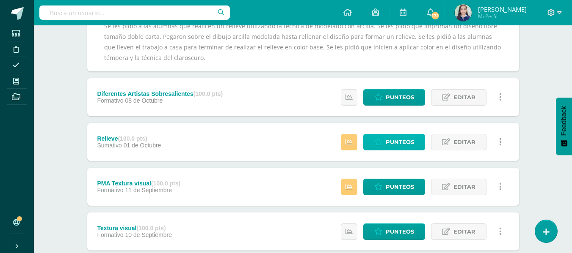
click at [390, 145] on span "Punteos" at bounding box center [399, 143] width 28 height 16
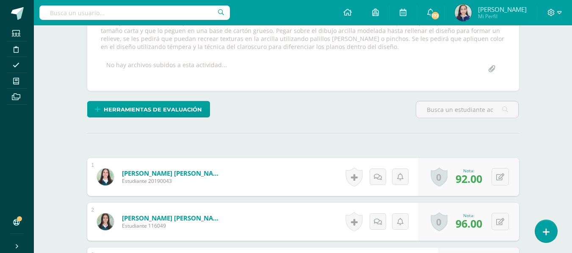
scroll to position [225, 0]
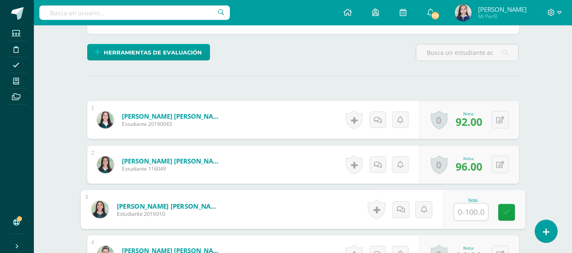
click at [465, 215] on input "text" at bounding box center [471, 212] width 34 height 17
type input "100"
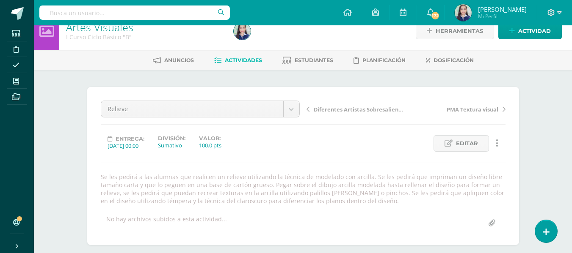
scroll to position [0, 0]
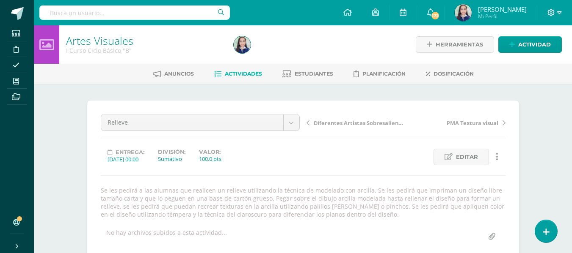
click at [245, 76] on span "Actividades" at bounding box center [243, 74] width 37 height 6
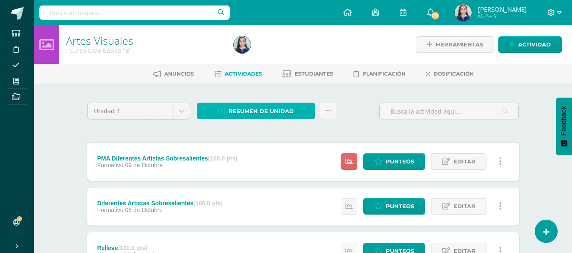
click at [260, 110] on span "Resumen de unidad" at bounding box center [260, 112] width 65 height 16
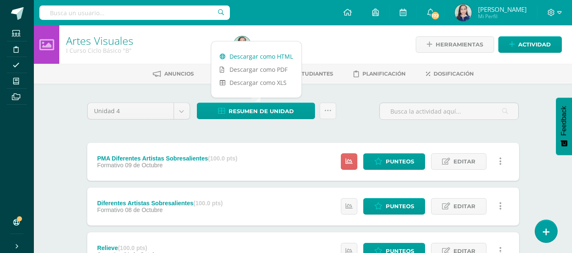
click at [261, 55] on link "Descargar como HTML" at bounding box center [256, 56] width 90 height 13
click at [328, 114] on icon at bounding box center [327, 110] width 7 height 7
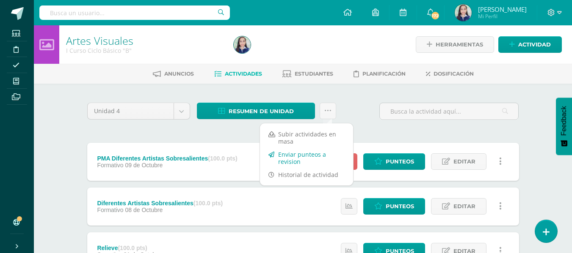
click at [316, 156] on link "Enviar punteos a revision" at bounding box center [306, 158] width 93 height 20
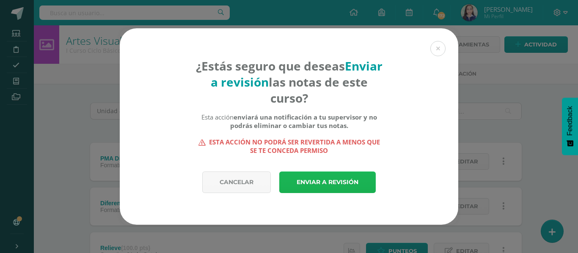
click at [325, 184] on link "Enviar a revisión" at bounding box center [327, 183] width 96 height 22
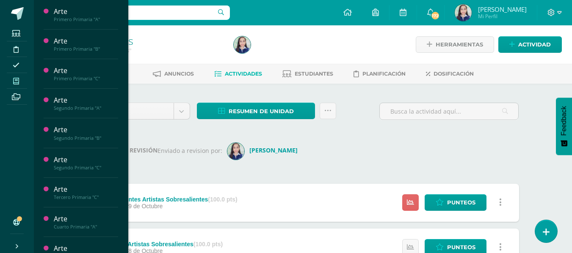
click at [19, 84] on span at bounding box center [16, 80] width 19 height 11
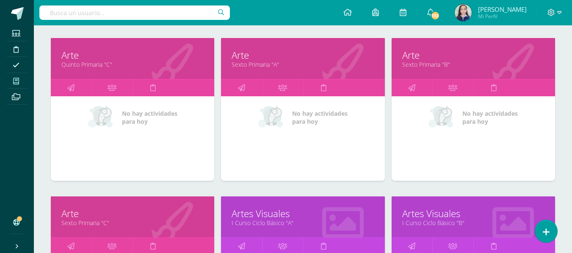
scroll to position [772, 0]
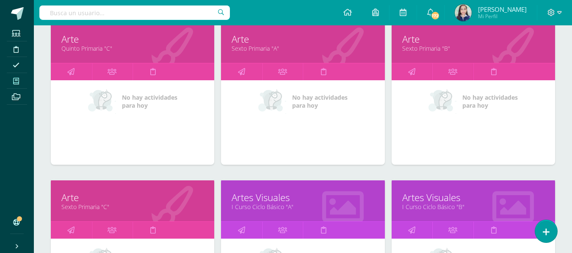
click at [281, 205] on link "I Curso Ciclo Básico "A"" at bounding box center [302, 207] width 142 height 8
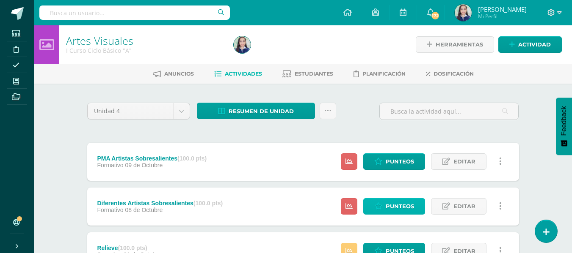
click at [400, 206] on span "Punteos" at bounding box center [399, 207] width 28 height 16
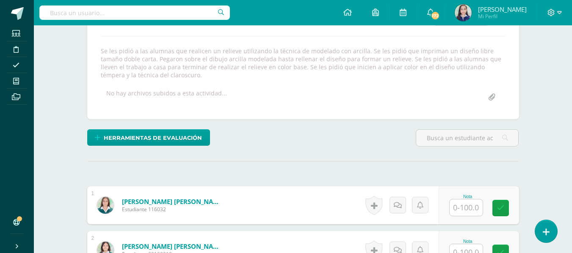
click at [469, 206] on input "text" at bounding box center [465, 208] width 33 height 17
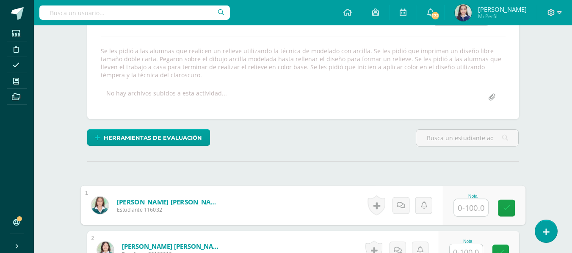
scroll to position [140, 0]
type input "93"
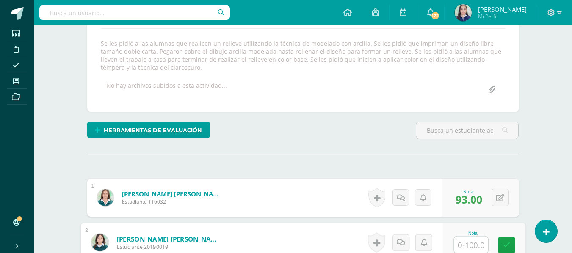
scroll to position [148, 0]
type input "86"
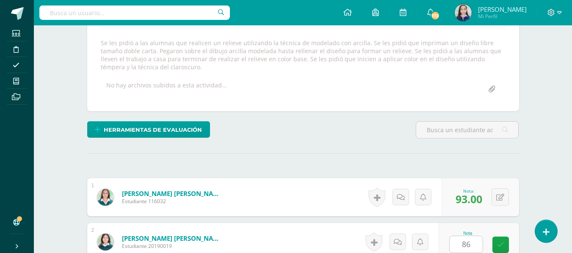
scroll to position [311, 0]
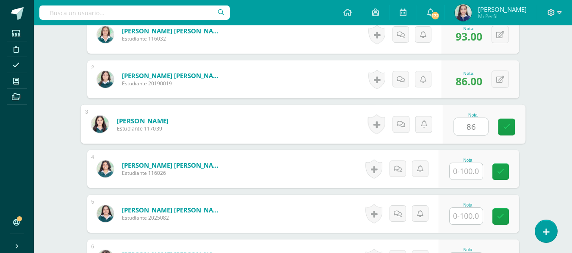
type input "86"
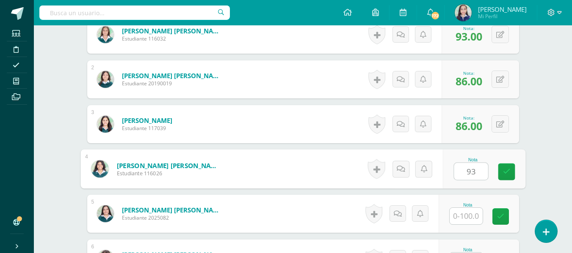
type input "93"
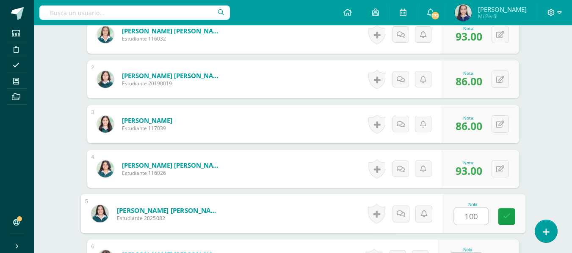
type input "100"
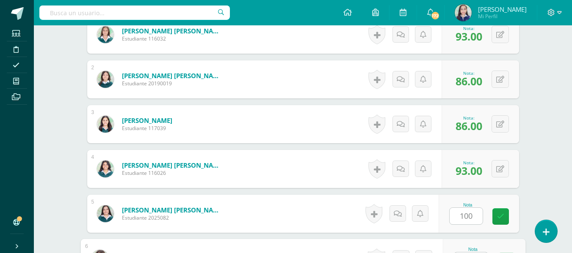
scroll to position [327, 0]
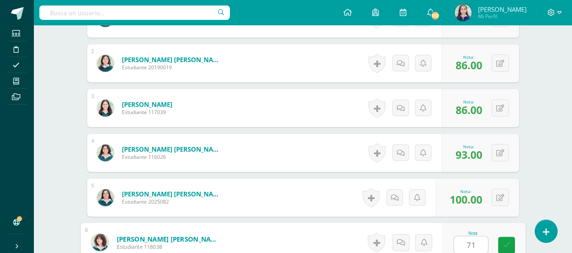
type input "71"
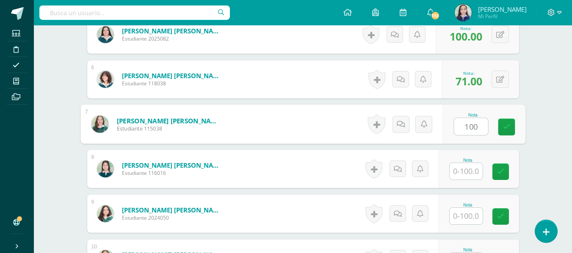
type input "100"
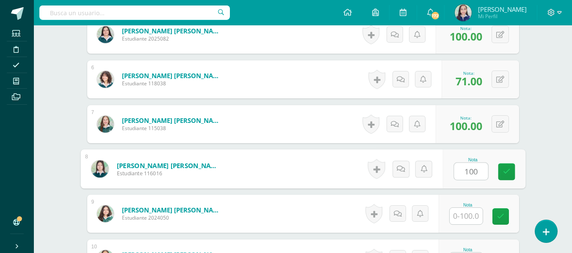
type input "100"
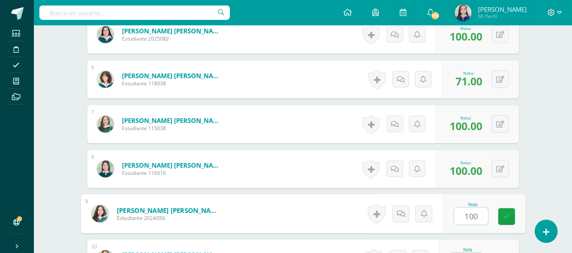
type input "100"
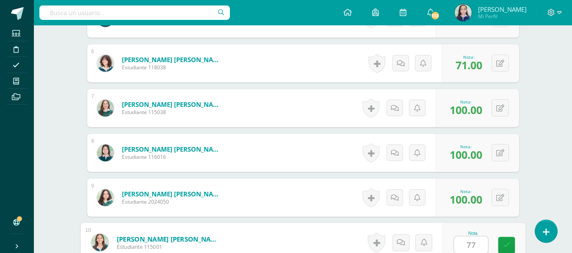
type input "77"
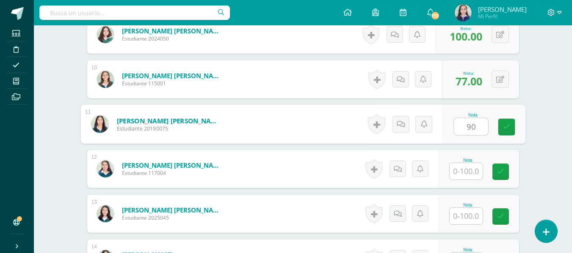
type input "90"
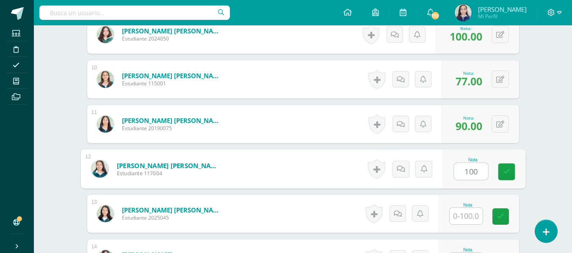
type input "100"
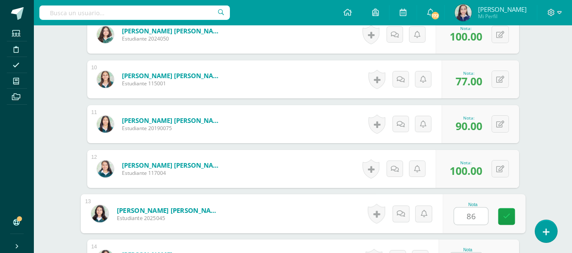
type input "86"
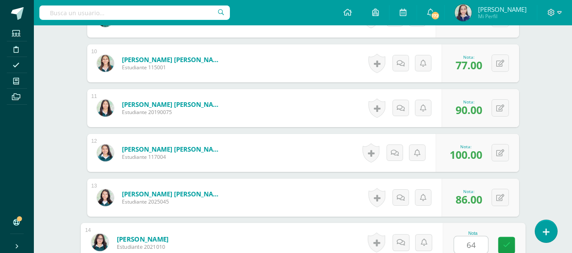
type input "64"
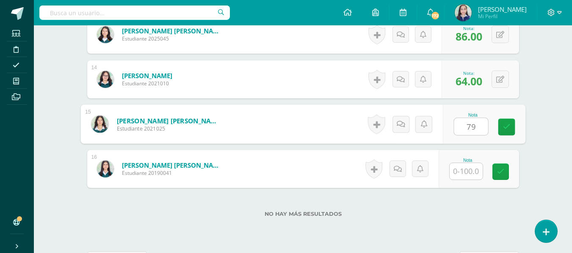
type input "79"
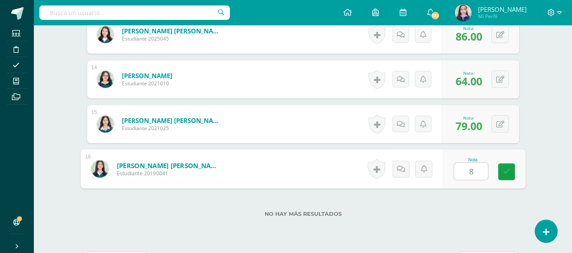
type input "86"
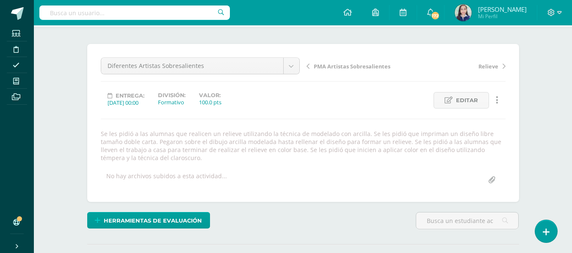
scroll to position [0, 0]
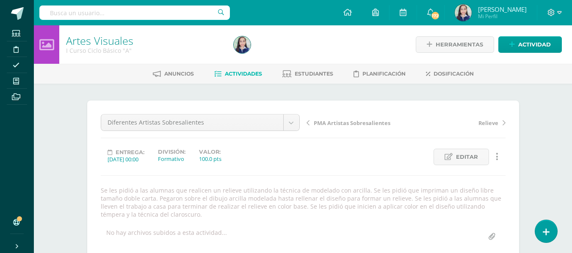
click at [242, 76] on span "Actividades" at bounding box center [243, 74] width 37 height 6
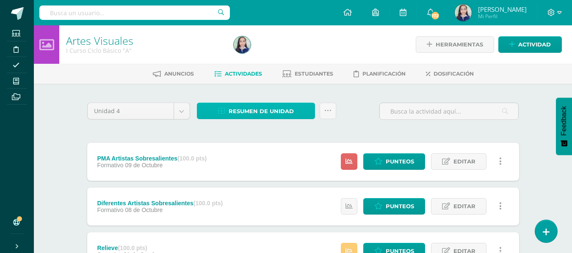
click at [259, 110] on span "Resumen de unidad" at bounding box center [260, 112] width 65 height 16
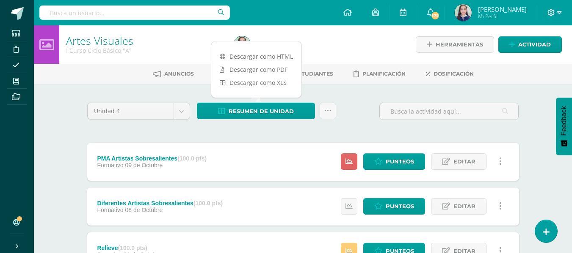
click at [309, 145] on div "PMA Artistas Sobresalientes (100.0 pts) Formativo 09 de Octubre Estatus de Acti…" at bounding box center [303, 162] width 432 height 38
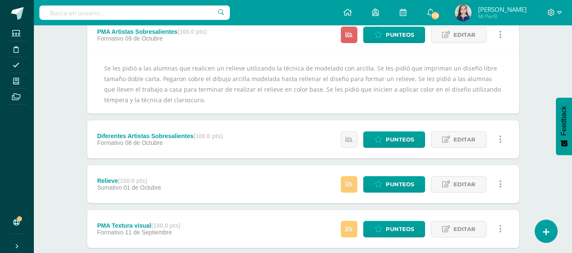
scroll to position [169, 0]
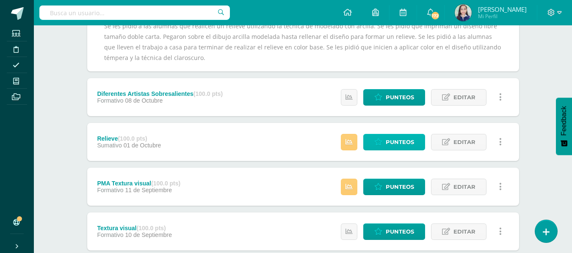
click at [406, 141] on span "Punteos" at bounding box center [399, 143] width 28 height 16
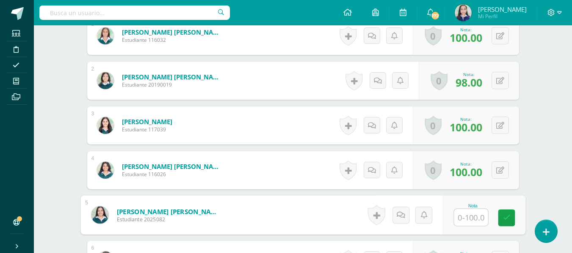
click at [466, 213] on input "text" at bounding box center [471, 217] width 34 height 17
type input "100"
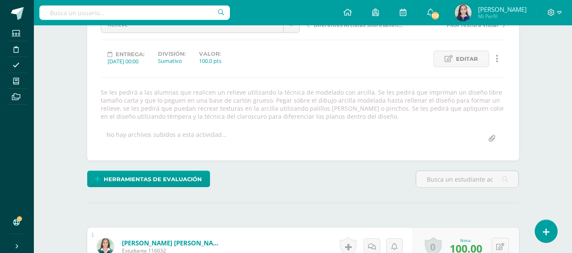
scroll to position [0, 0]
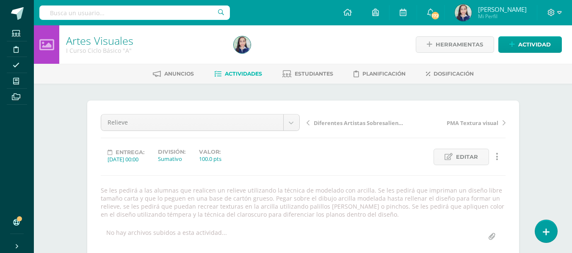
click at [242, 73] on span "Actividades" at bounding box center [243, 74] width 37 height 6
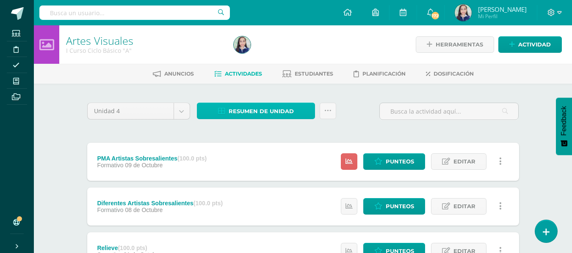
click at [258, 116] on span "Resumen de unidad" at bounding box center [260, 112] width 65 height 16
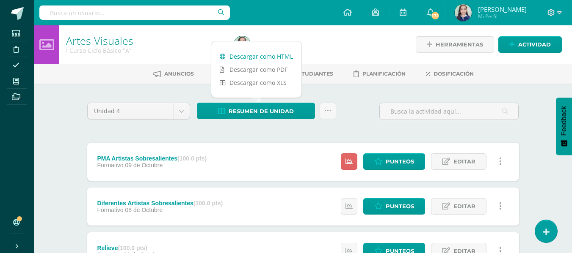
click at [253, 59] on link "Descargar como HTML" at bounding box center [256, 56] width 90 height 13
click at [333, 113] on link at bounding box center [327, 111] width 17 height 17
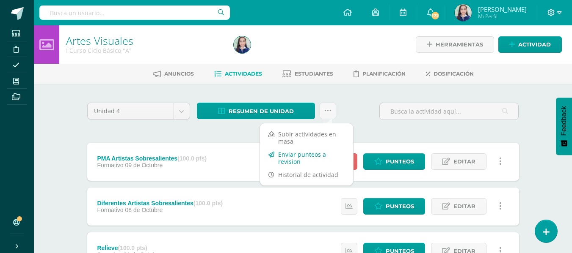
click at [310, 156] on link "Enviar punteos a revision" at bounding box center [306, 158] width 93 height 20
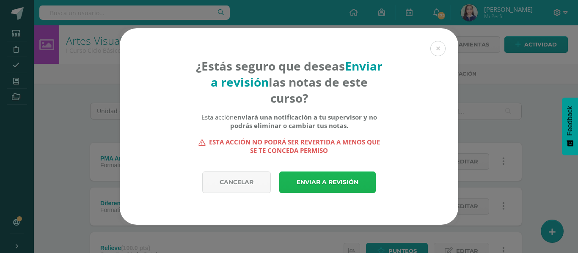
click at [326, 187] on link "Enviar a revisión" at bounding box center [327, 183] width 96 height 22
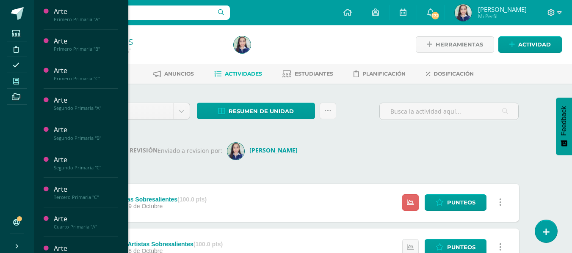
click at [17, 80] on icon at bounding box center [16, 81] width 6 height 7
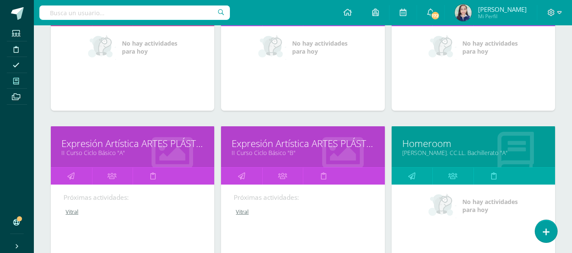
scroll to position [993, 0]
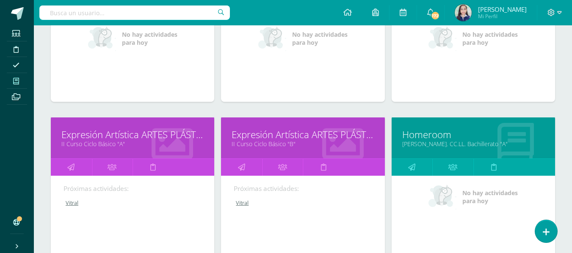
click at [95, 144] on link "II Curso Ciclo Básico "A"" at bounding box center [132, 144] width 142 height 8
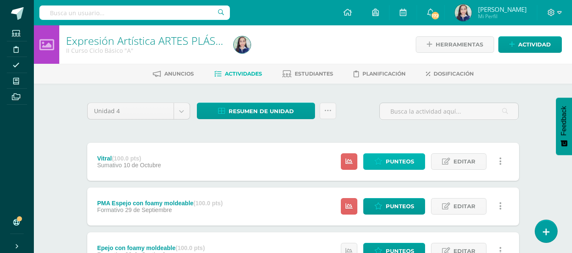
click at [396, 157] on span "Punteos" at bounding box center [399, 162] width 28 height 16
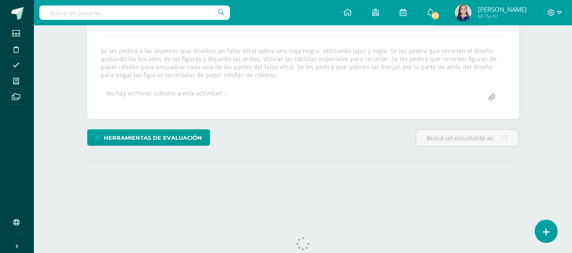
scroll to position [162, 0]
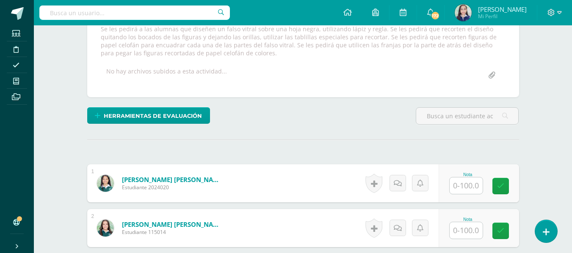
click at [473, 186] on input "text" at bounding box center [465, 186] width 33 height 17
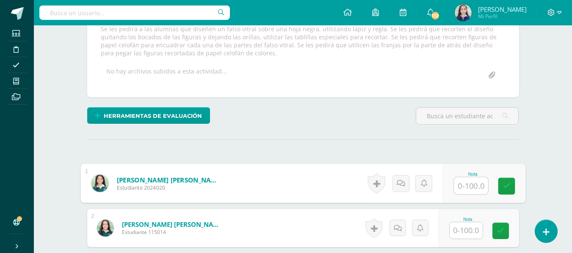
scroll to position [162, 0]
type input "94"
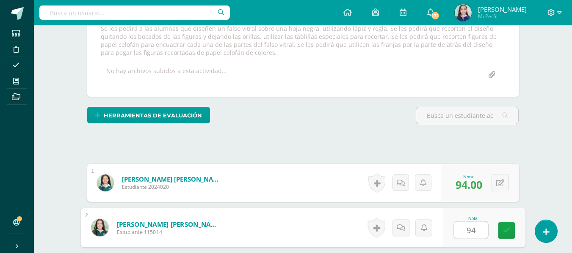
type input "94"
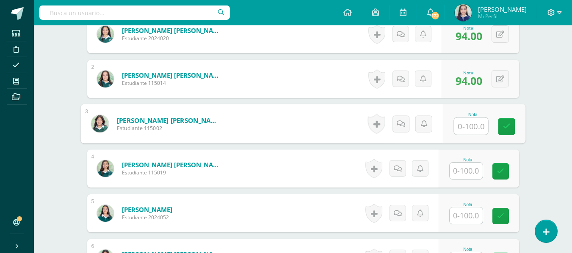
scroll to position [311, 0]
type input "94"
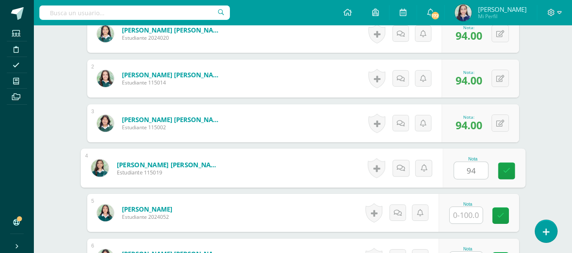
type input "94"
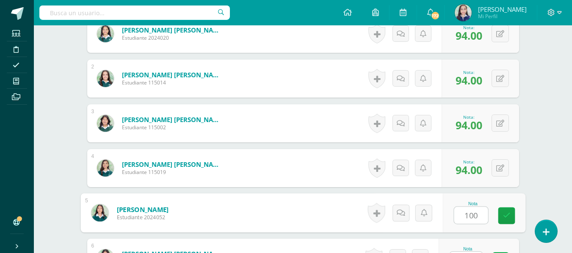
type input "100"
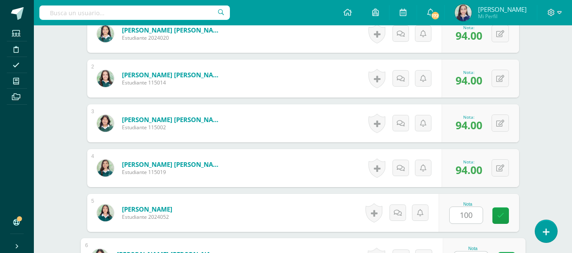
scroll to position [327, 0]
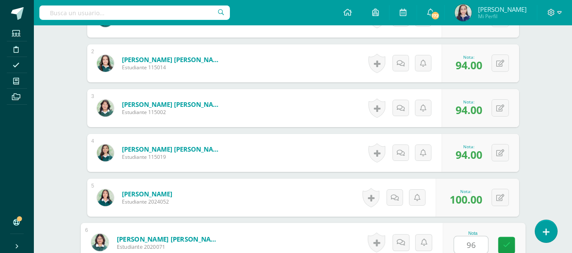
type input "96"
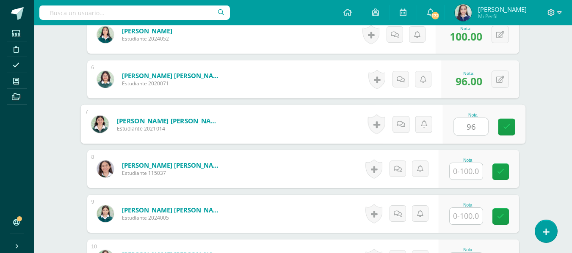
type input "96"
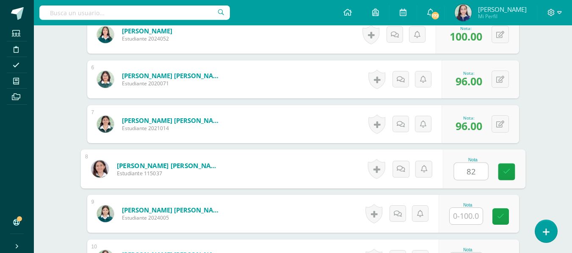
type input "82"
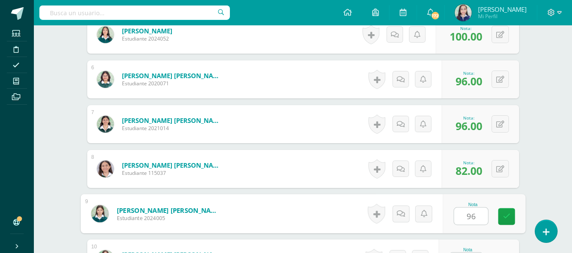
type input "96"
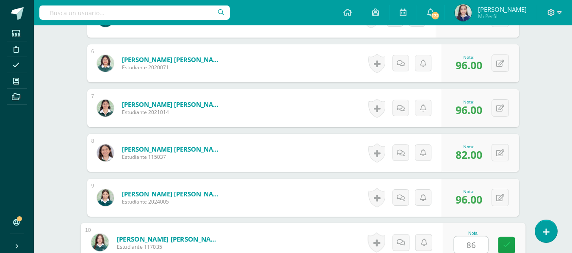
type input "86"
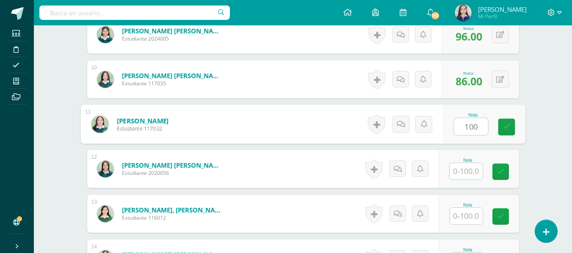
type input "100"
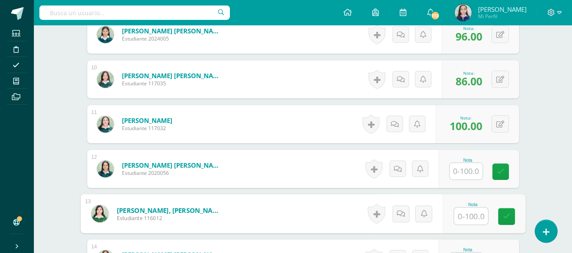
click at [465, 215] on input "text" at bounding box center [471, 216] width 34 height 17
type input "100"
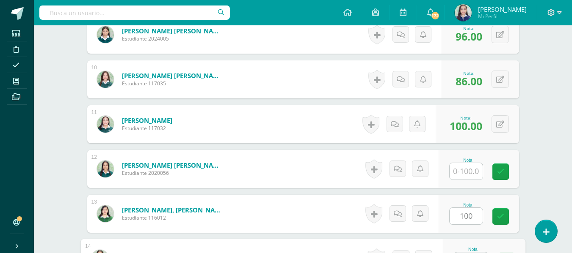
scroll to position [685, 0]
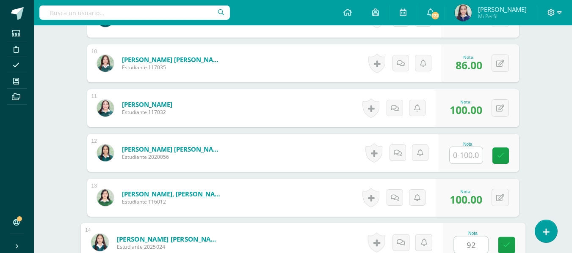
type input "92"
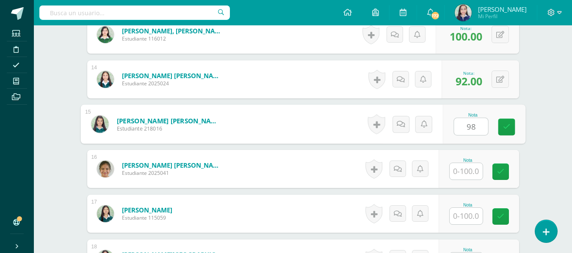
type input "98"
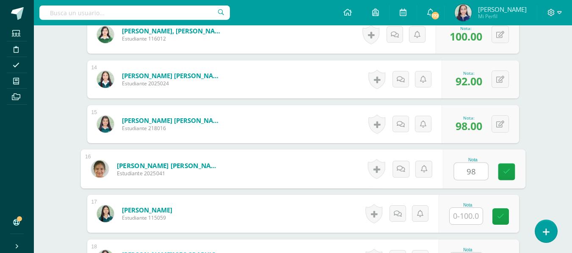
type input "98"
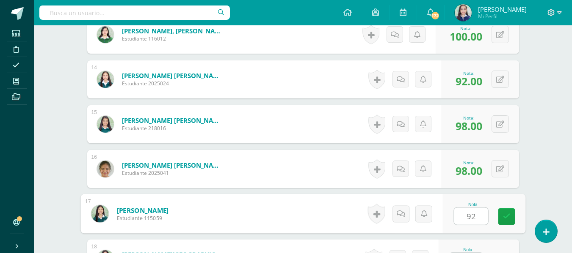
type input "92"
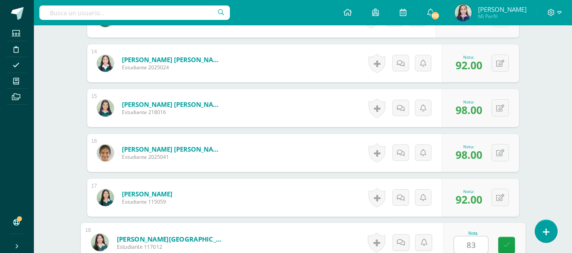
type input "83"
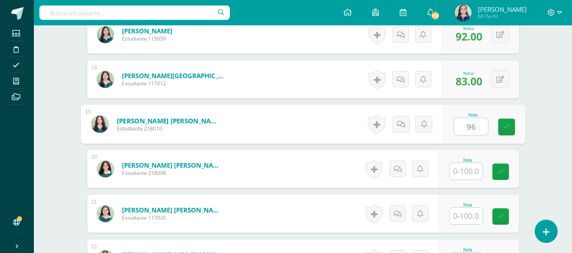
type input "96"
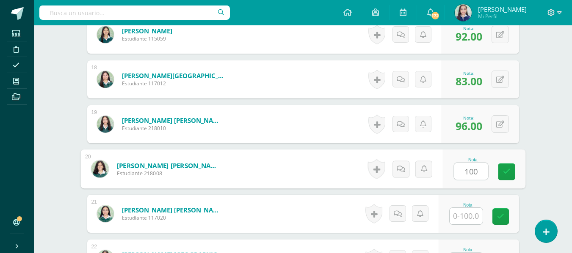
type input "100"
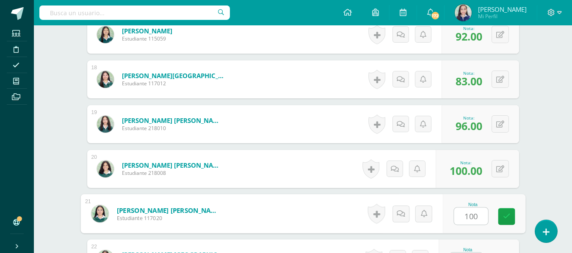
type input "100"
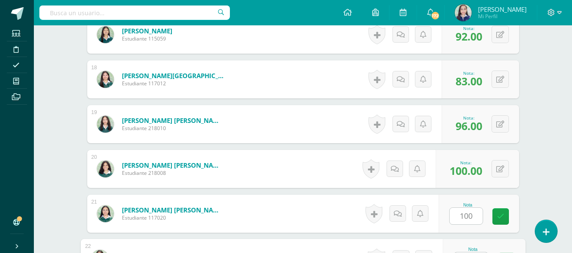
scroll to position [1044, 0]
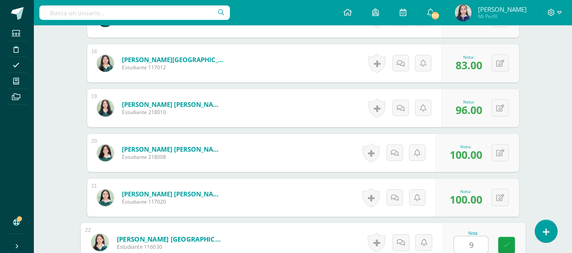
type input "98"
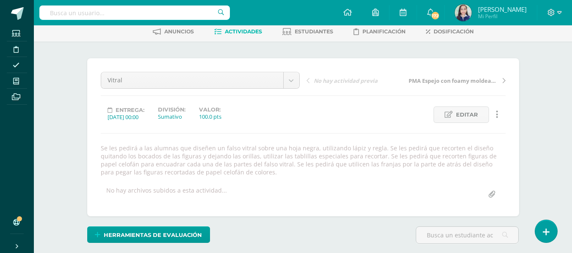
scroll to position [0, 0]
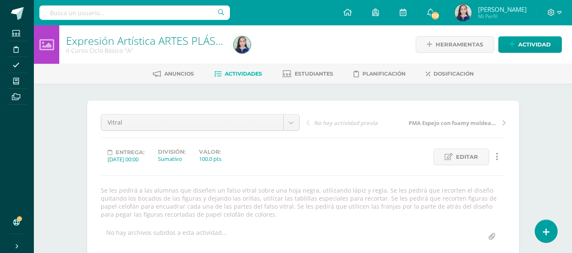
click at [243, 74] on span "Actividades" at bounding box center [243, 74] width 37 height 6
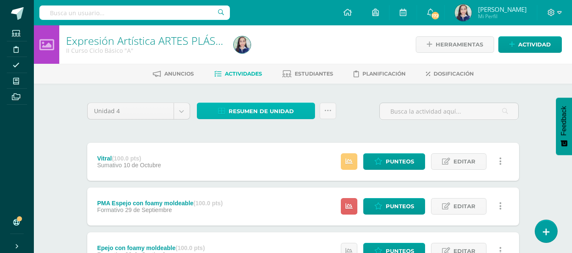
click at [258, 104] on span "Resumen de unidad" at bounding box center [260, 112] width 65 height 16
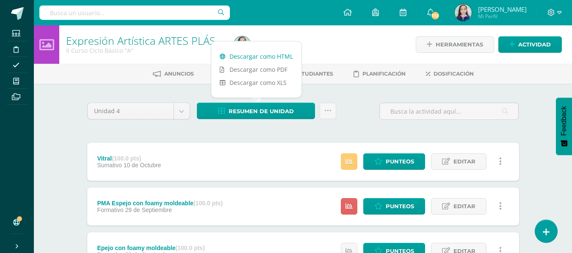
click at [257, 58] on link "Descargar como HTML" at bounding box center [256, 56] width 90 height 13
click at [326, 110] on icon at bounding box center [327, 110] width 7 height 7
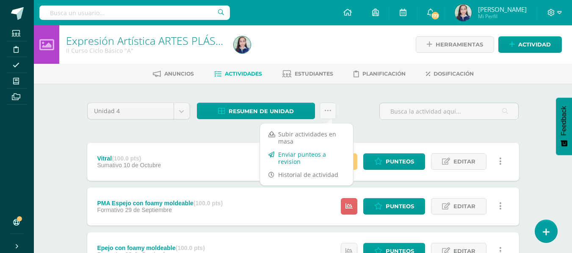
click at [303, 157] on link "Enviar punteos a revision" at bounding box center [306, 158] width 93 height 20
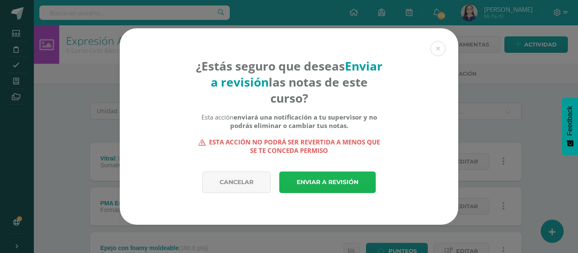
click at [315, 176] on link "Enviar a revisión" at bounding box center [327, 183] width 96 height 22
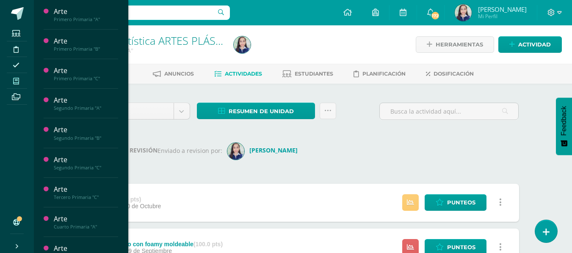
click at [17, 83] on icon at bounding box center [16, 81] width 6 height 7
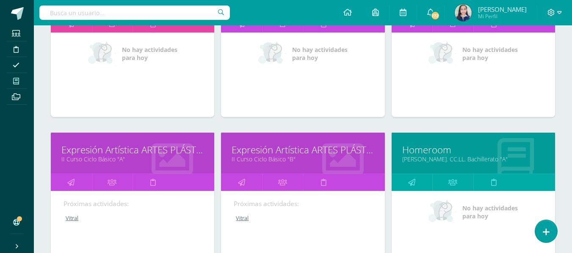
scroll to position [983, 0]
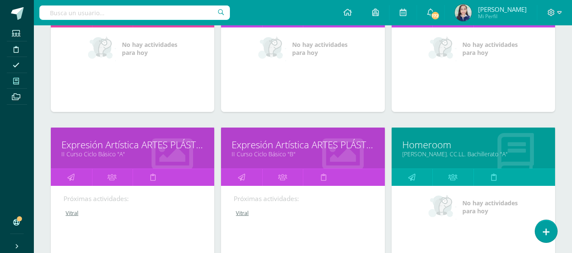
click at [282, 153] on link "II Curso Ciclo Básico "B"" at bounding box center [302, 154] width 142 height 8
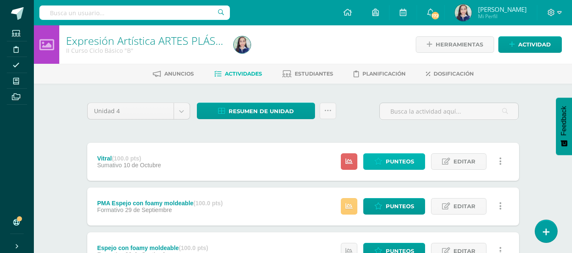
click at [394, 168] on span "Punteos" at bounding box center [399, 162] width 28 height 16
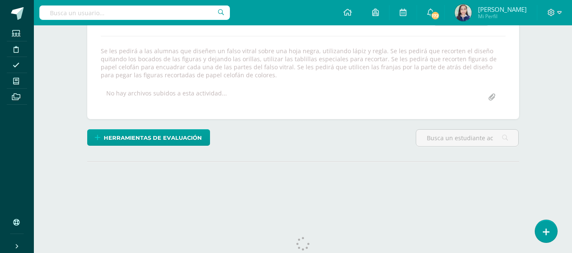
scroll to position [162, 0]
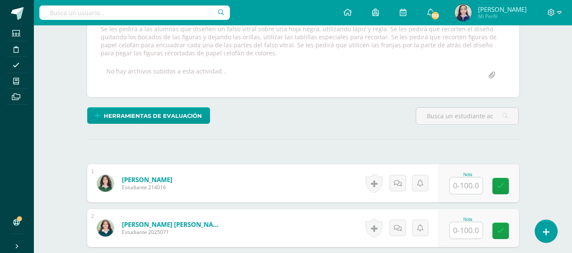
click at [462, 190] on input "text" at bounding box center [465, 186] width 33 height 17
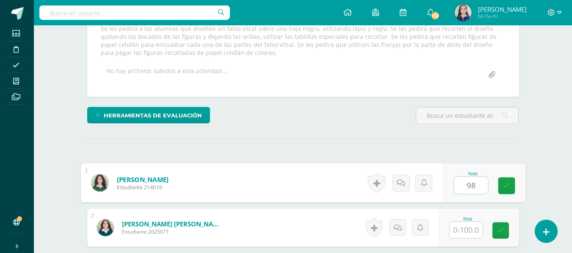
type input "98"
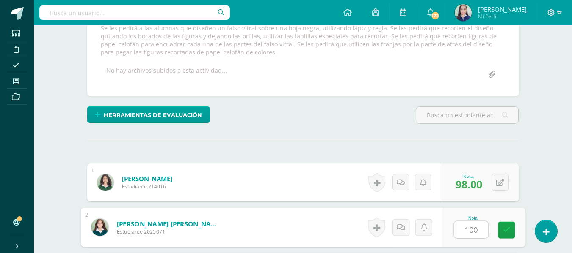
type input "100"
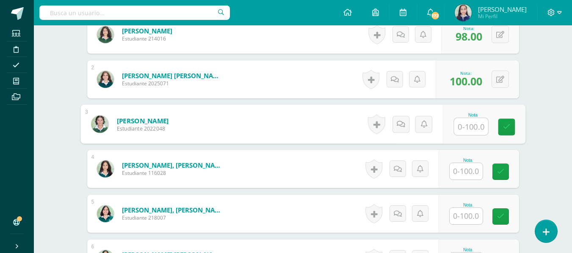
scroll to position [311, 0]
type input "94"
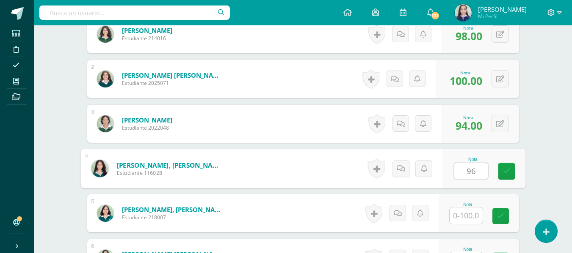
type input "96"
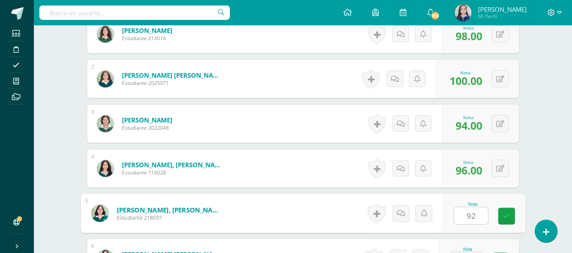
type input "92"
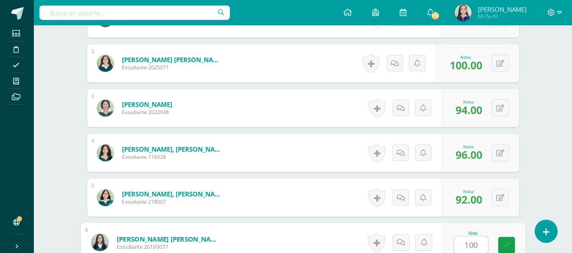
type input "100"
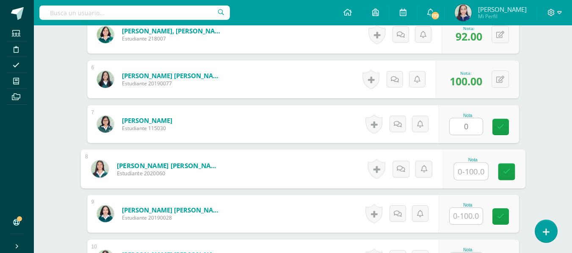
type input "0.00"
click at [498, 125] on button at bounding box center [499, 124] width 17 height 17
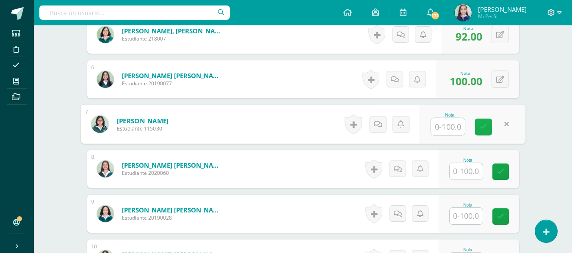
click at [482, 127] on icon at bounding box center [483, 127] width 8 height 7
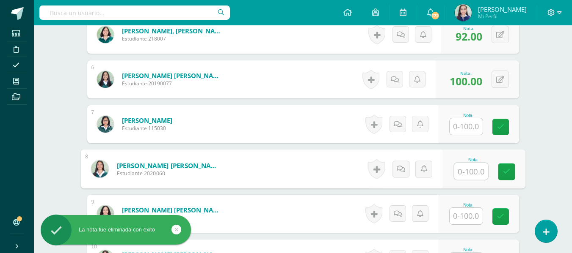
click at [465, 178] on input "text" at bounding box center [471, 171] width 34 height 17
type input "100"
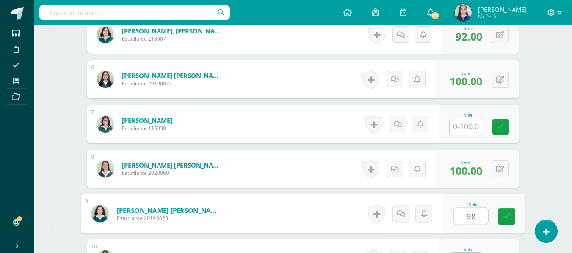
type input "98"
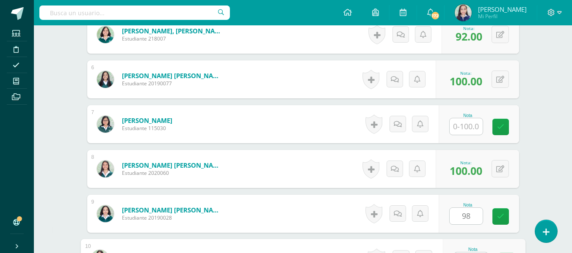
scroll to position [506, 0]
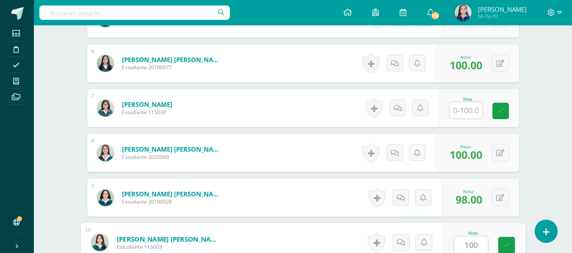
type input "100"
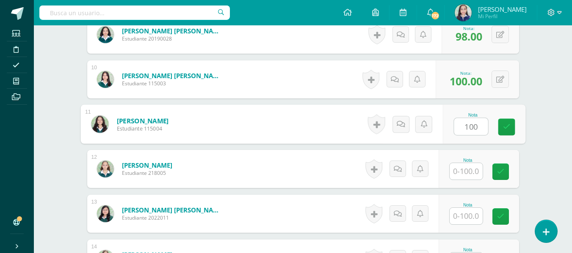
type input "100"
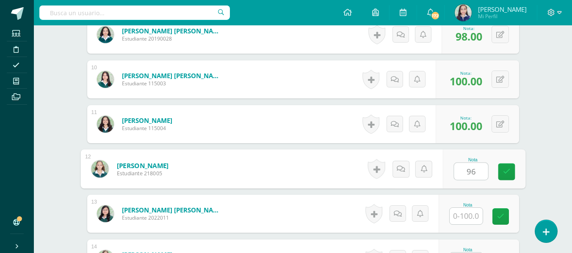
type input "96"
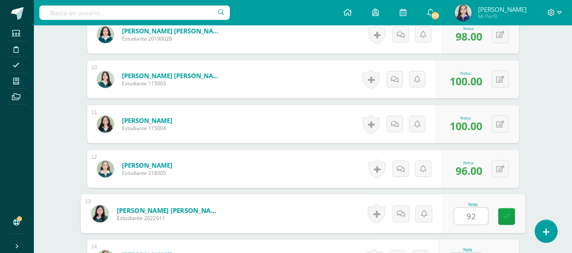
type input "92"
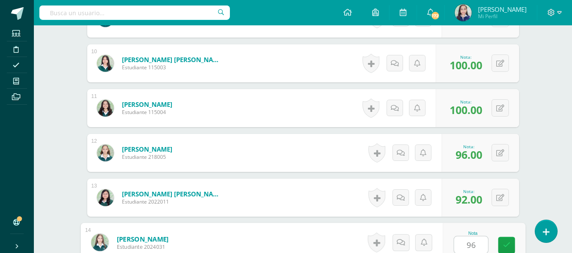
type input "96"
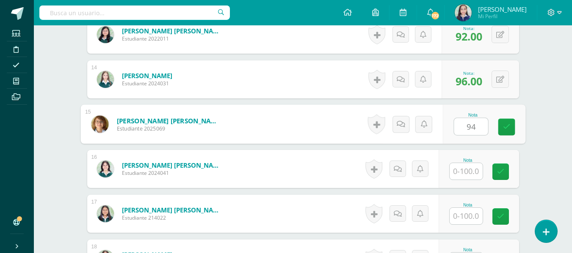
type input "94"
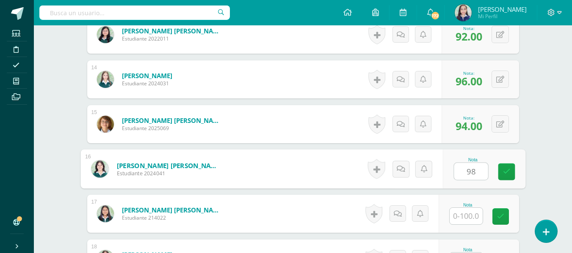
type input "98"
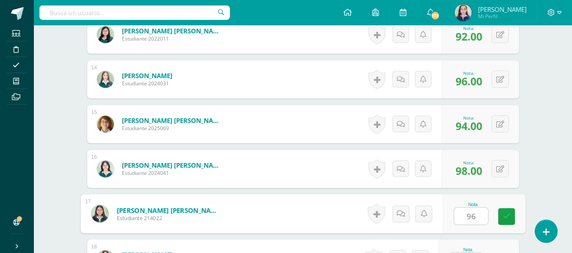
type input "96"
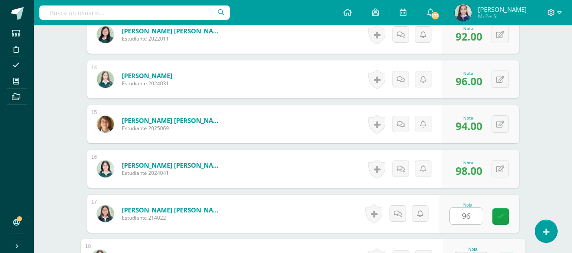
scroll to position [865, 0]
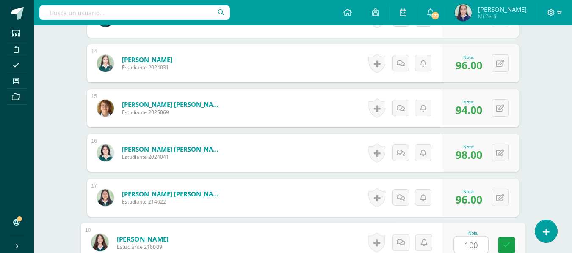
type input "100"
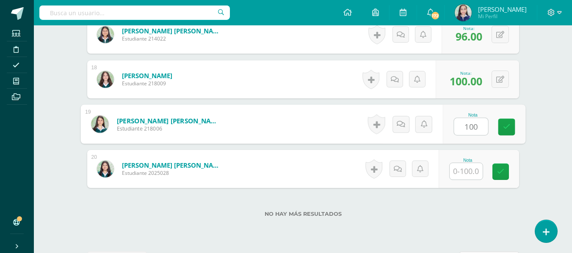
type input "100"
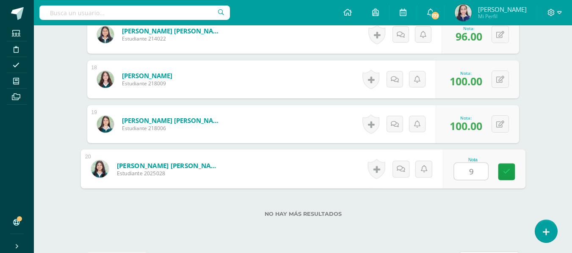
type input "98"
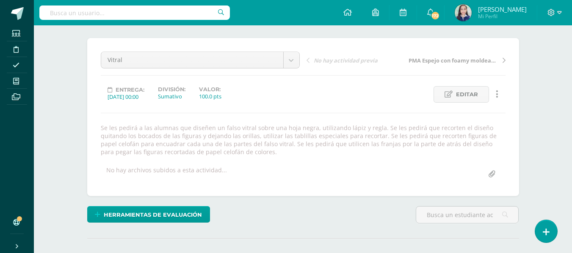
scroll to position [0, 0]
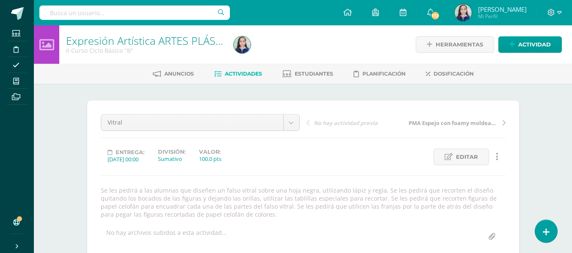
click at [238, 76] on span "Actividades" at bounding box center [243, 74] width 37 height 6
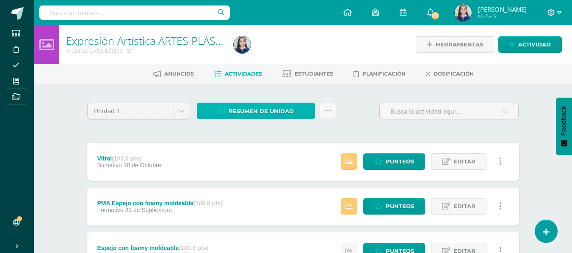
click at [248, 113] on span "Resumen de unidad" at bounding box center [260, 112] width 65 height 16
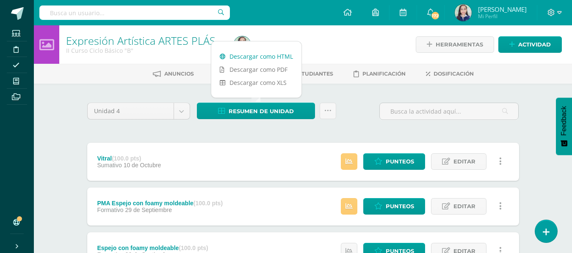
click at [250, 58] on link "Descargar como HTML" at bounding box center [256, 56] width 90 height 13
drag, startPoint x: 353, startPoint y: 127, endPoint x: 338, endPoint y: 121, distance: 16.0
click at [353, 127] on div "Unidad 4 Unidad 1 Unidad 2 Unidad 3 Unidad 4 Resumen de unidad Subir actividade…" at bounding box center [303, 250] width 438 height 299
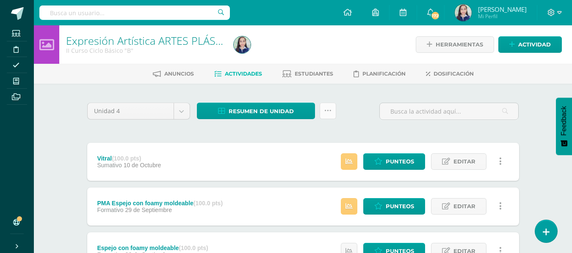
click at [328, 112] on icon at bounding box center [327, 110] width 7 height 7
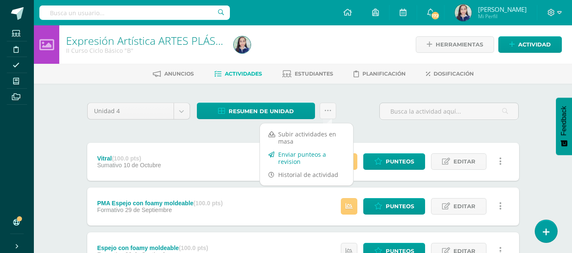
click at [321, 156] on link "Enviar punteos a revision" at bounding box center [306, 158] width 93 height 20
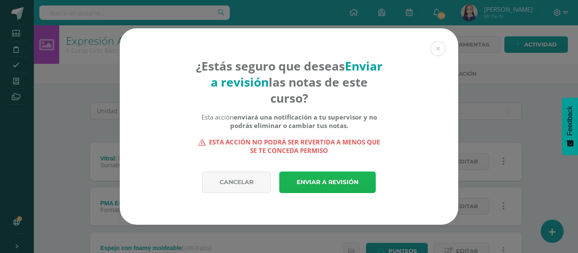
click at [325, 182] on link "Enviar a revisión" at bounding box center [327, 183] width 96 height 22
